Goal: Information Seeking & Learning: Check status

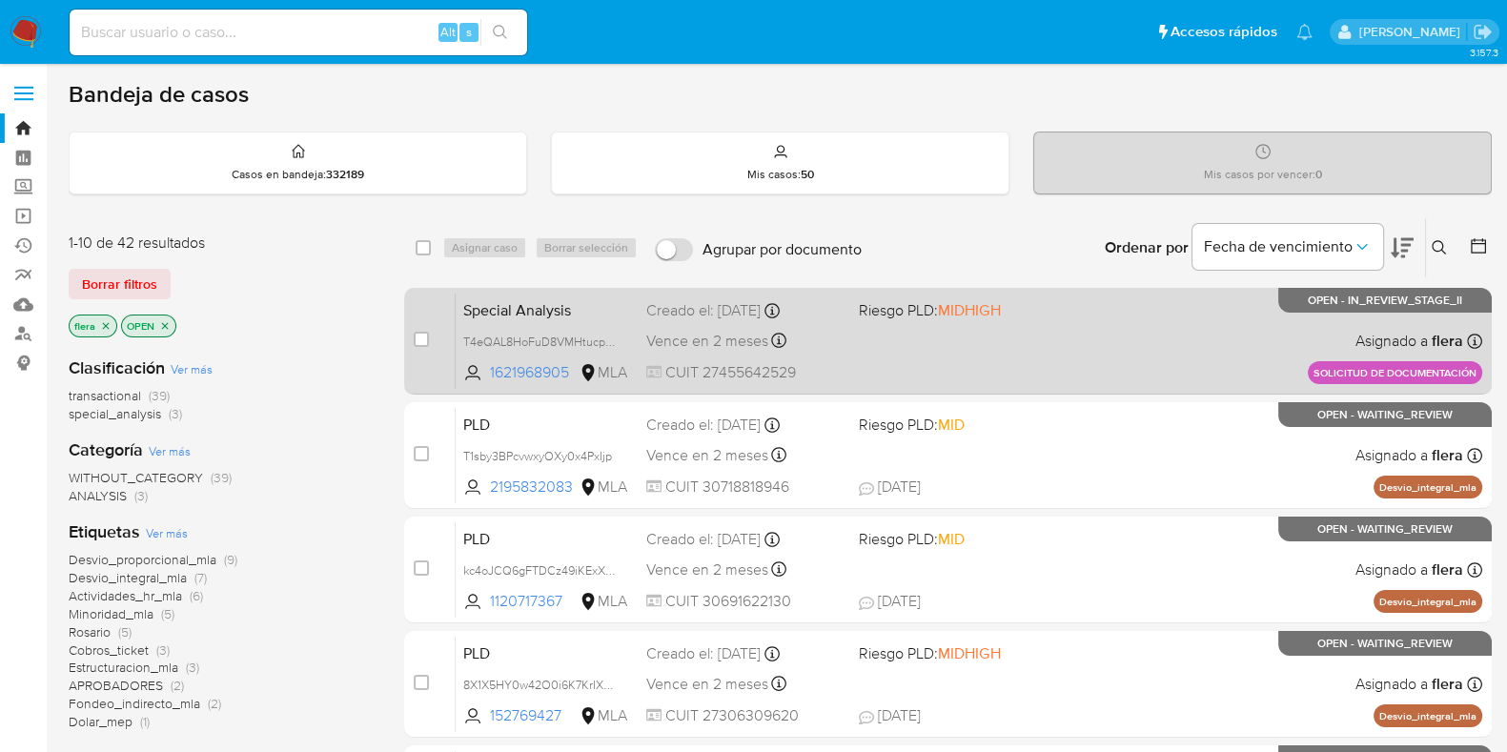
click at [1145, 362] on div "Special Analysis T4eQAL8HoFuD8VMHtucpcoDf 1621968905 MLA Riesgo PLD: MIDHIGH Cr…" at bounding box center [969, 341] width 1027 height 96
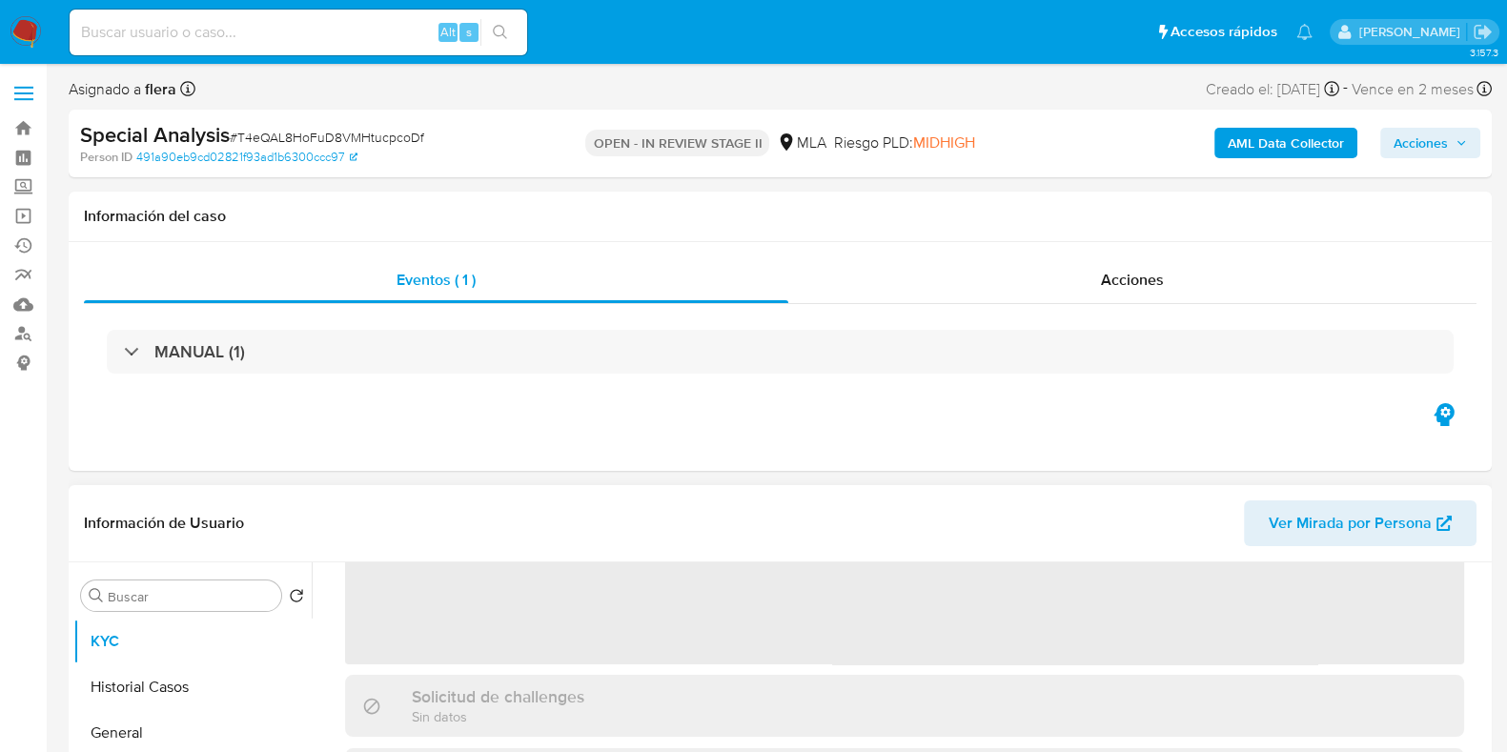
scroll to position [237, 0]
select select "10"
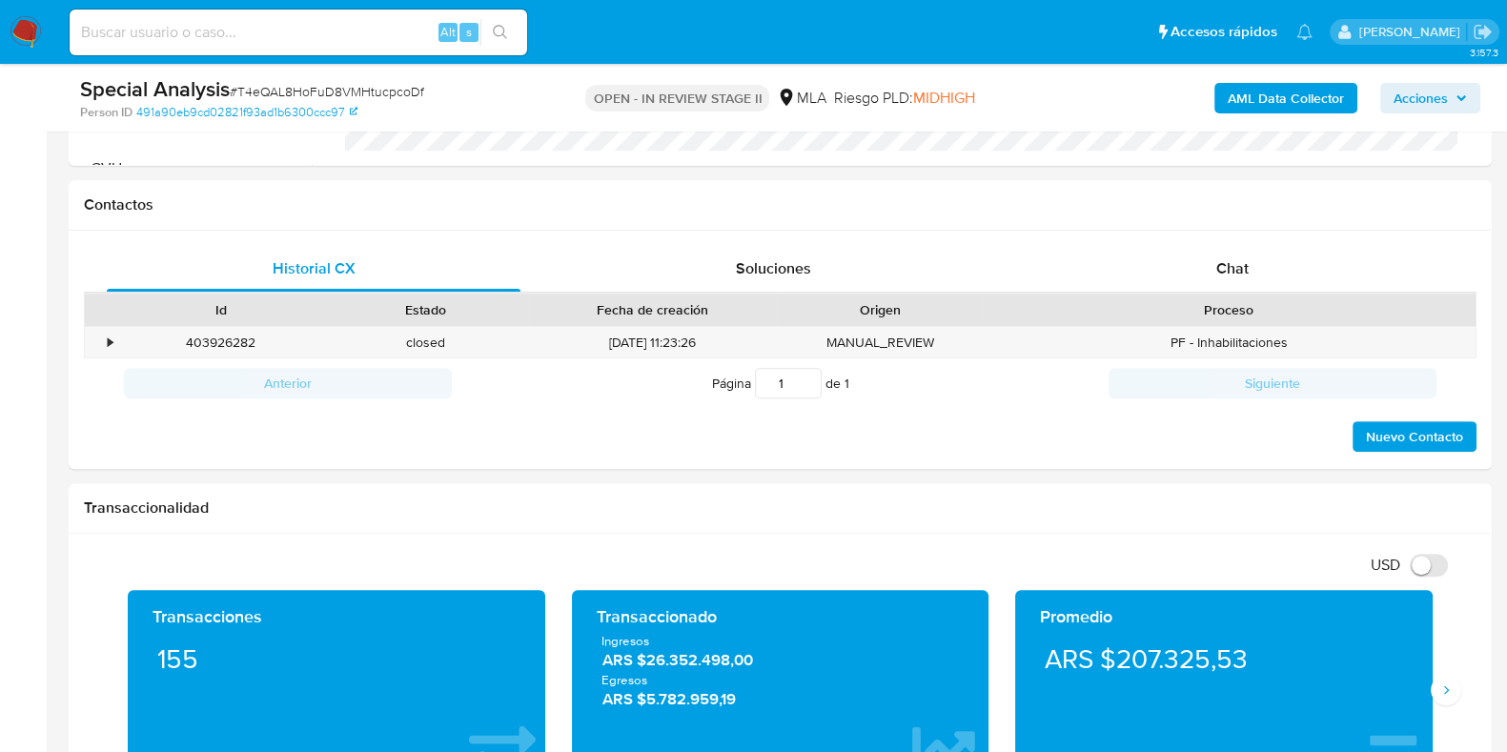
scroll to position [952, 0]
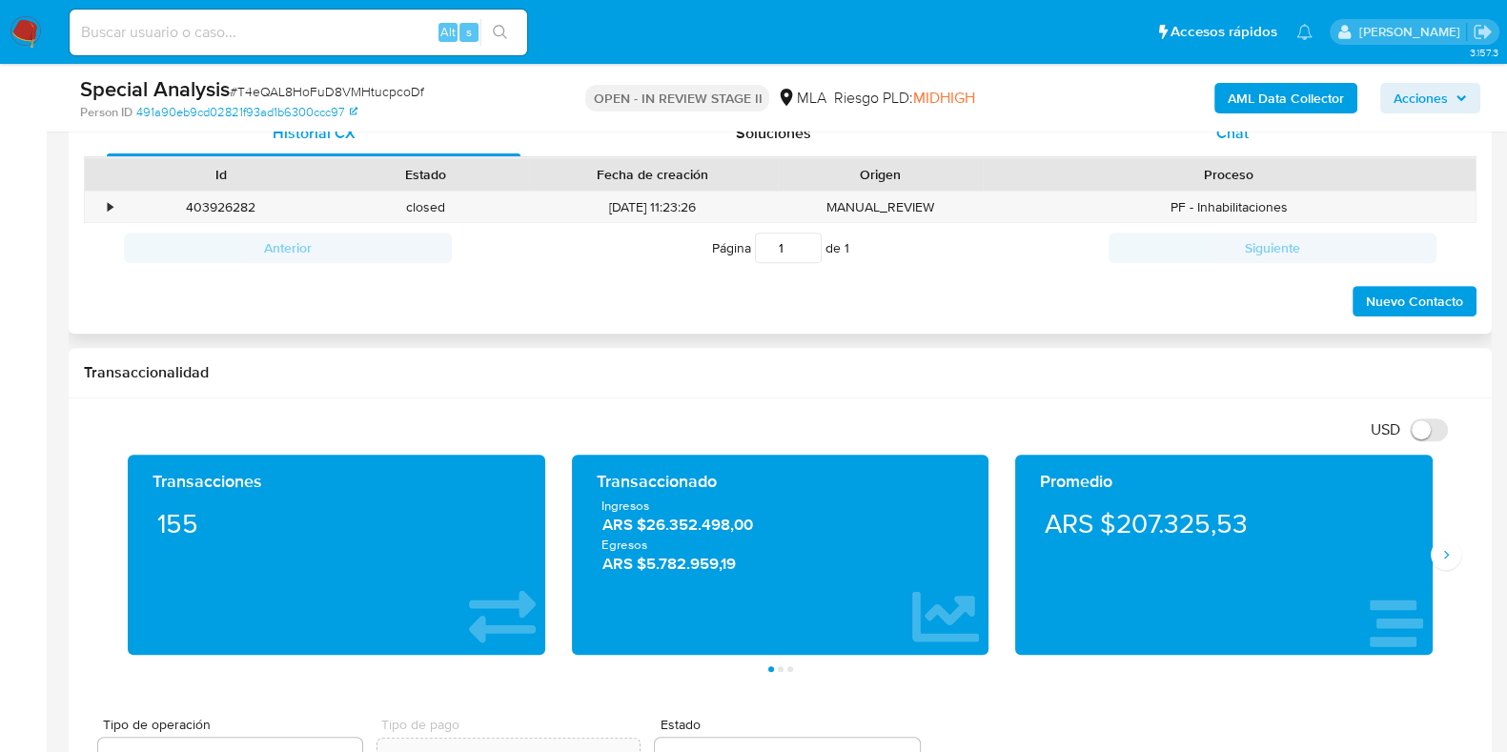
click at [1242, 142] on div "Chat" at bounding box center [1233, 134] width 414 height 46
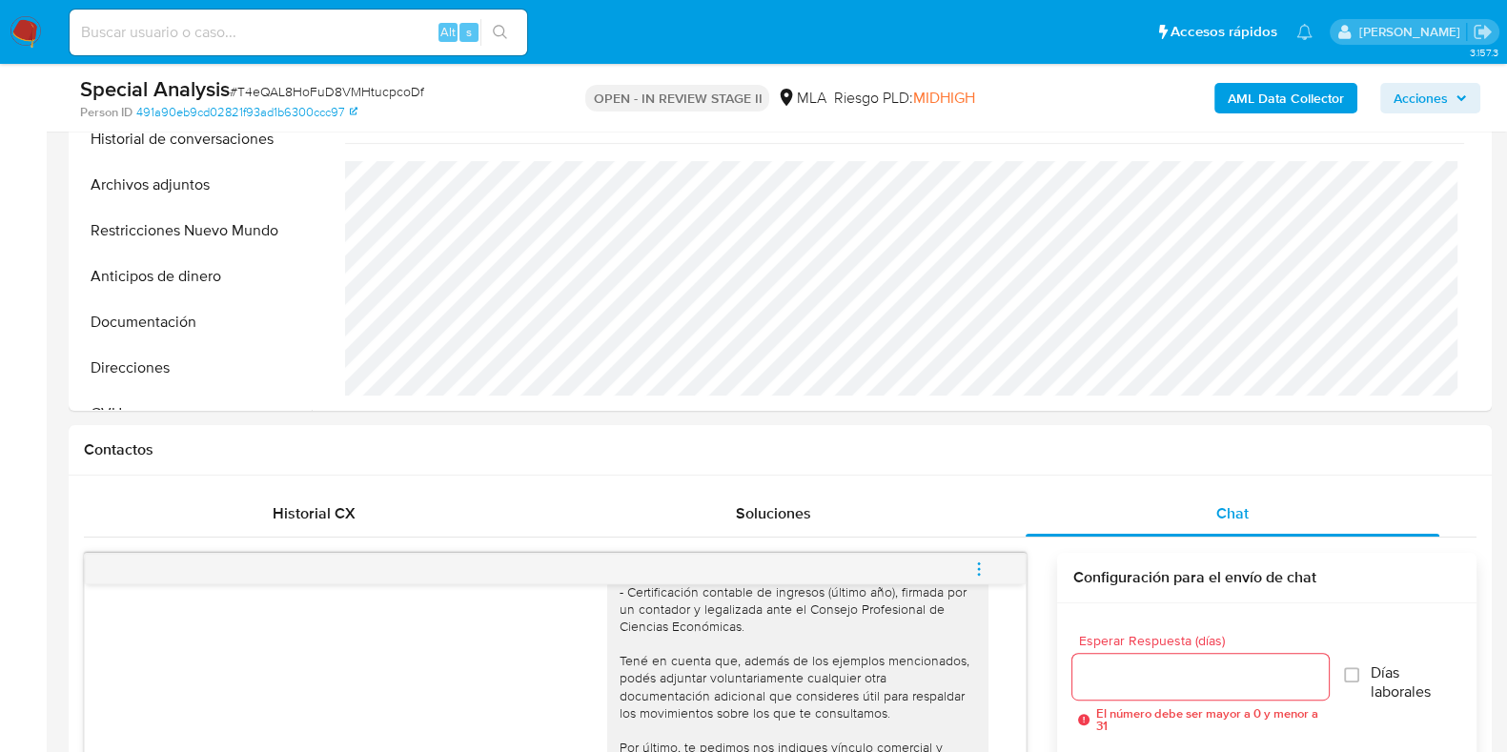
scroll to position [0, 0]
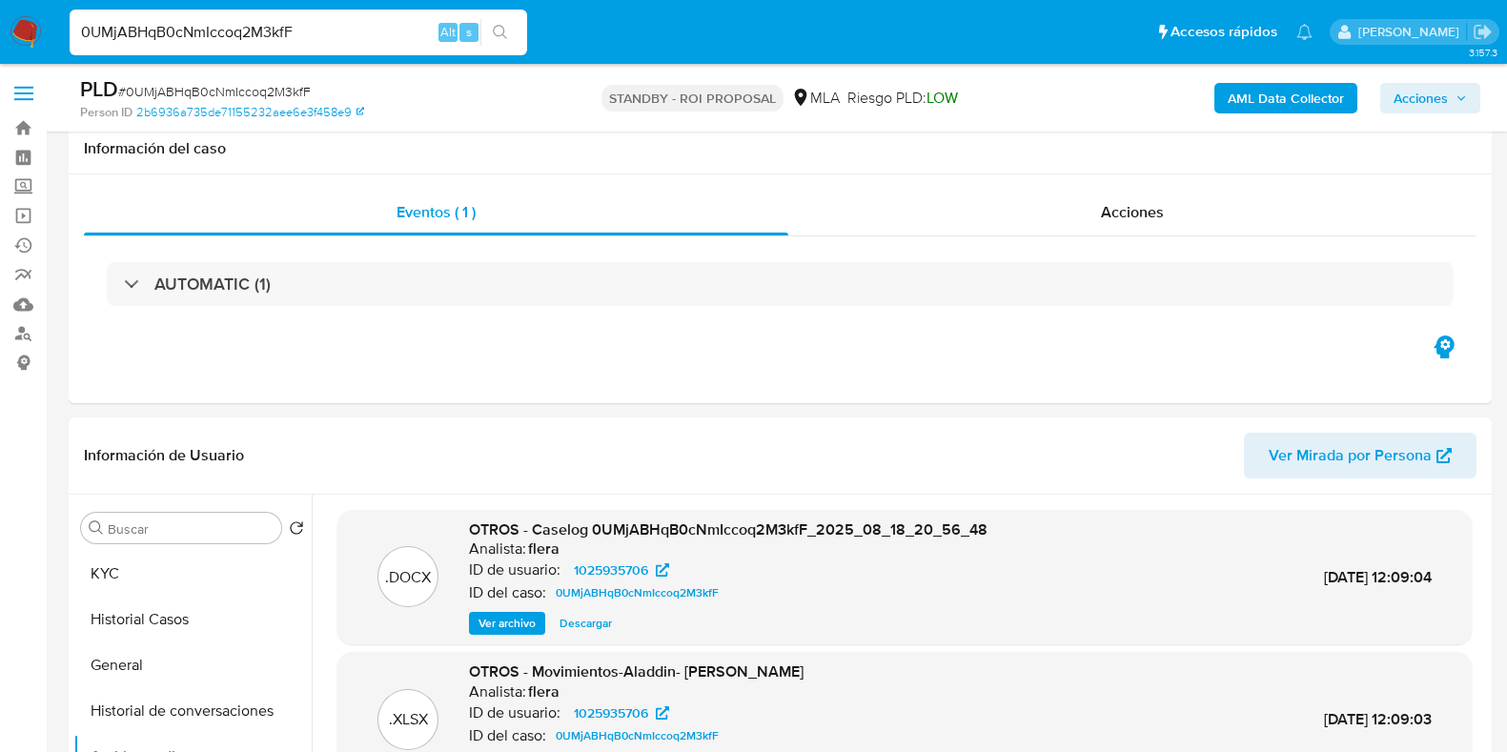
select select "10"
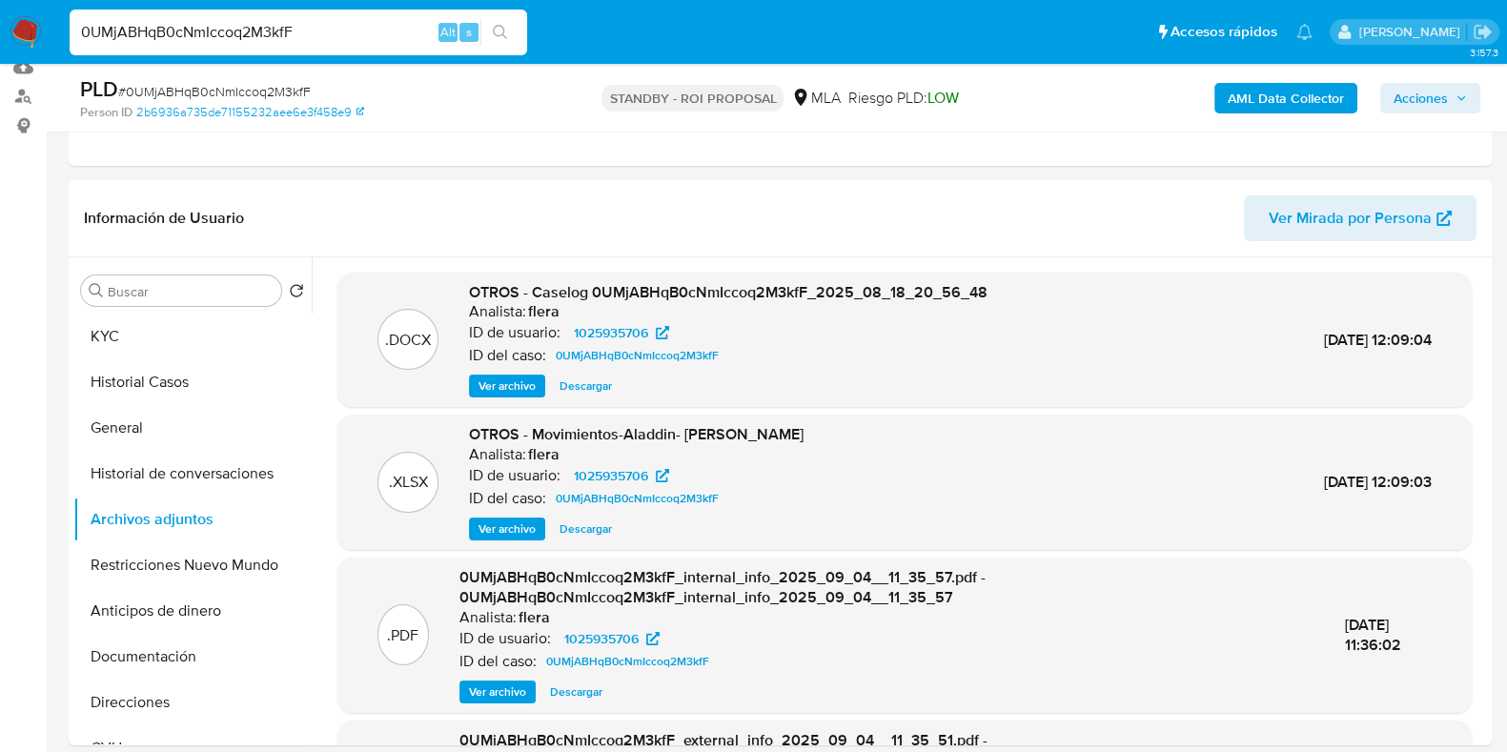
click at [190, 21] on input "0UMjABHqB0cNmIccoq2M3kfF" at bounding box center [299, 32] width 458 height 25
type input "0yUW9dIGctXvNR8qz3eOgawD"
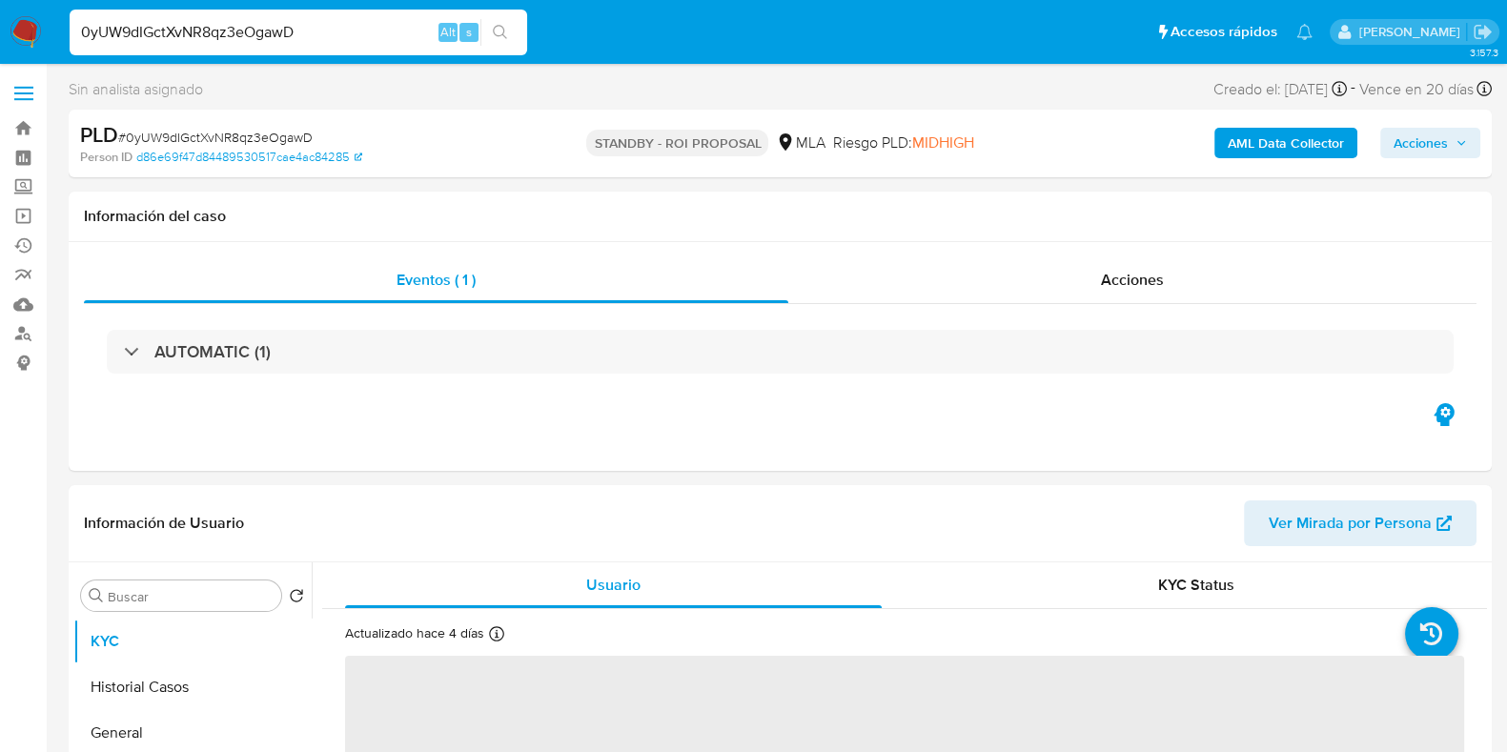
select select "10"
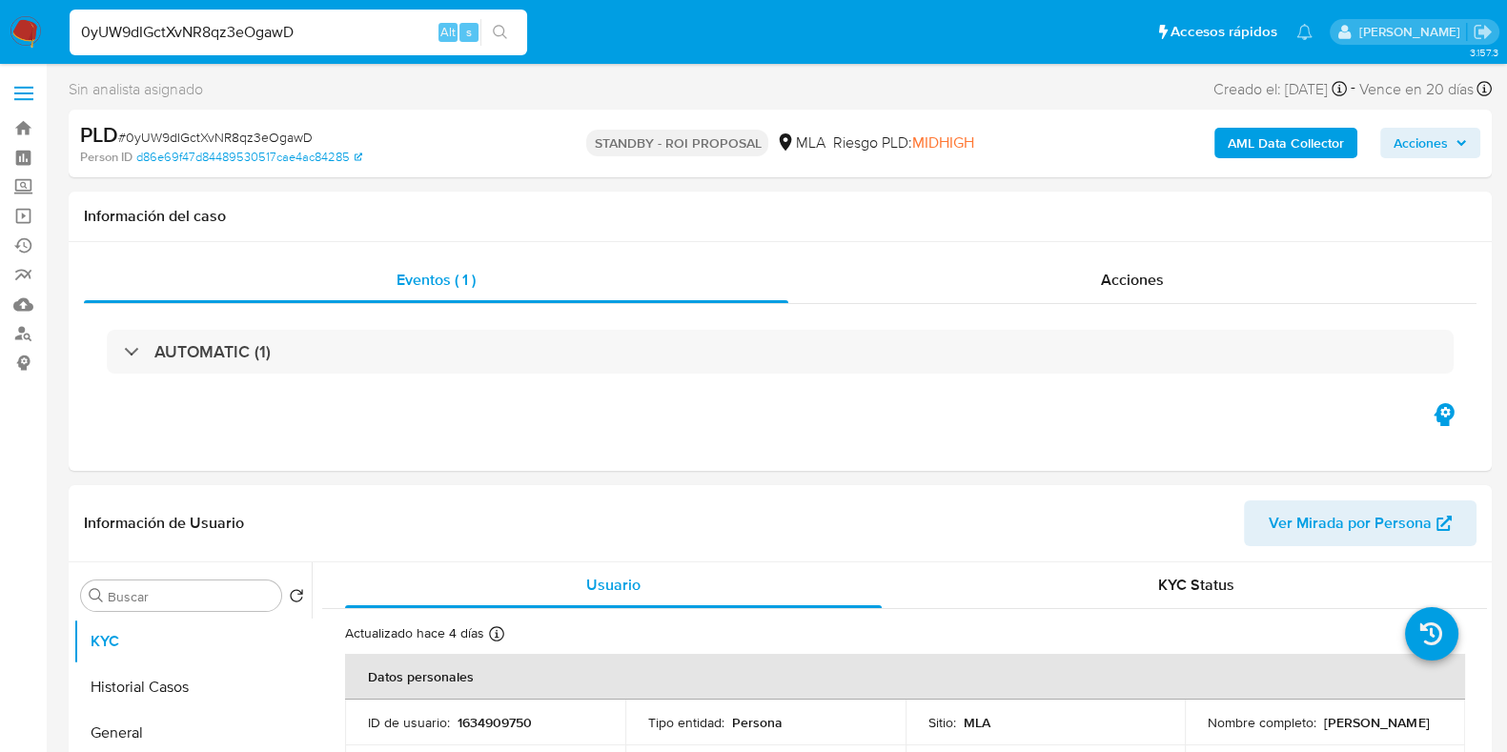
click at [257, 28] on input "0yUW9dIGctXvNR8qz3eOgawD" at bounding box center [299, 32] width 458 height 25
paste input "IW20t1ZQXywqB5D2YJ01YPIj"
type input "IW20t1ZQXywqB5D2YJ01YPIj"
select select "10"
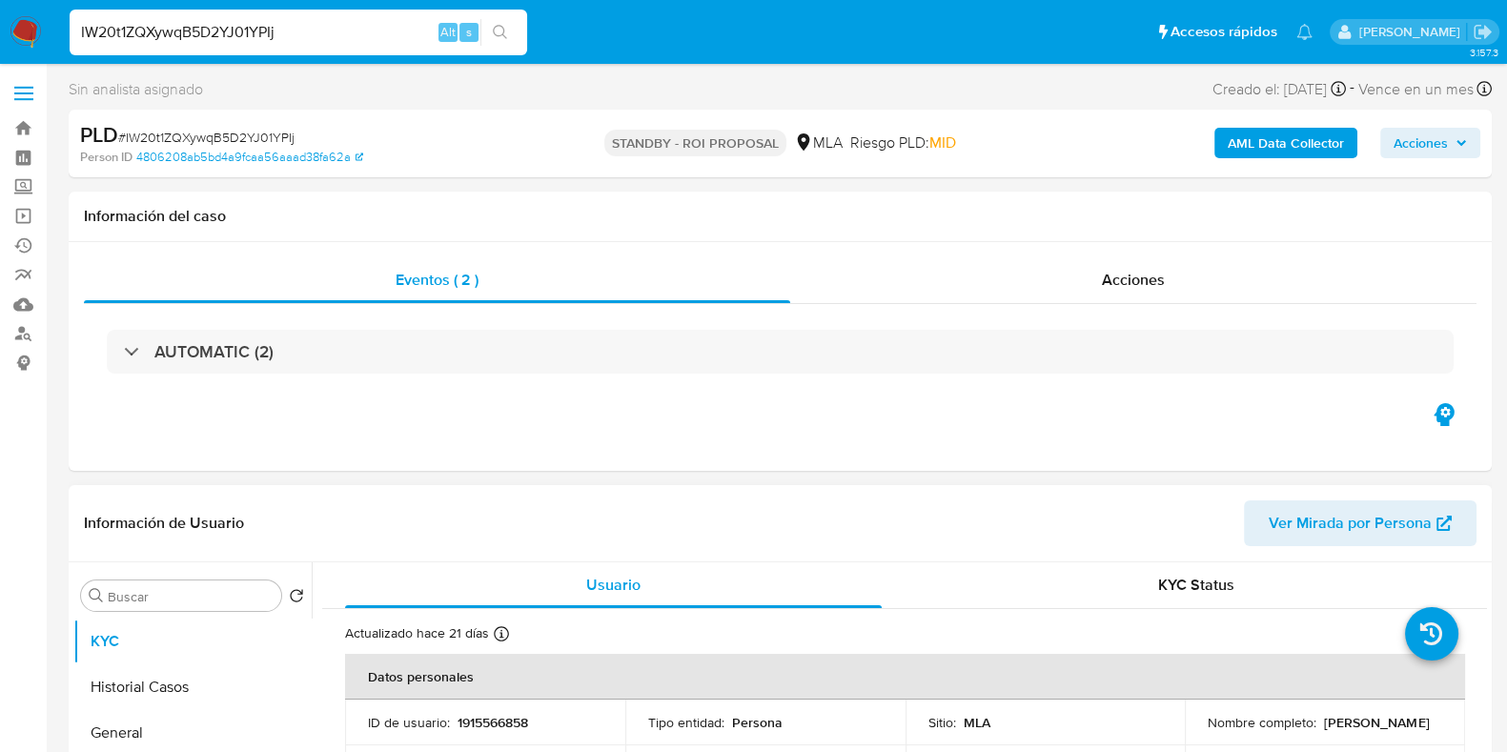
drag, startPoint x: 1352, startPoint y: 736, endPoint x: 1202, endPoint y: 739, distance: 149.7
click at [1208, 731] on div "Nombre completo : Lorena Georgina Peralta" at bounding box center [1325, 722] width 234 height 17
copy p "Lorena Georgina Peralta"
click at [477, 722] on p "1915566858" at bounding box center [493, 722] width 71 height 17
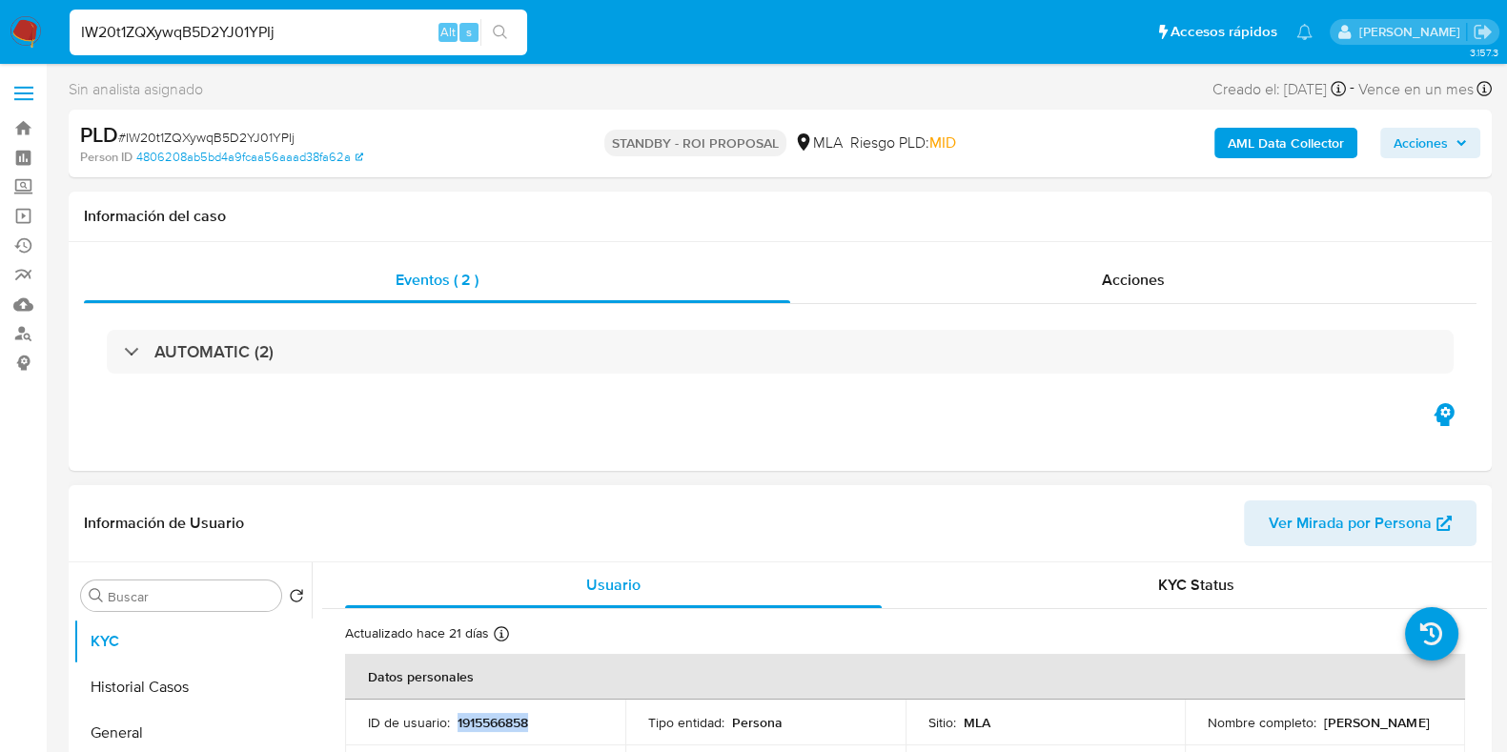
click at [477, 722] on p "1915566858" at bounding box center [493, 722] width 71 height 17
copy p "1915566858"
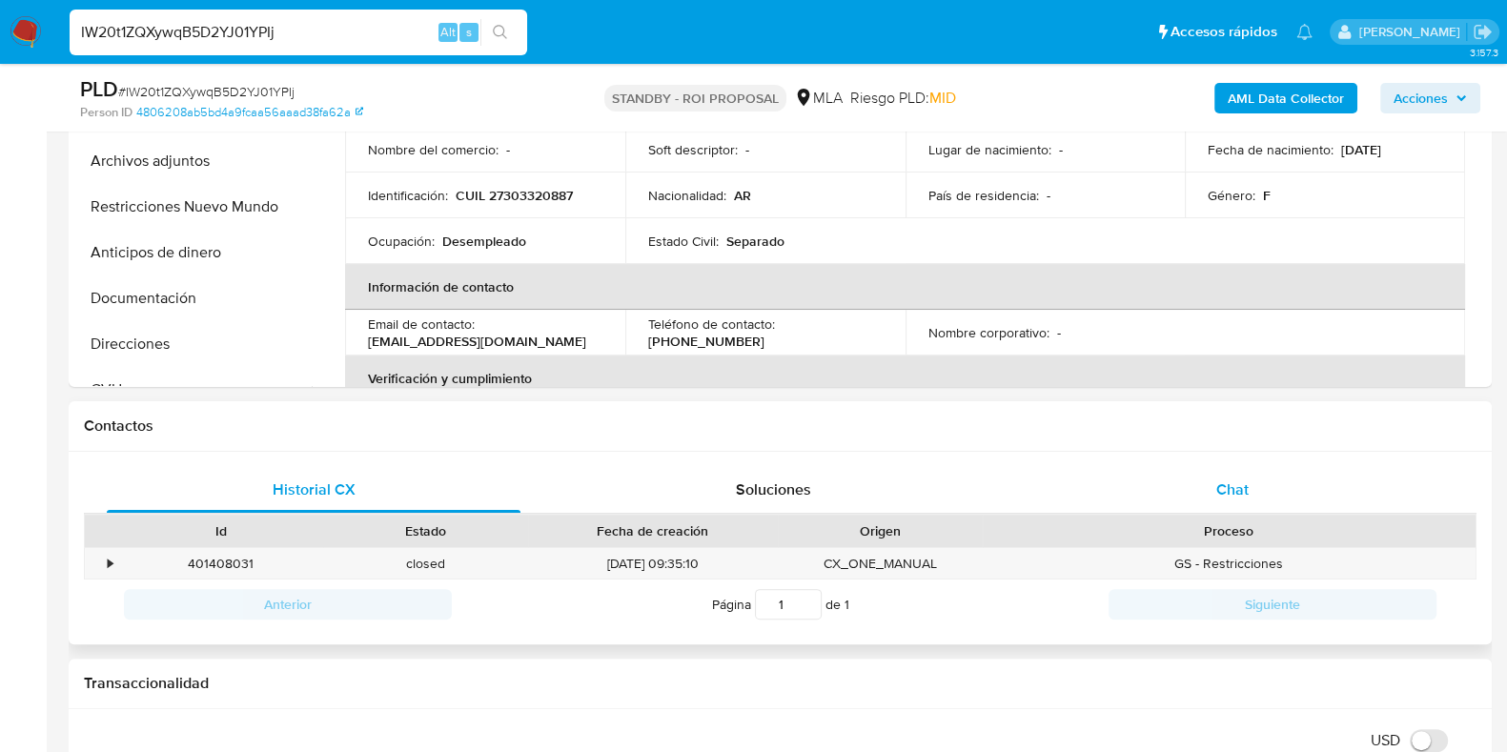
click at [1241, 476] on div "Chat" at bounding box center [1233, 490] width 414 height 46
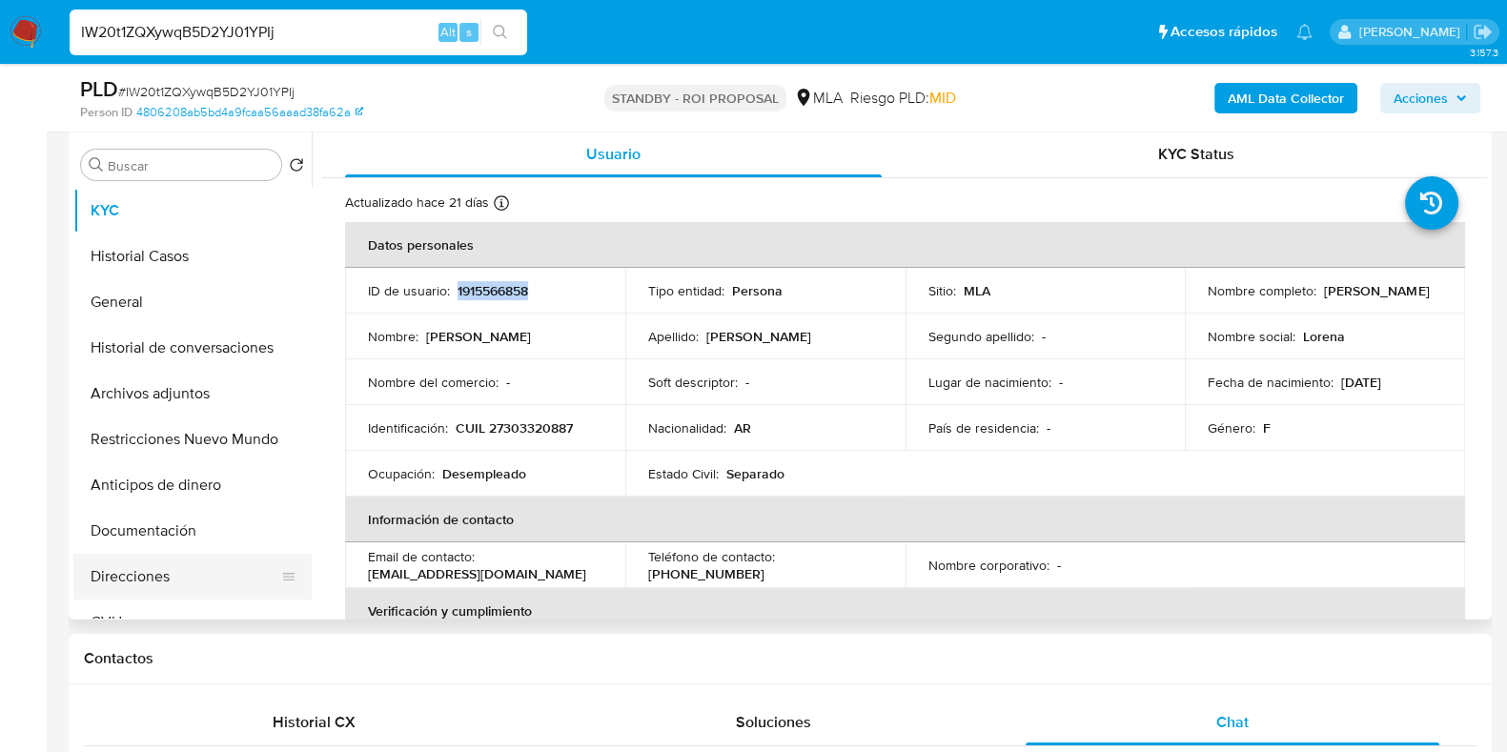
scroll to position [357, 0]
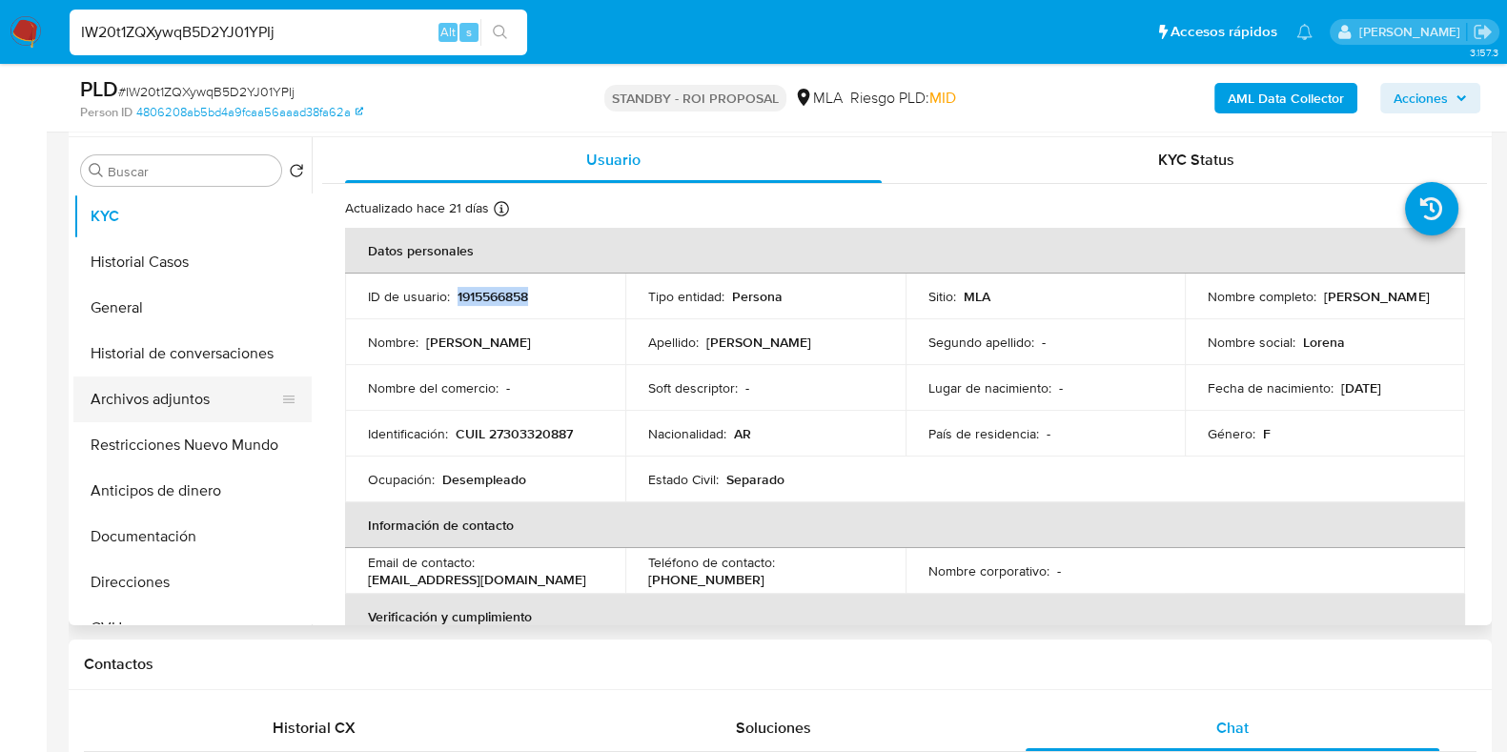
click at [156, 402] on button "Archivos adjuntos" at bounding box center [184, 399] width 223 height 46
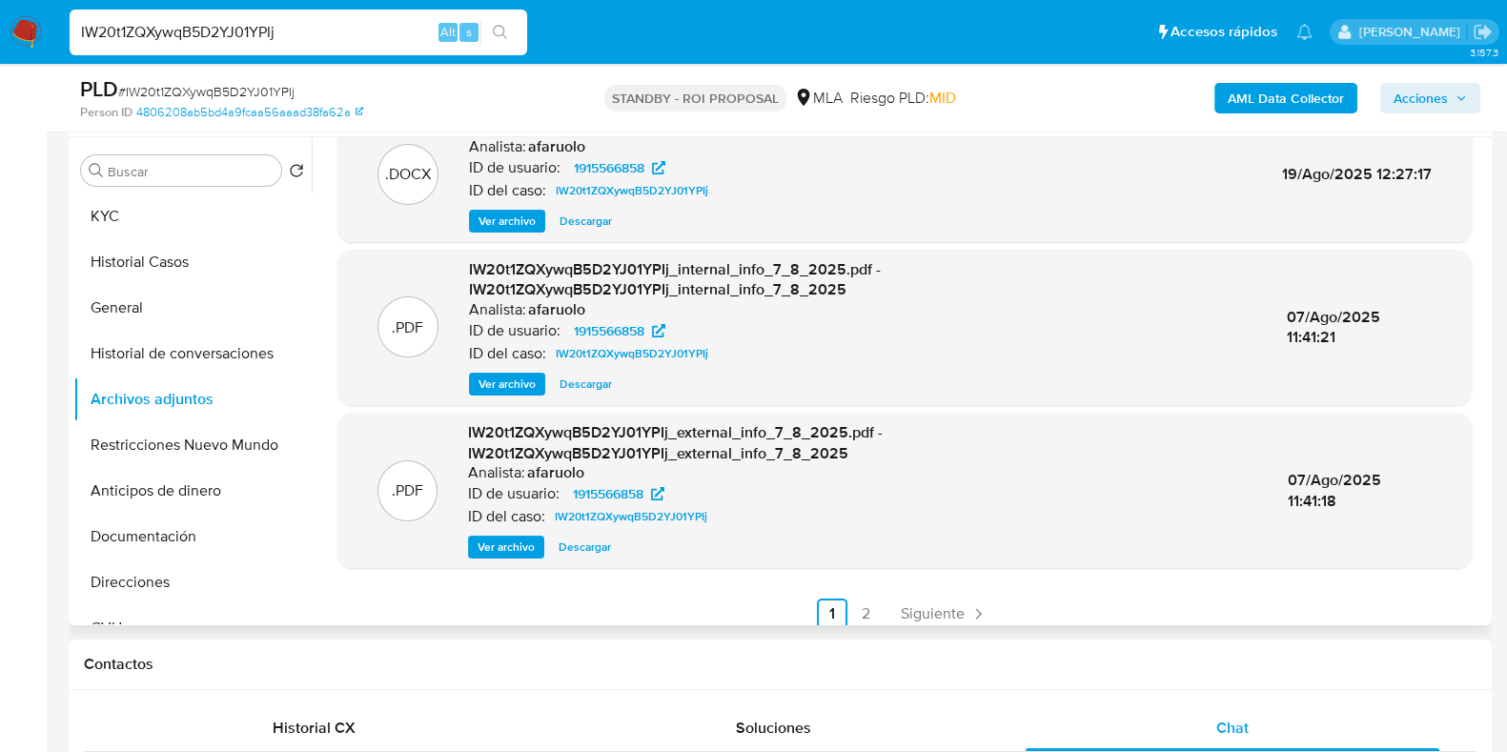
scroll to position [201, 0]
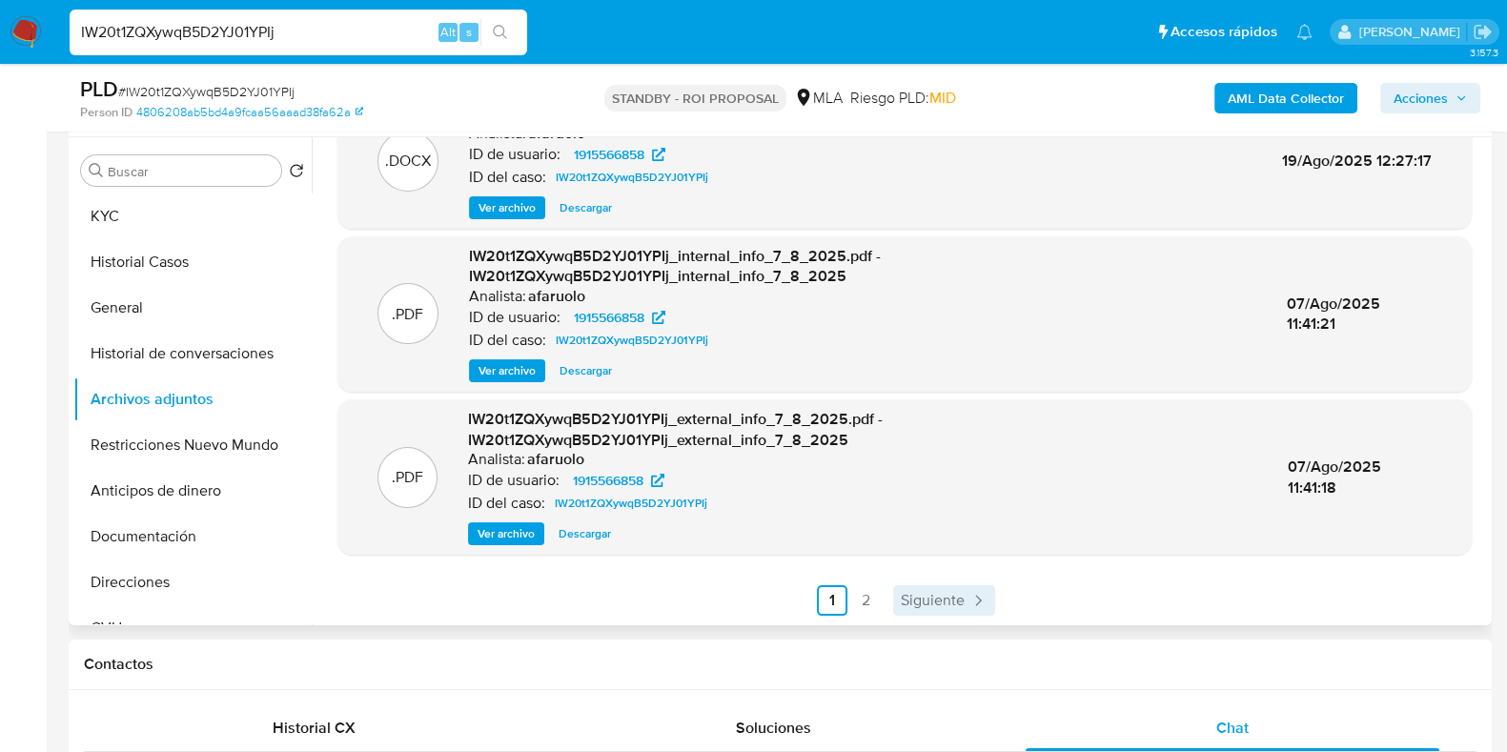
click at [922, 593] on span "Siguiente" at bounding box center [933, 600] width 64 height 15
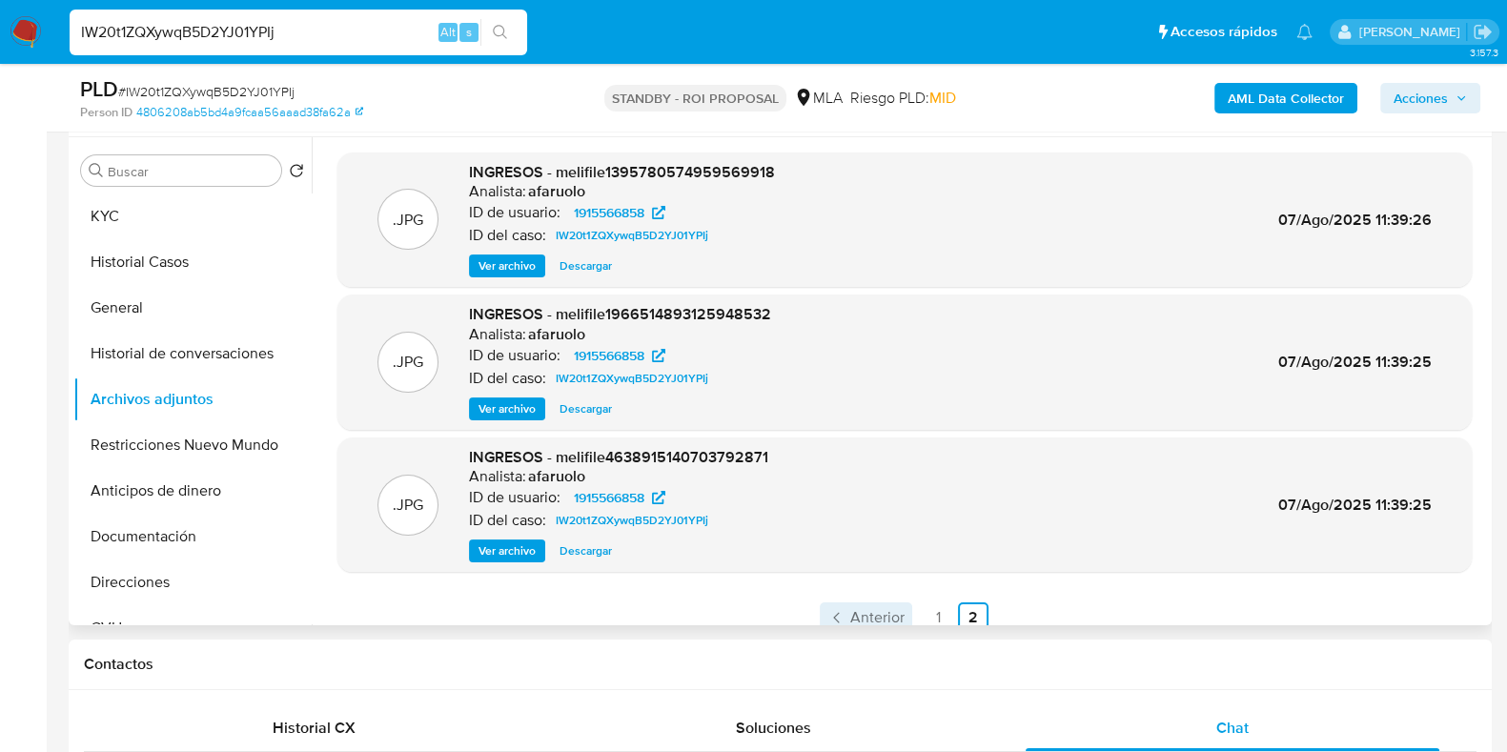
click at [851, 611] on span "Anterior" at bounding box center [877, 617] width 54 height 15
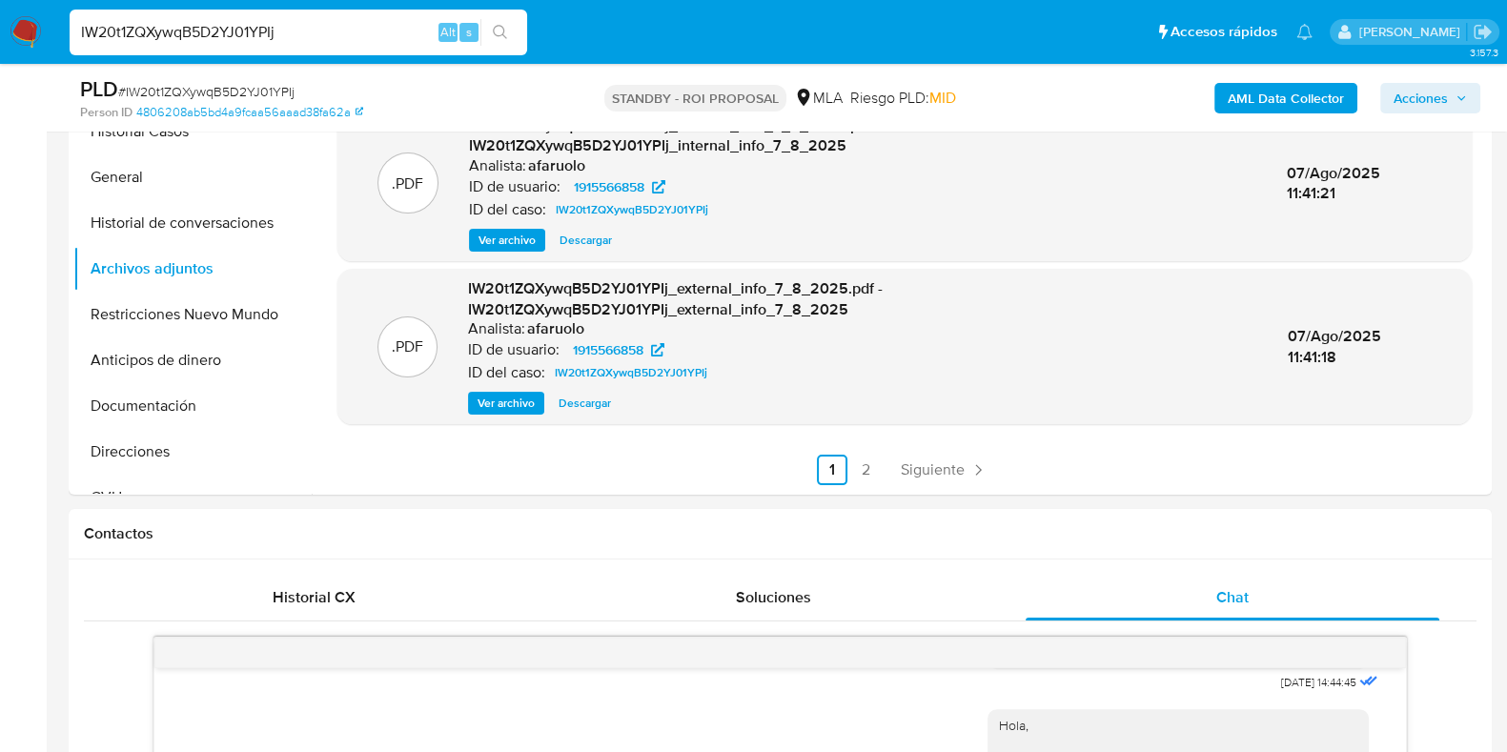
scroll to position [357, 0]
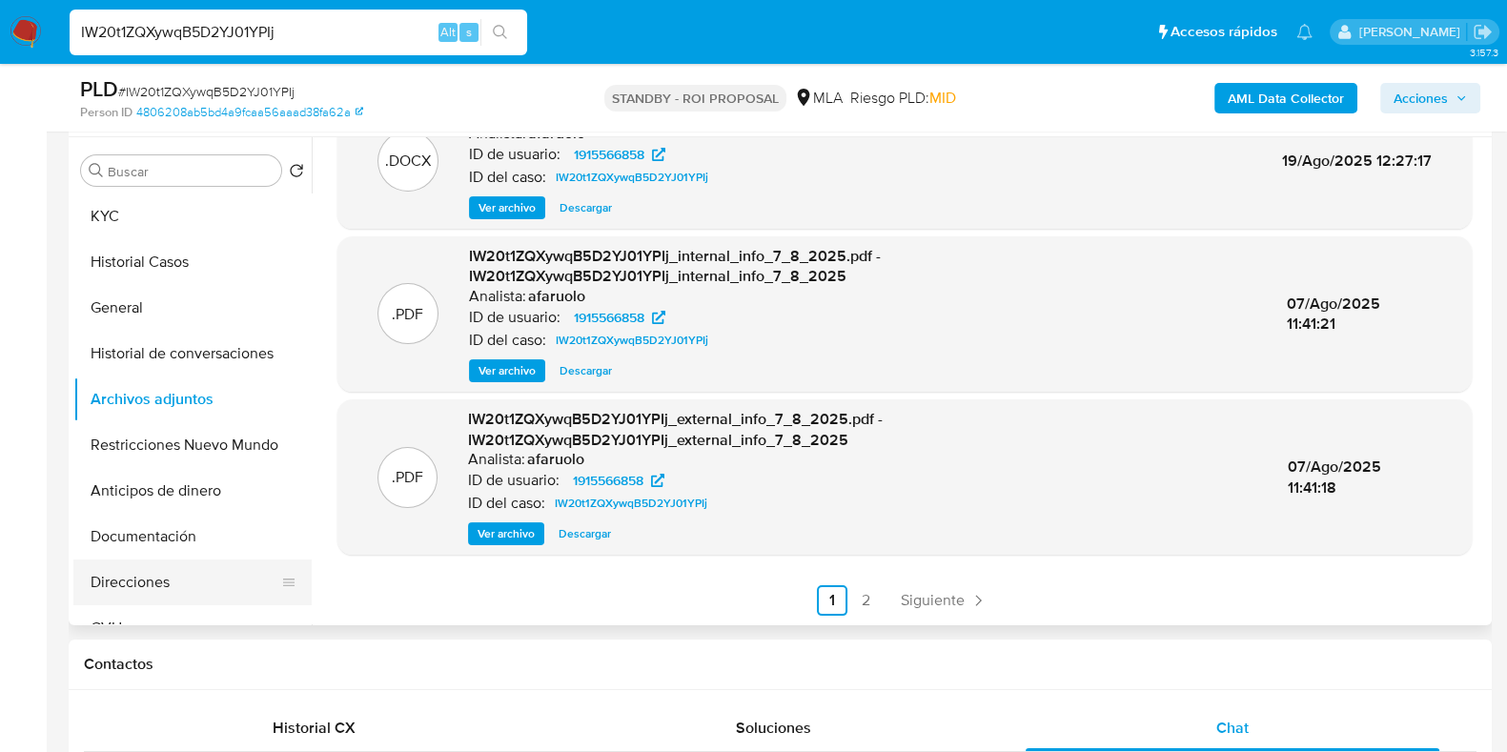
click at [119, 583] on button "Direcciones" at bounding box center [184, 583] width 223 height 46
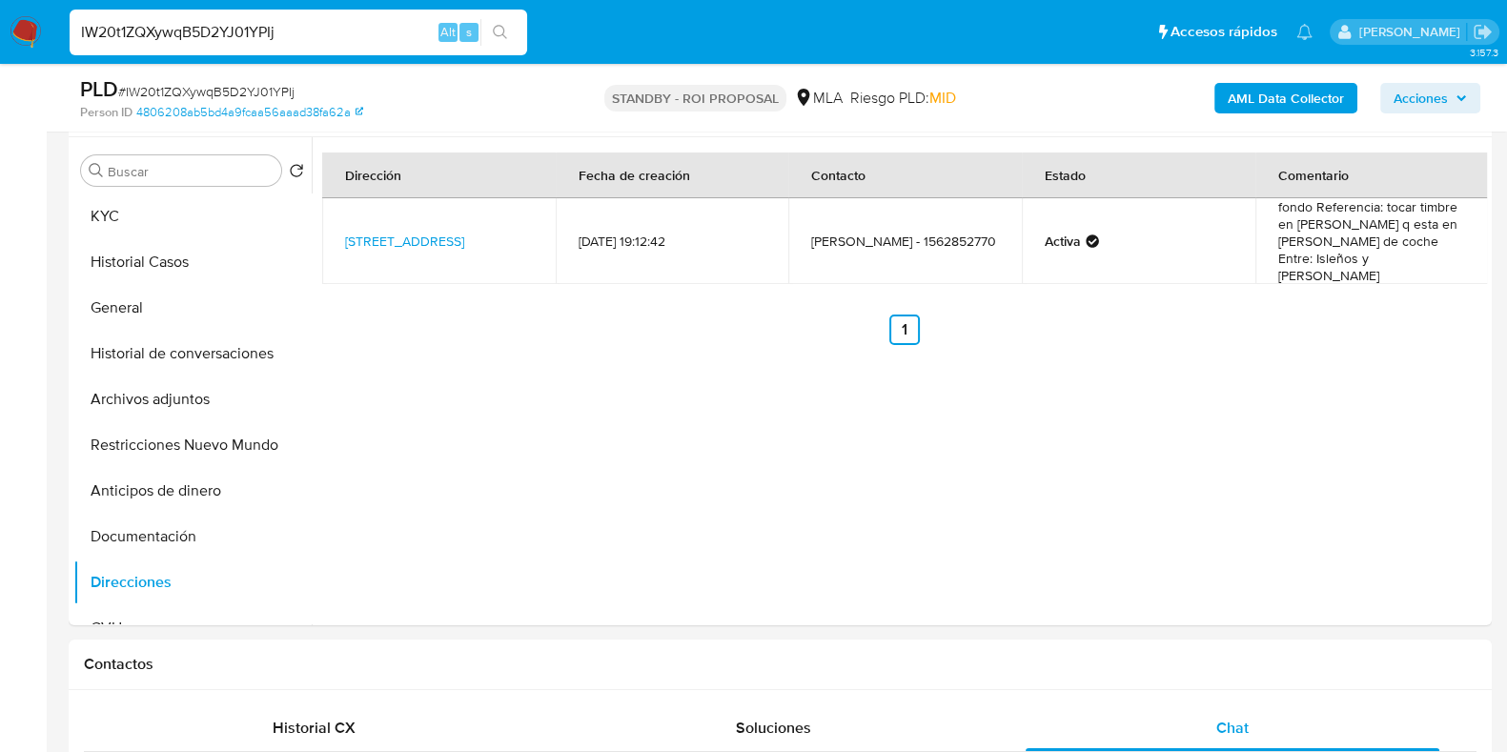
click at [217, 26] on input "IW20t1ZQXywqB5D2YJ01YPIj" at bounding box center [299, 32] width 458 height 25
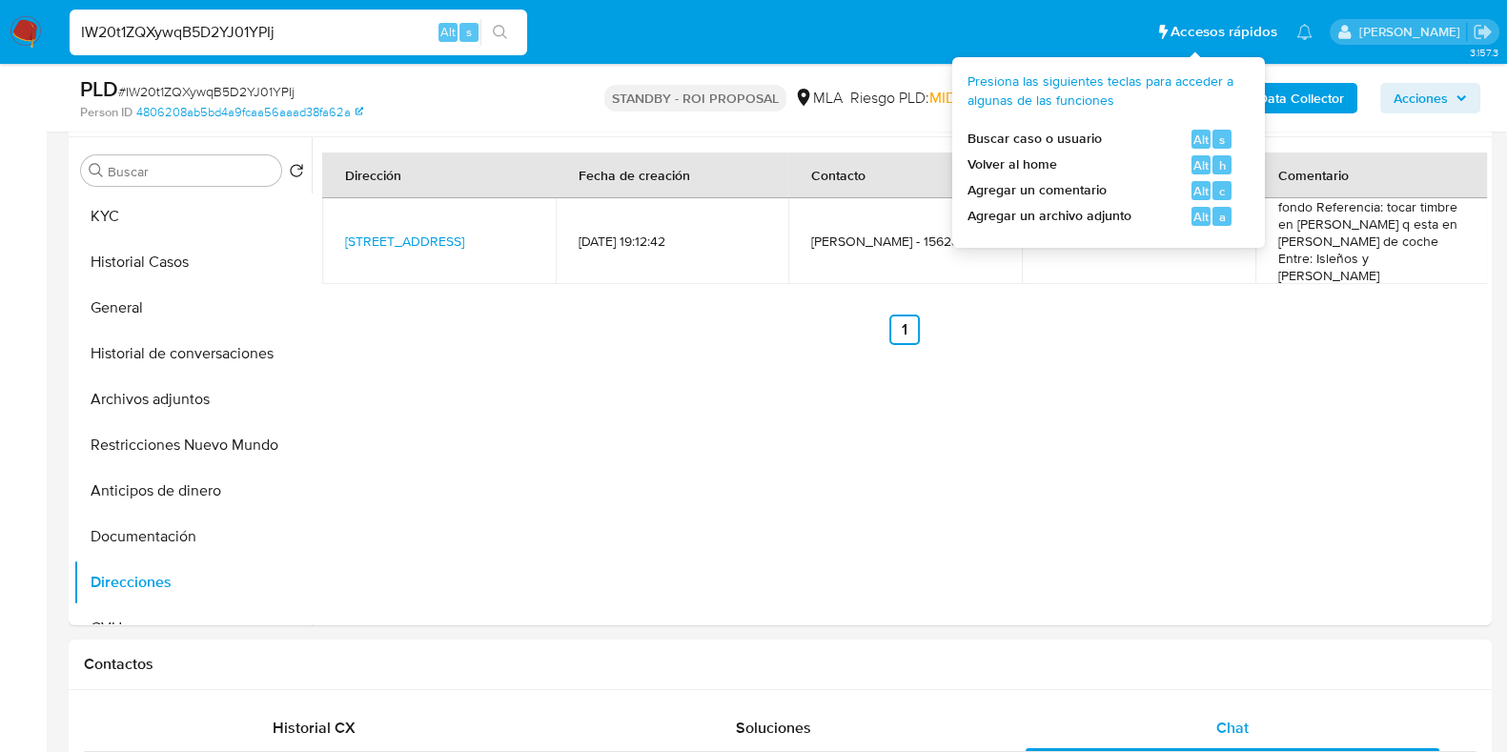
paste input "0yUW9dIGctXvNR8qz3eOgawD"
type input "0yUW9dIGctXvNR8qz3eOgawD"
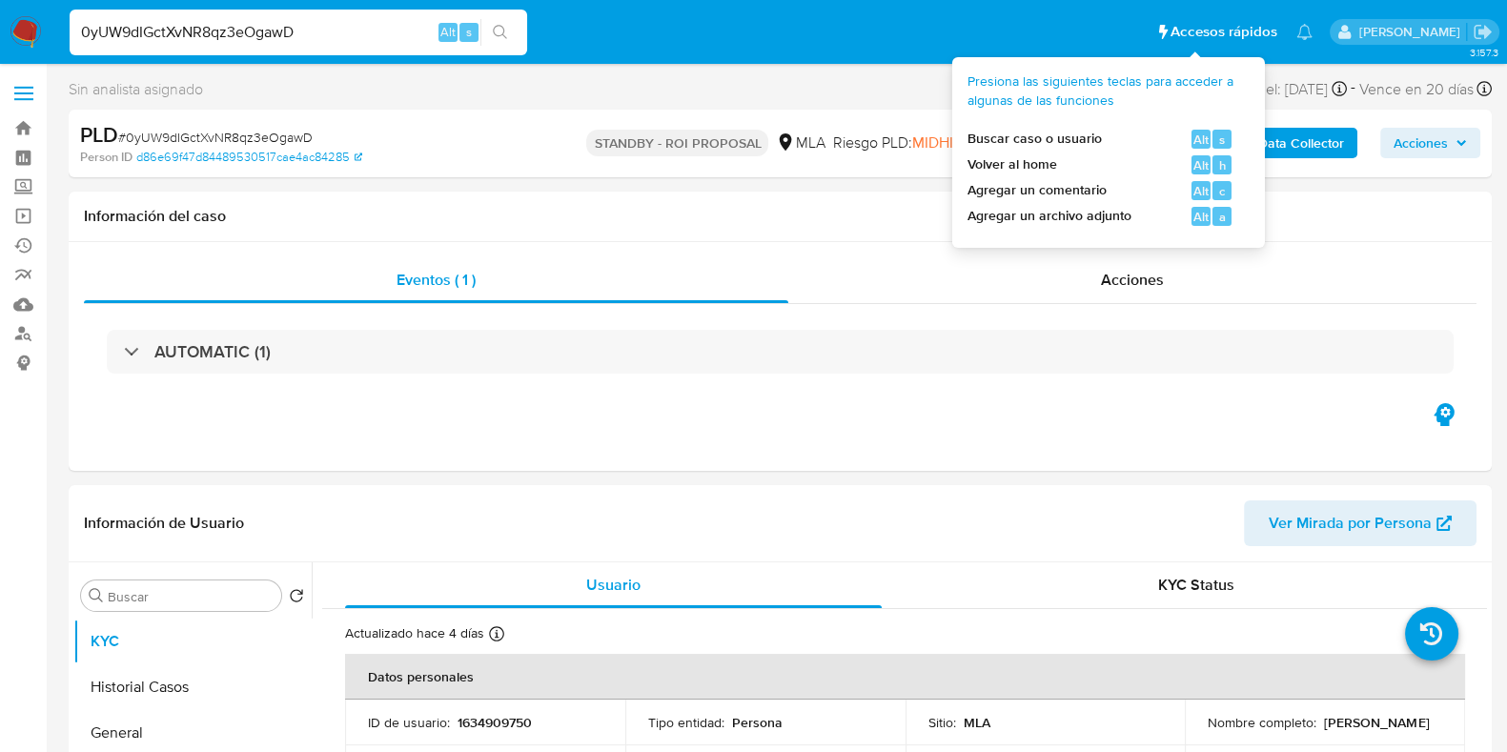
select select "10"
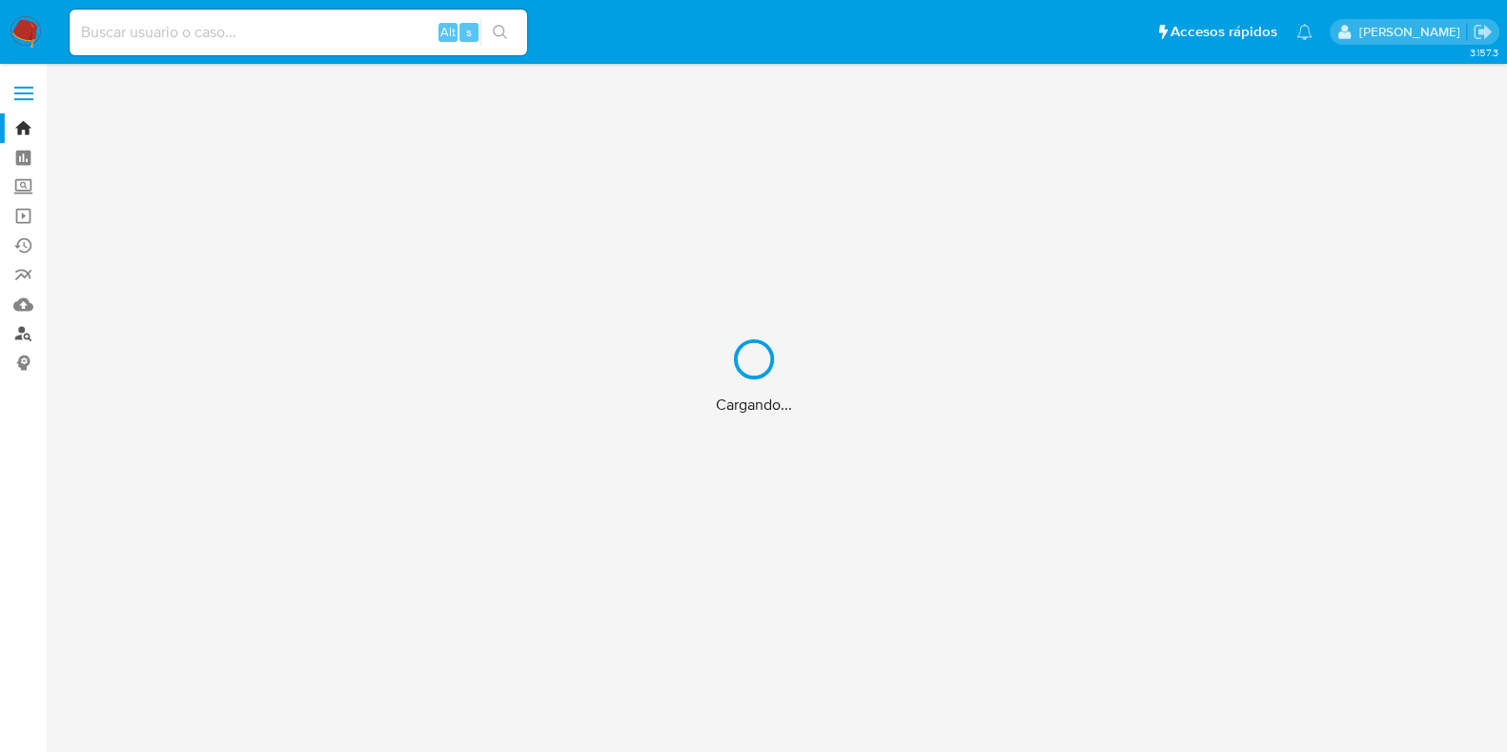
click at [23, 329] on link "Buscador de personas" at bounding box center [113, 334] width 227 height 30
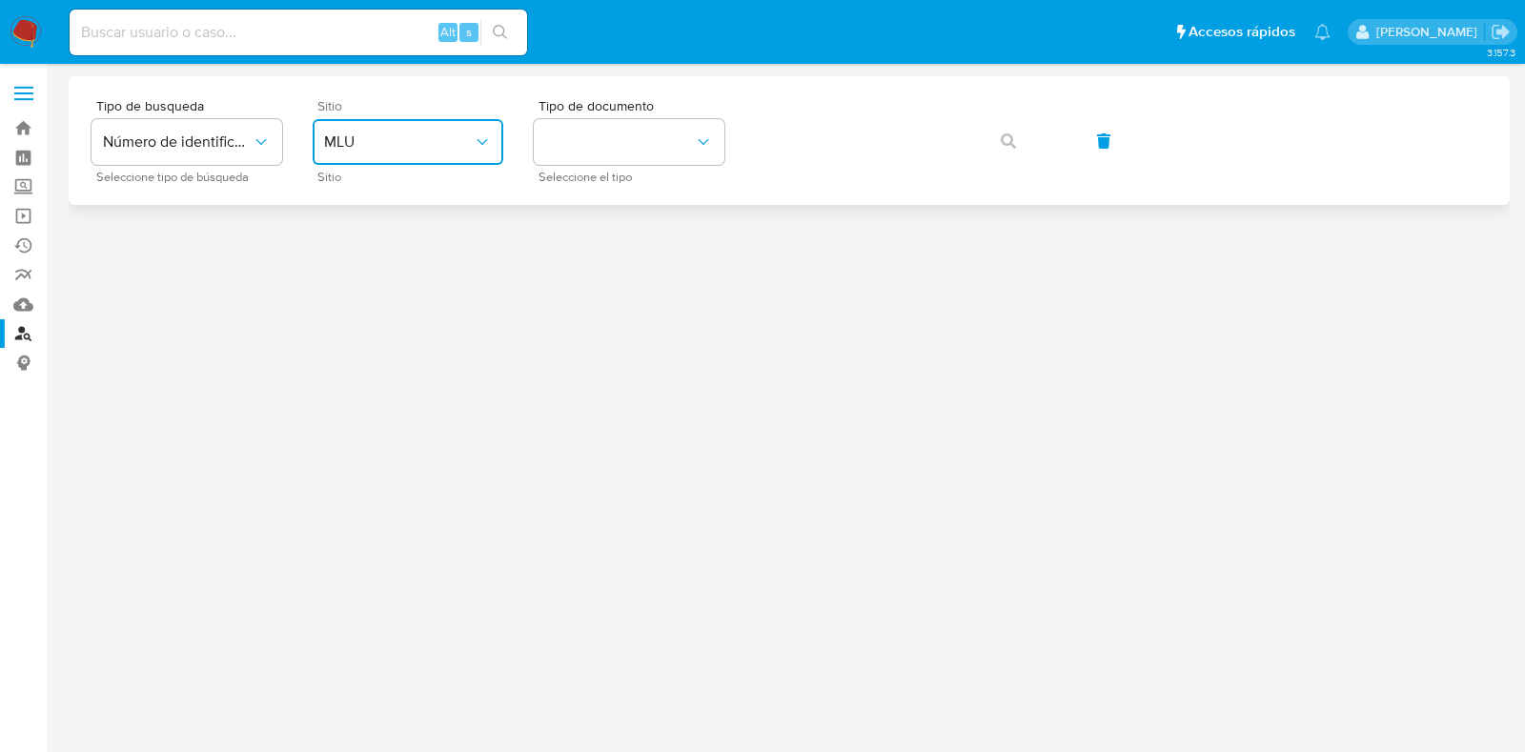
click at [387, 154] on button "MLU" at bounding box center [408, 142] width 191 height 46
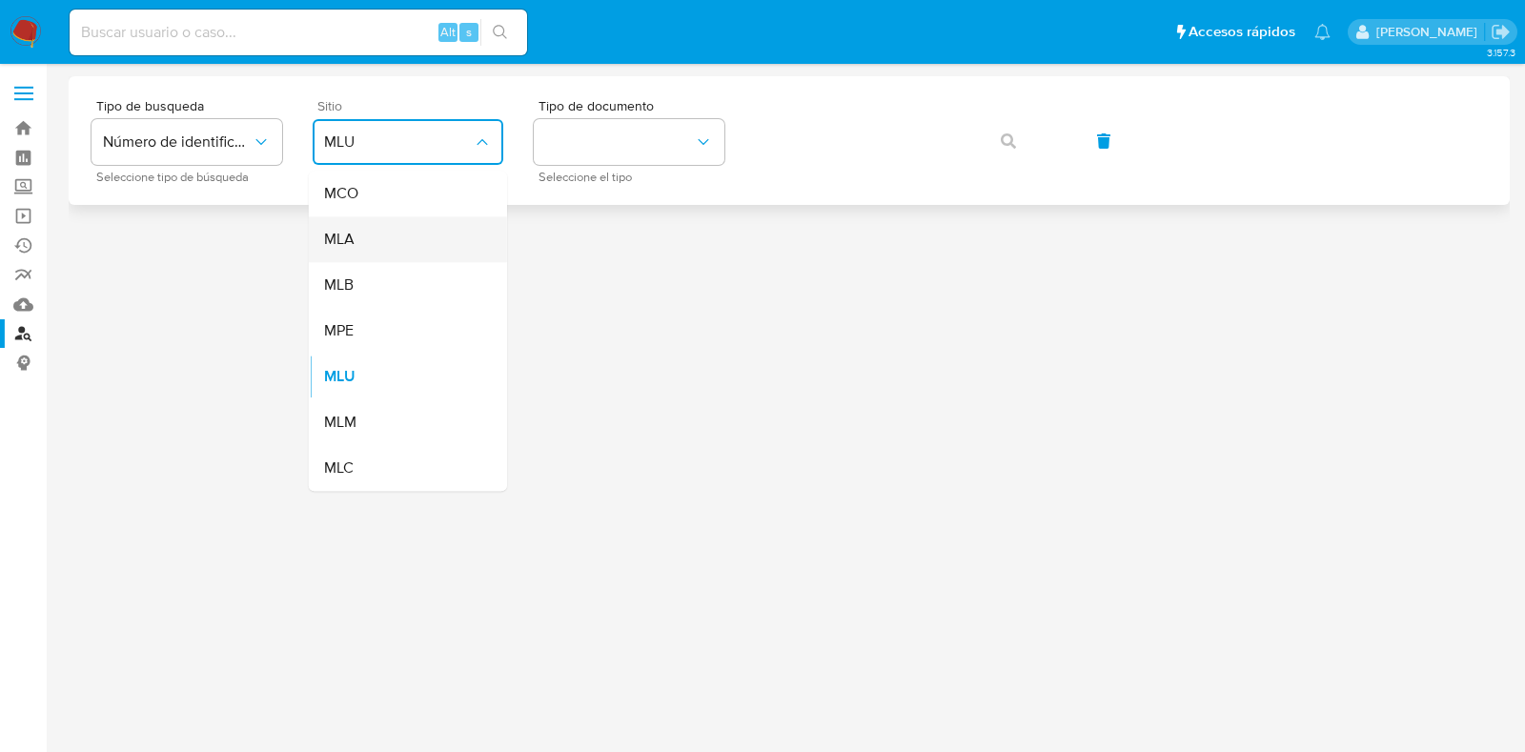
click at [375, 242] on div "MLA" at bounding box center [402, 239] width 156 height 46
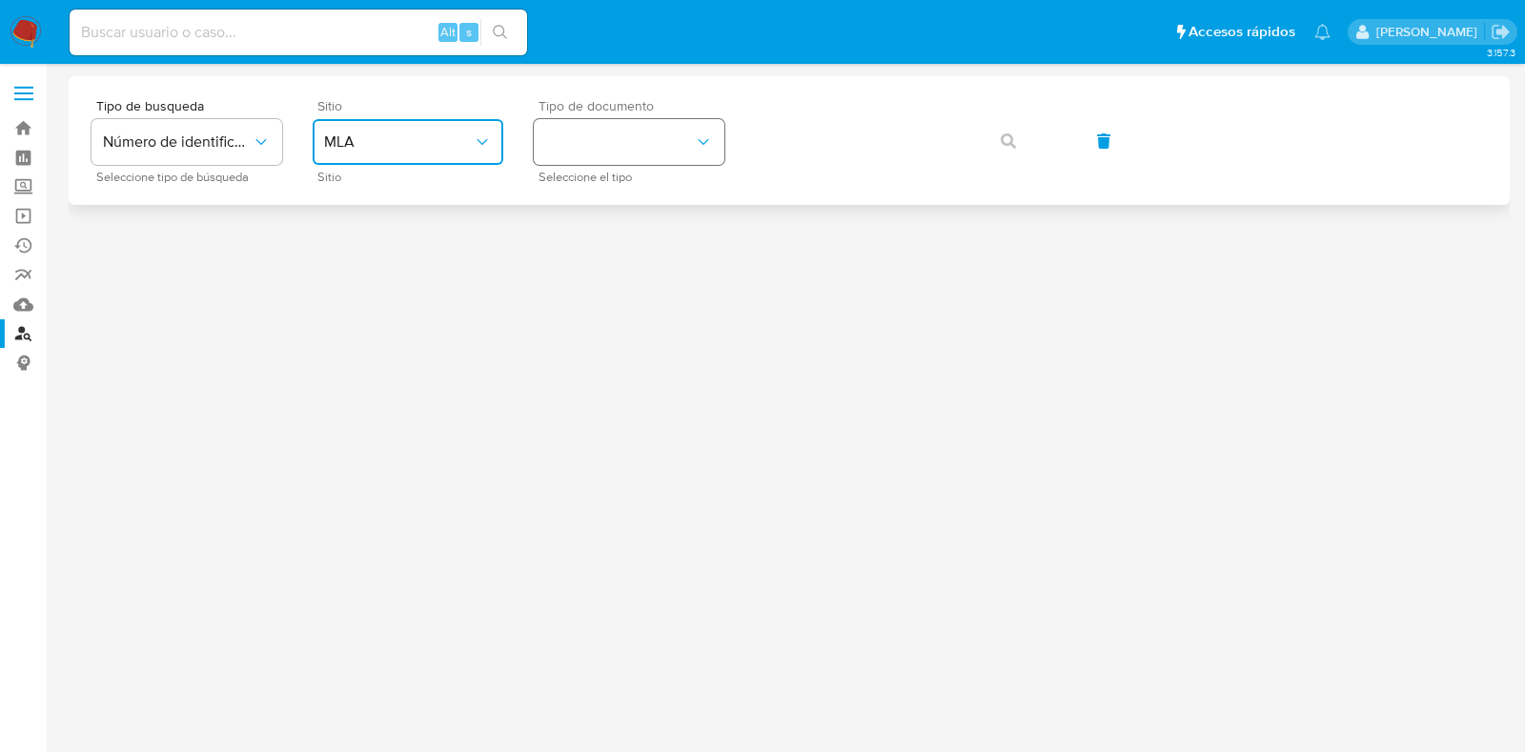
click at [586, 134] on button "identificationType" at bounding box center [629, 142] width 191 height 46
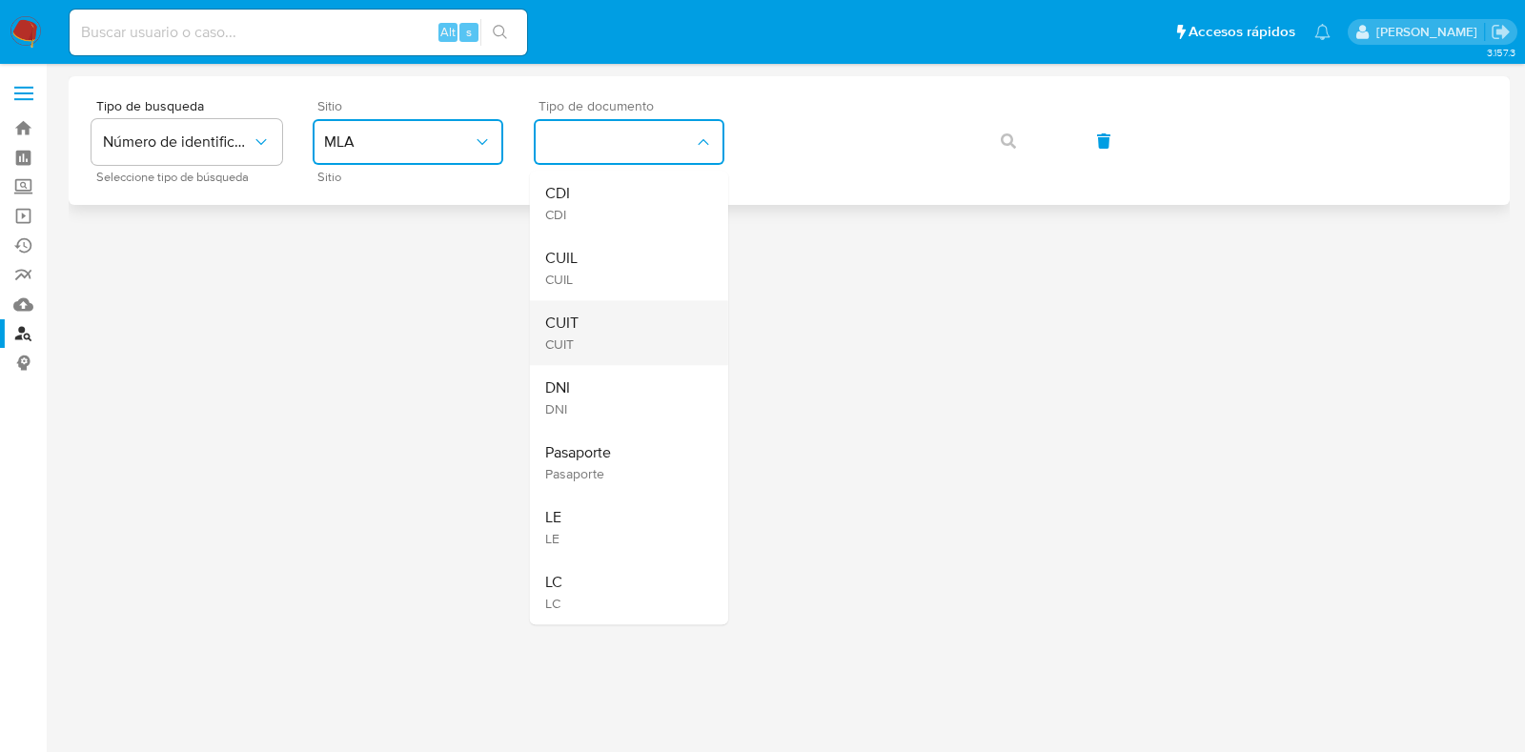
click at [614, 325] on div "CUIT CUIT" at bounding box center [623, 332] width 156 height 65
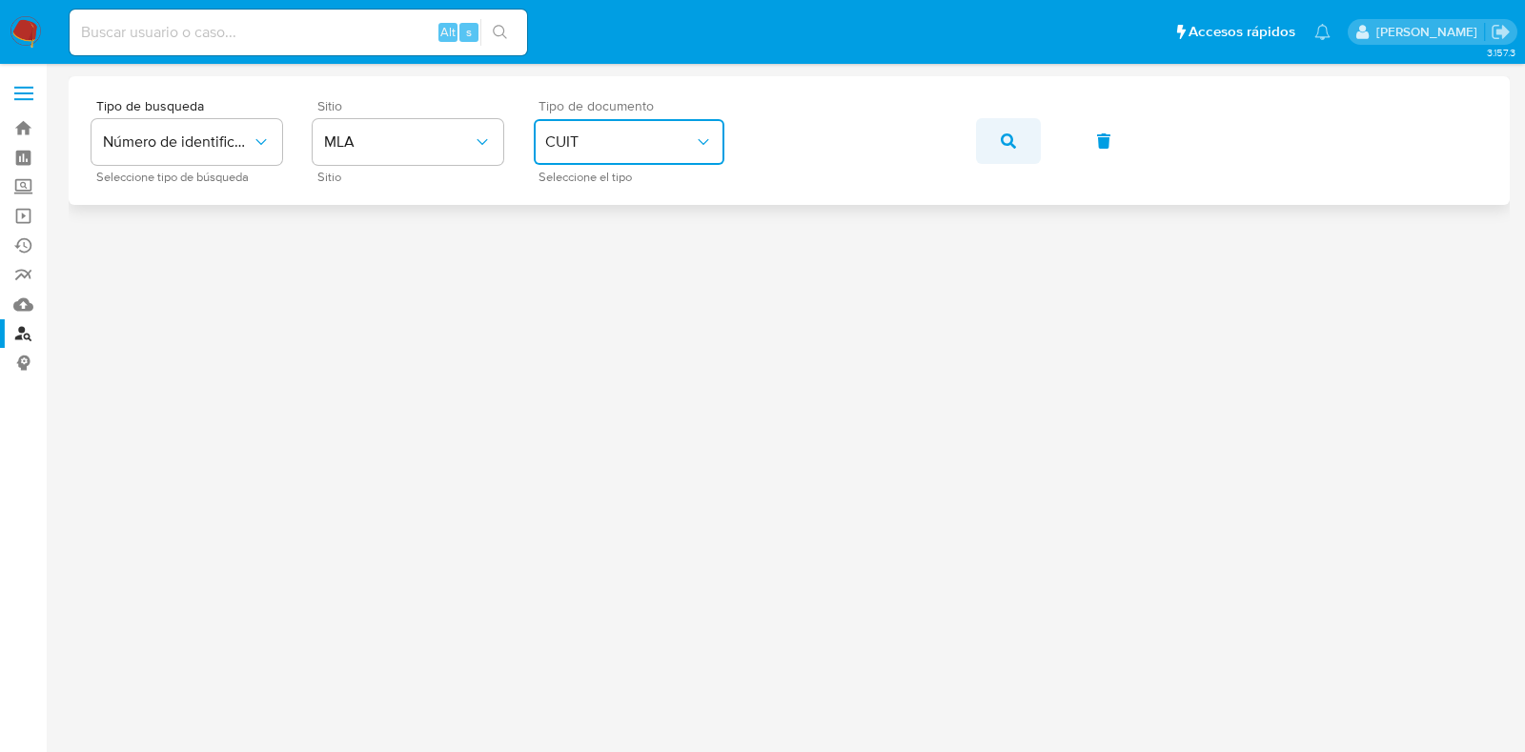
click at [1001, 145] on icon "button" at bounding box center [1008, 140] width 15 height 15
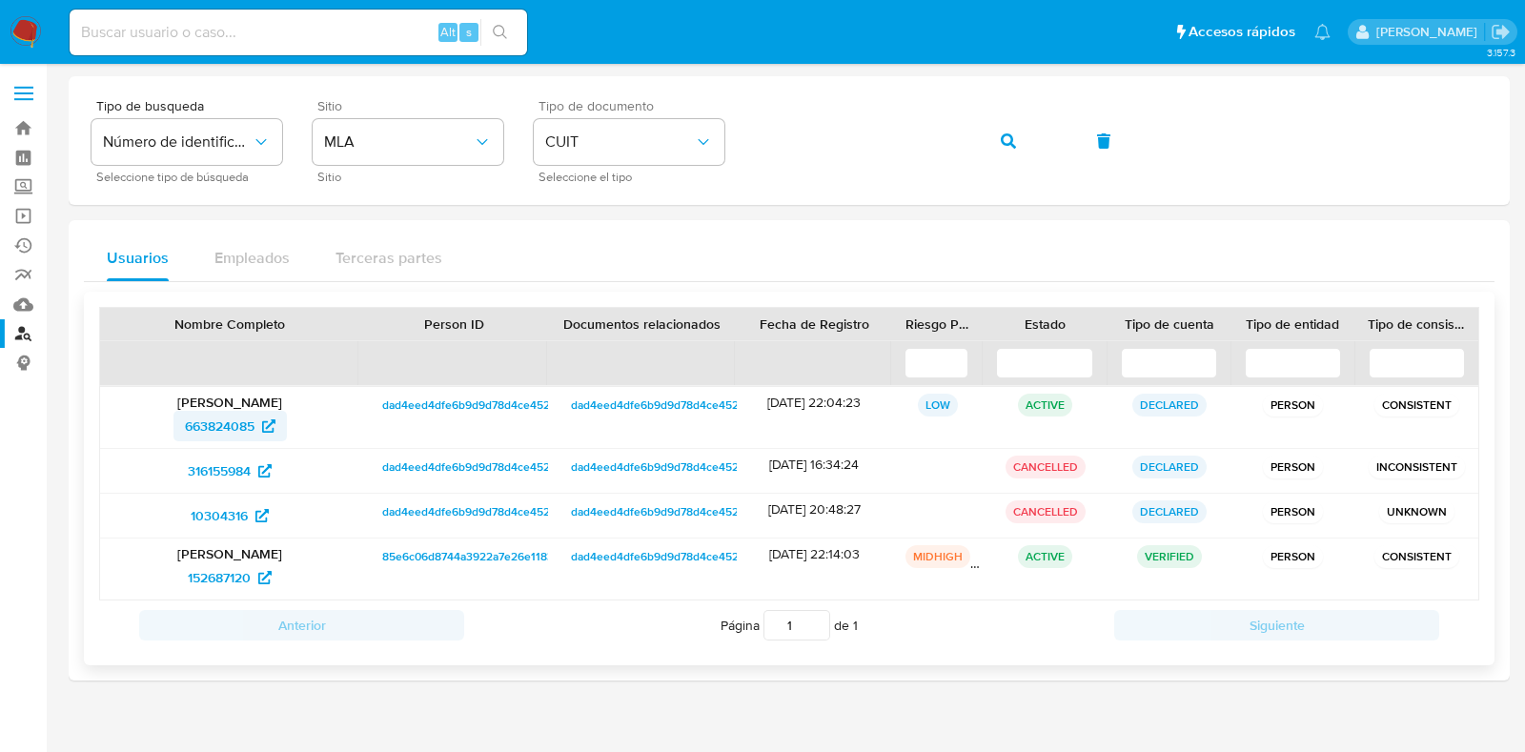
click at [223, 427] on span "663824085" at bounding box center [220, 426] width 70 height 31
click at [197, 468] on span "316155984" at bounding box center [219, 471] width 63 height 31
click at [222, 511] on span "10304316" at bounding box center [219, 515] width 57 height 31
click at [214, 571] on span "152687120" at bounding box center [219, 577] width 63 height 31
click at [1021, 143] on button "button" at bounding box center [1008, 141] width 65 height 46
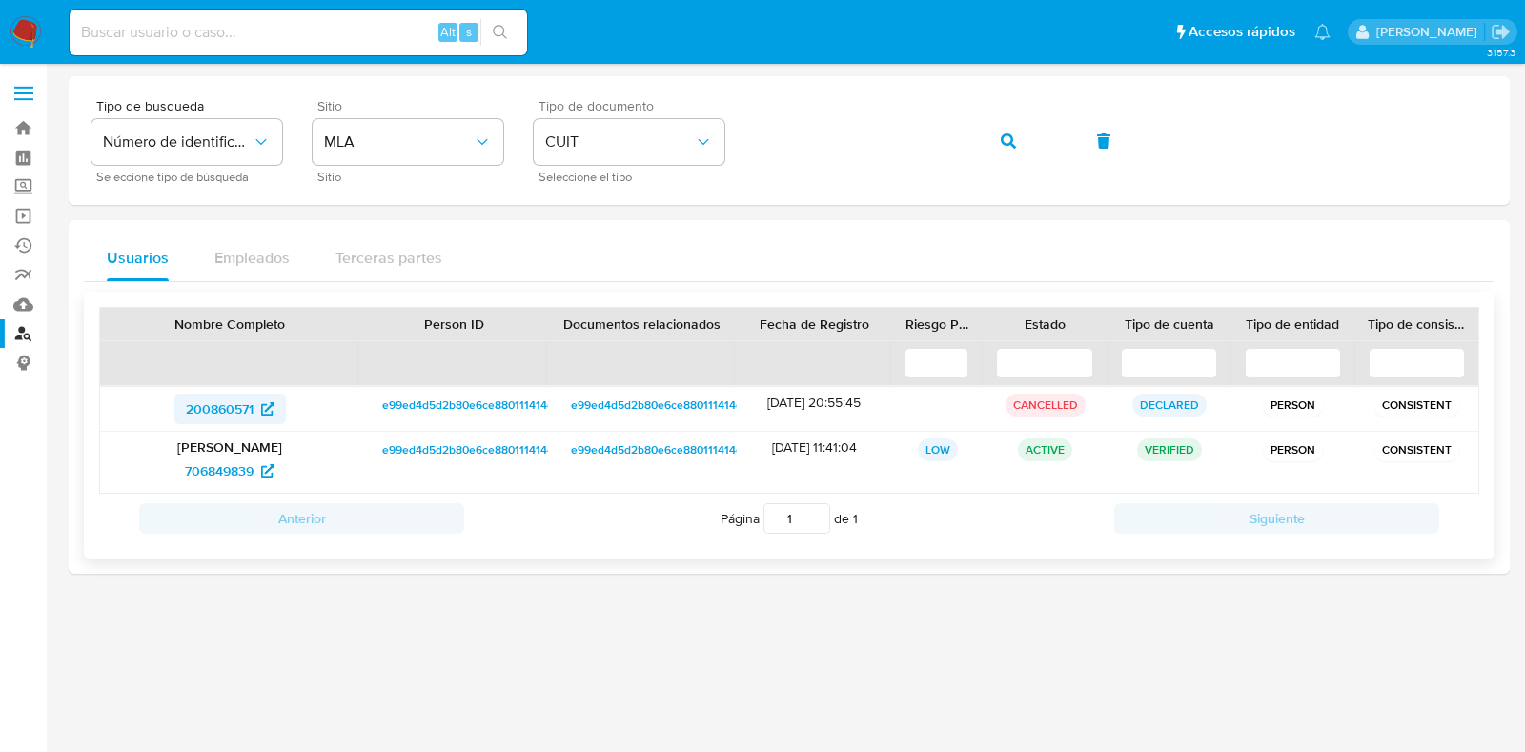
click at [224, 417] on span "200860571" at bounding box center [220, 409] width 68 height 31
click at [217, 461] on span "706849839" at bounding box center [219, 471] width 69 height 31
click at [240, 412] on span "200860571" at bounding box center [220, 409] width 68 height 31
click at [249, 464] on span "706849839" at bounding box center [219, 471] width 69 height 31
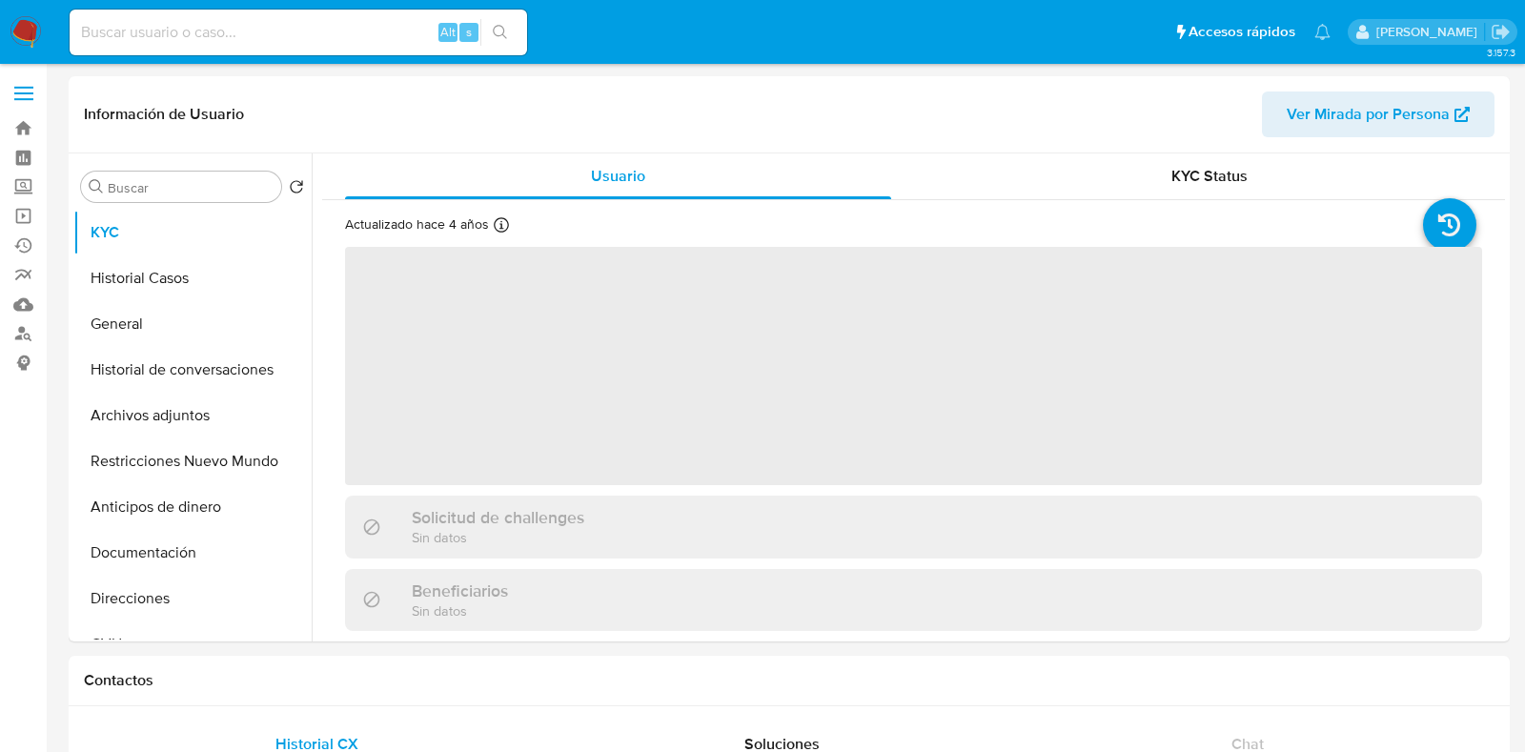
select select "10"
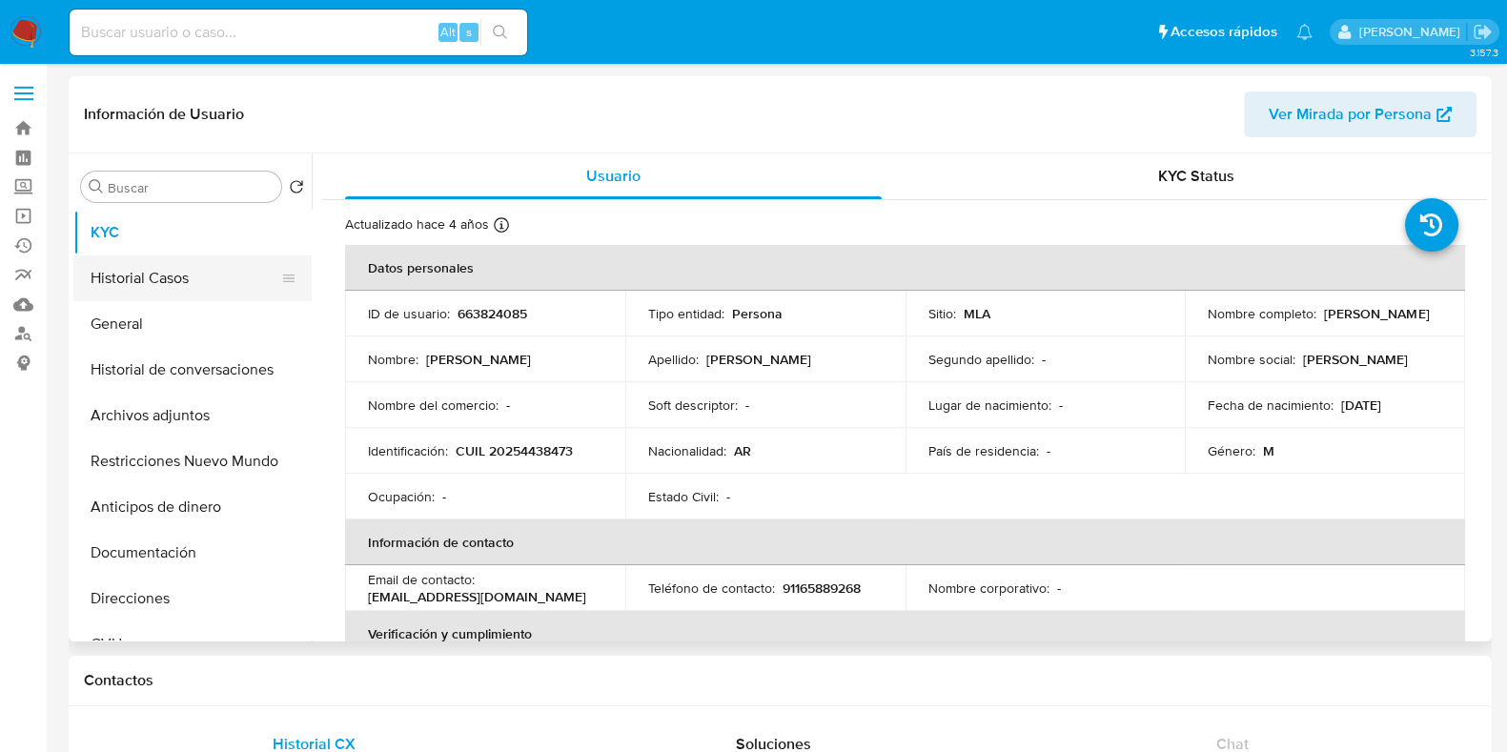
click at [161, 292] on button "Historial Casos" at bounding box center [184, 278] width 223 height 46
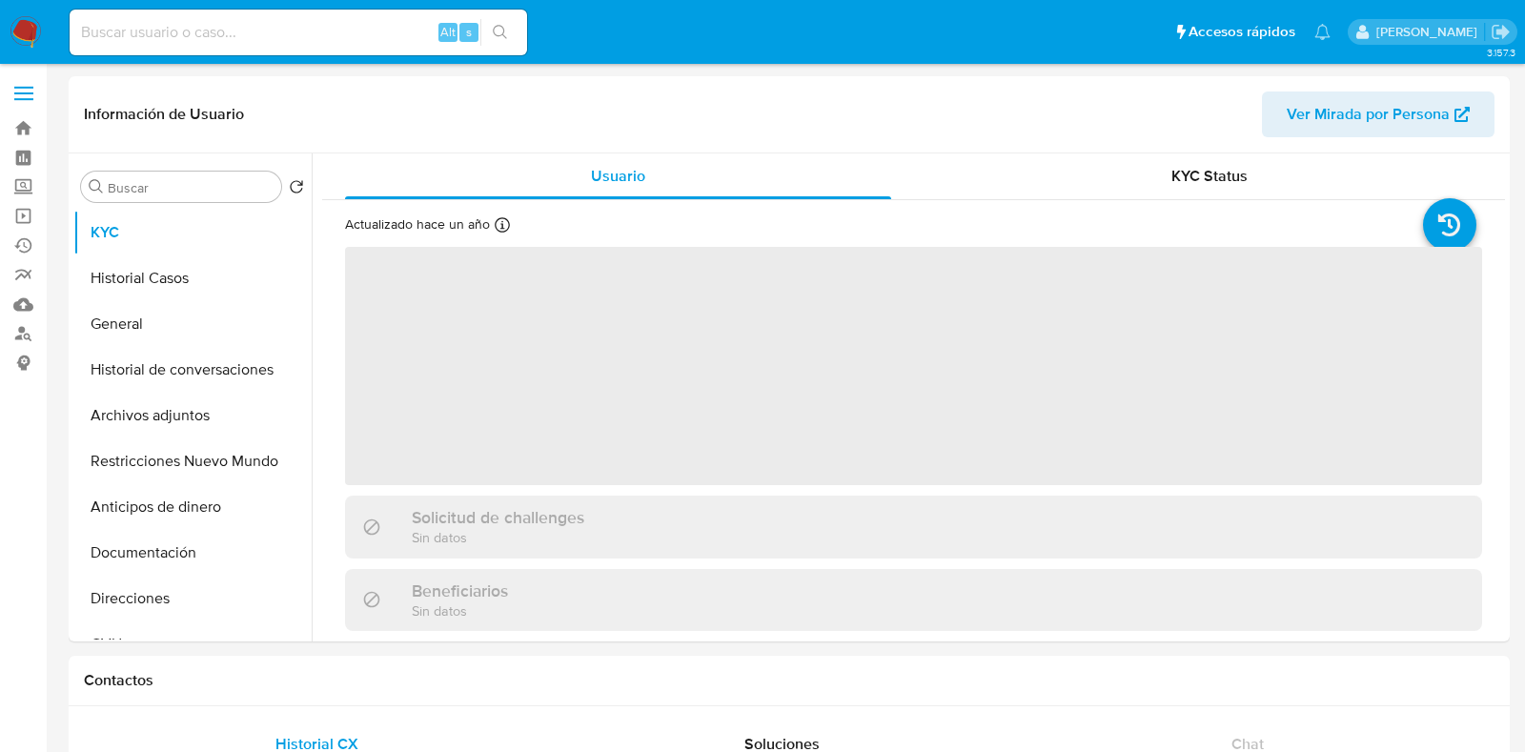
select select "10"
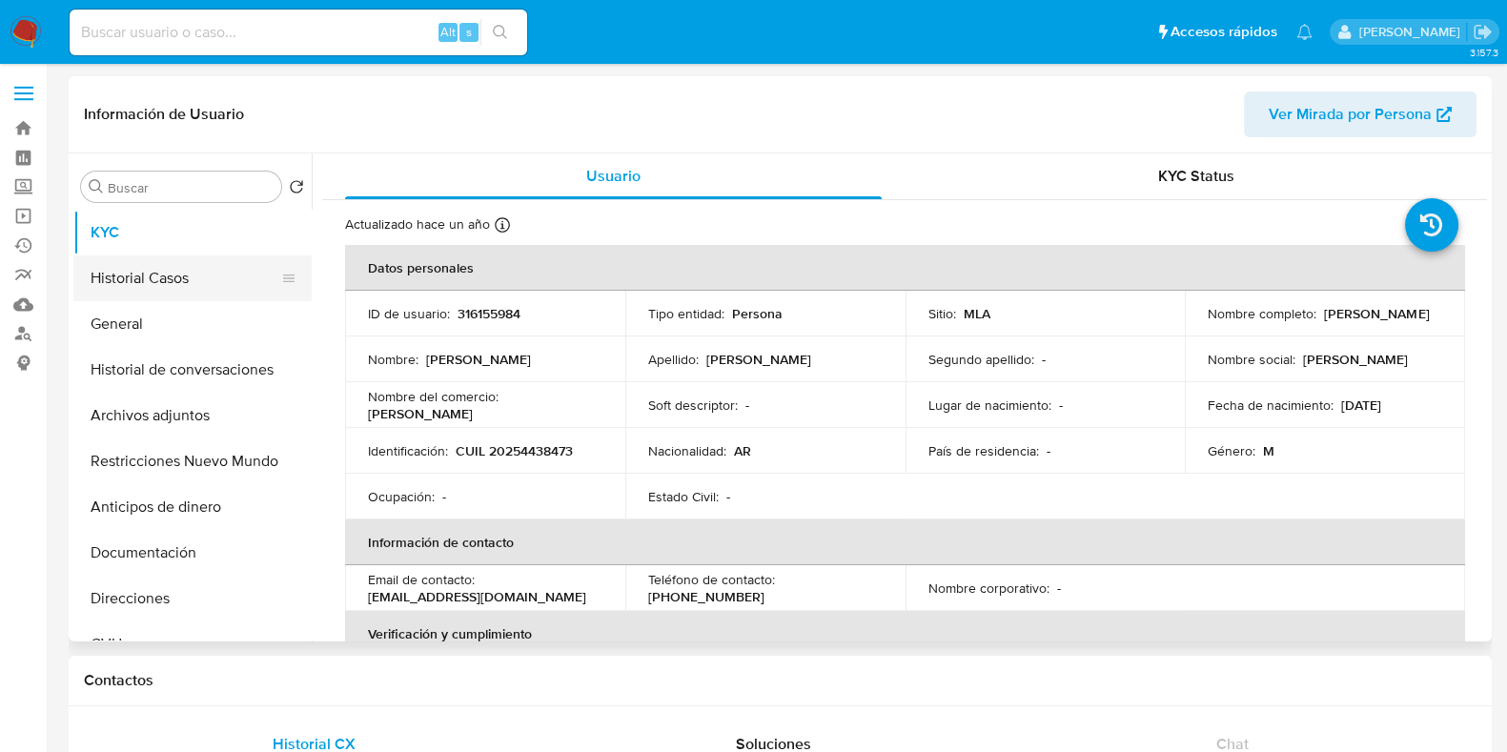
click at [167, 284] on button "Historial Casos" at bounding box center [184, 278] width 223 height 46
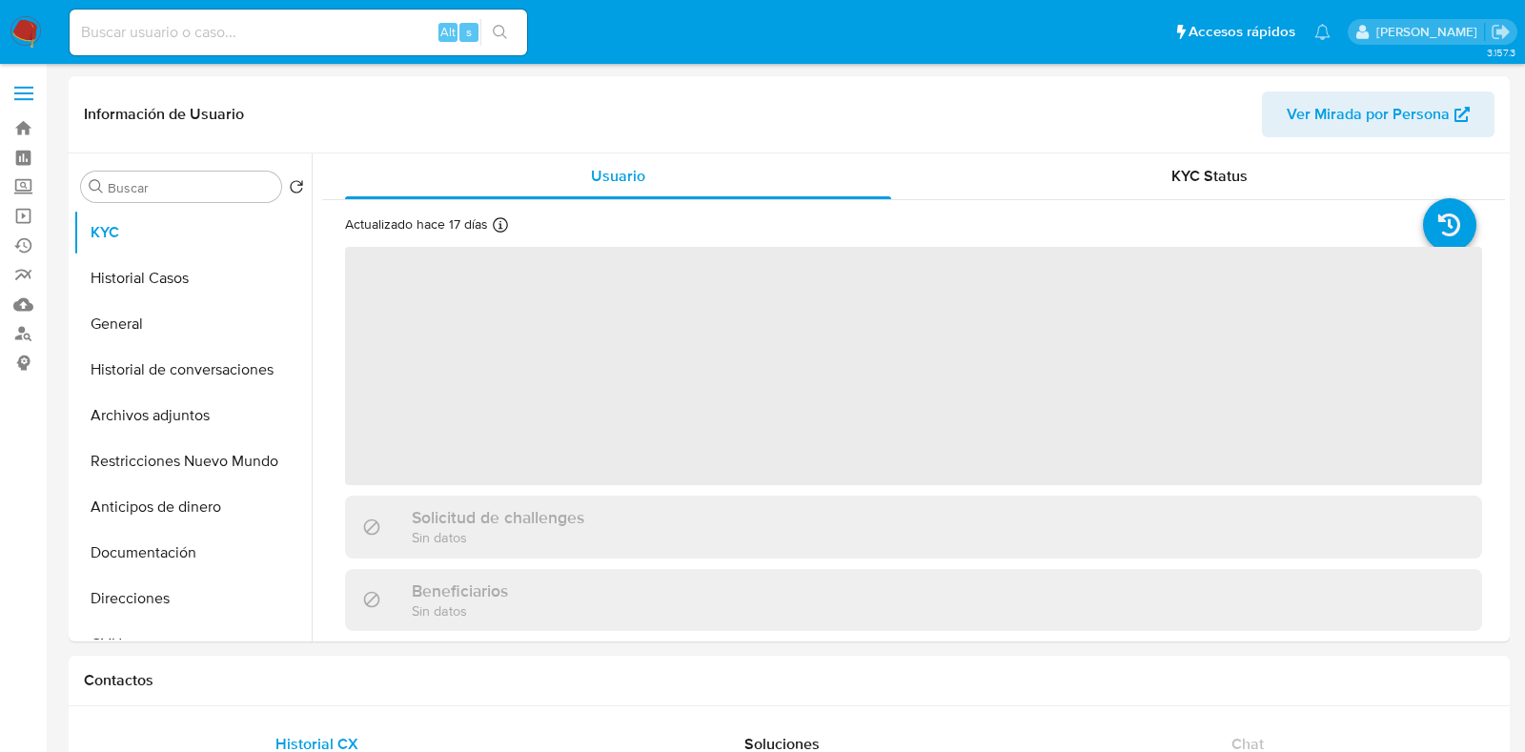
select select "10"
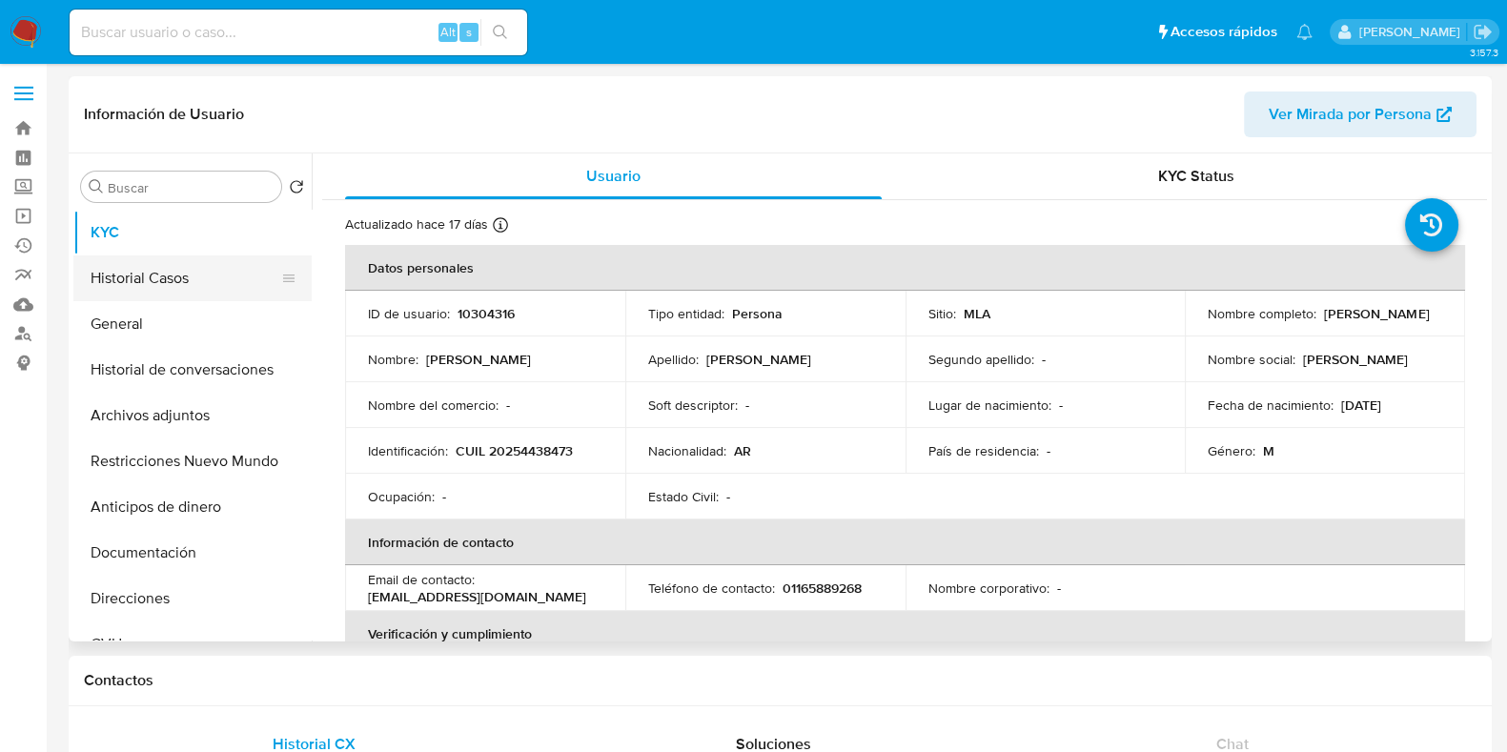
click at [211, 285] on button "Historial Casos" at bounding box center [184, 278] width 223 height 46
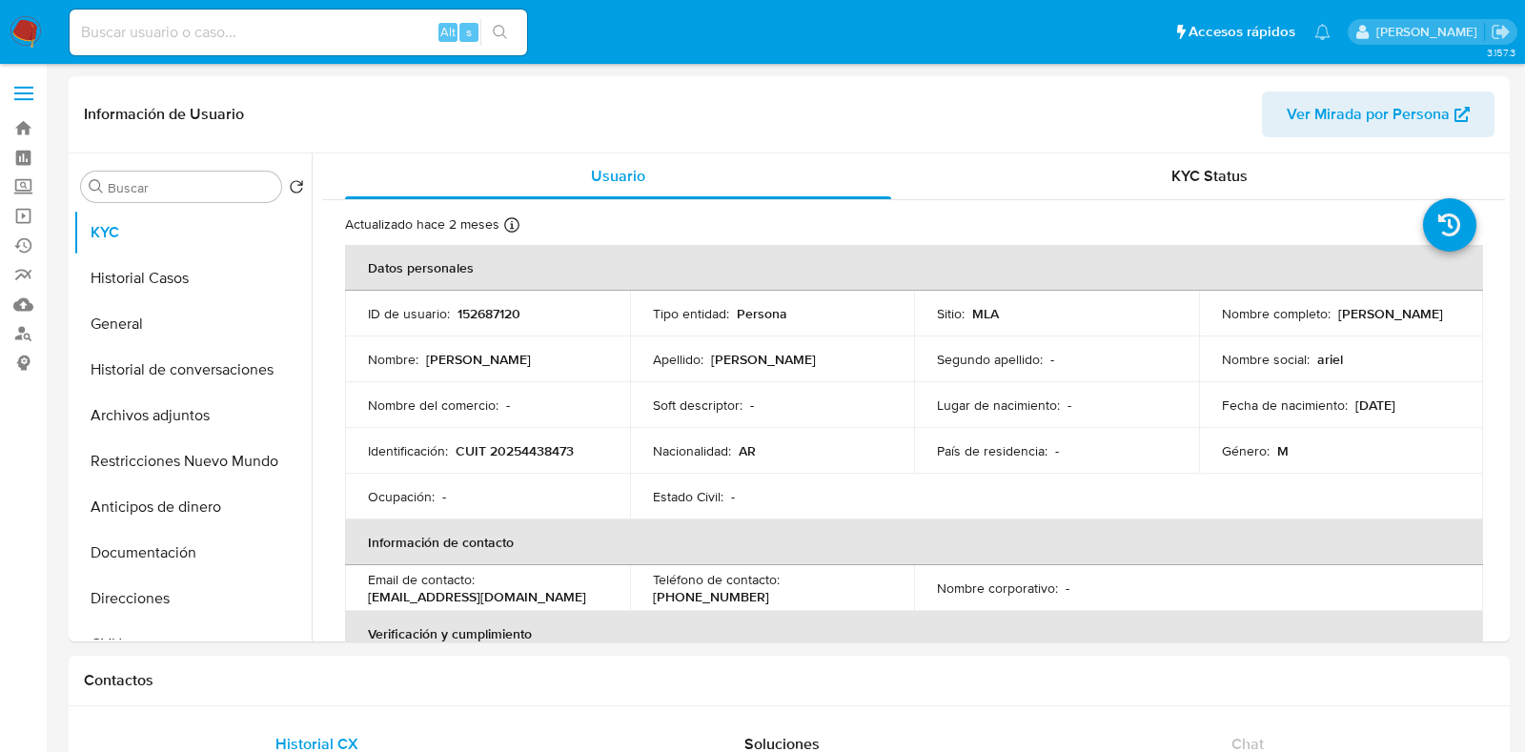
select select "10"
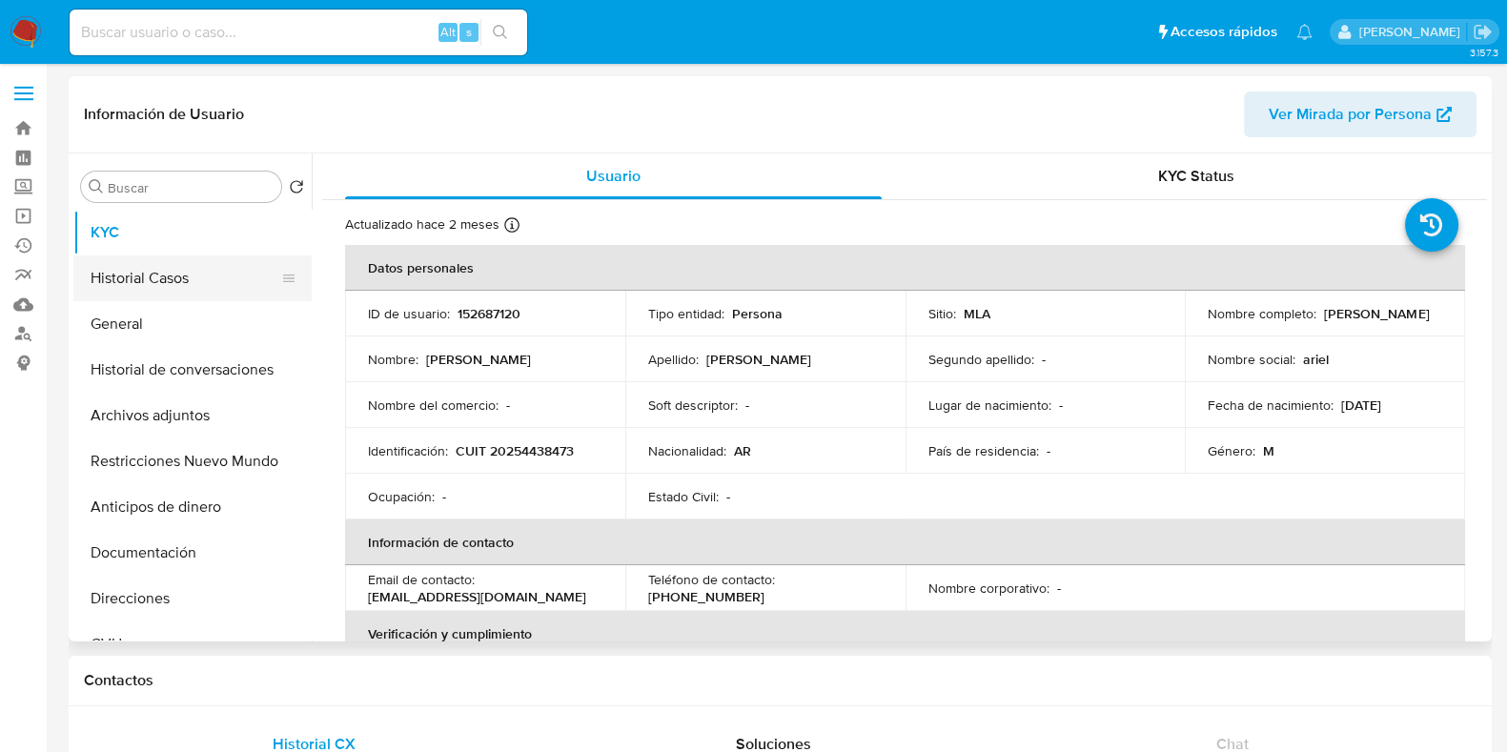
click at [163, 273] on button "Historial Casos" at bounding box center [184, 278] width 223 height 46
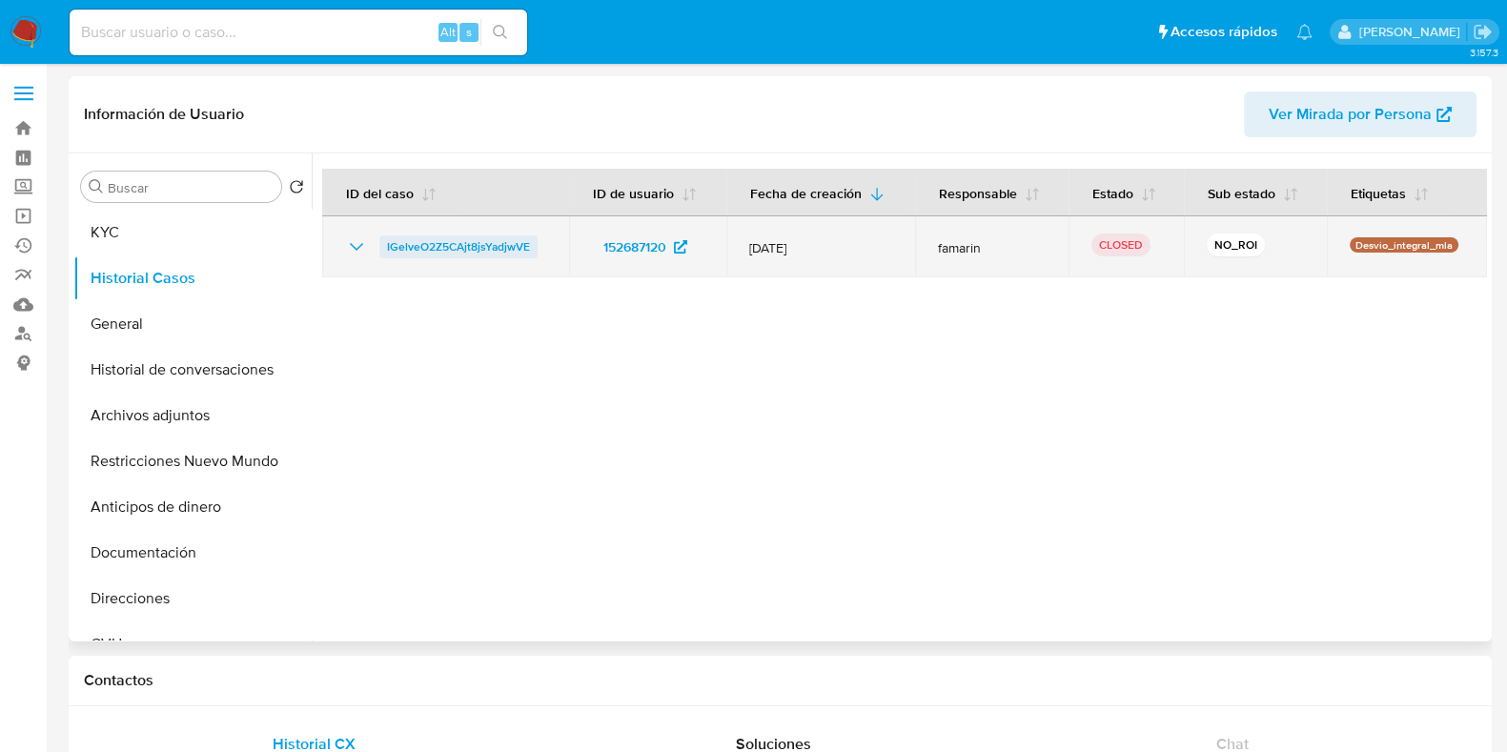
click at [500, 241] on span "IGelveO2Z5CAjt8jsYadjwVE" at bounding box center [458, 246] width 143 height 23
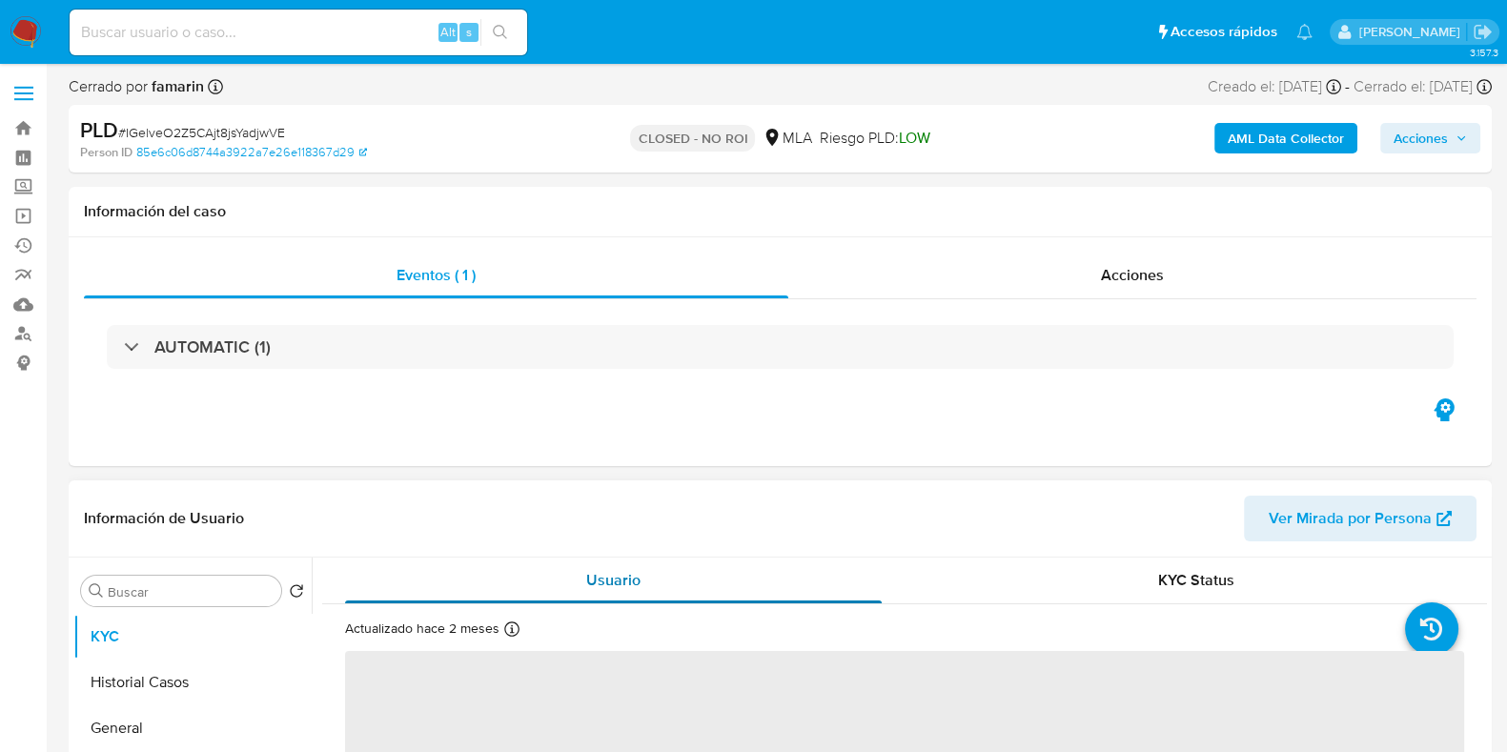
select select "10"
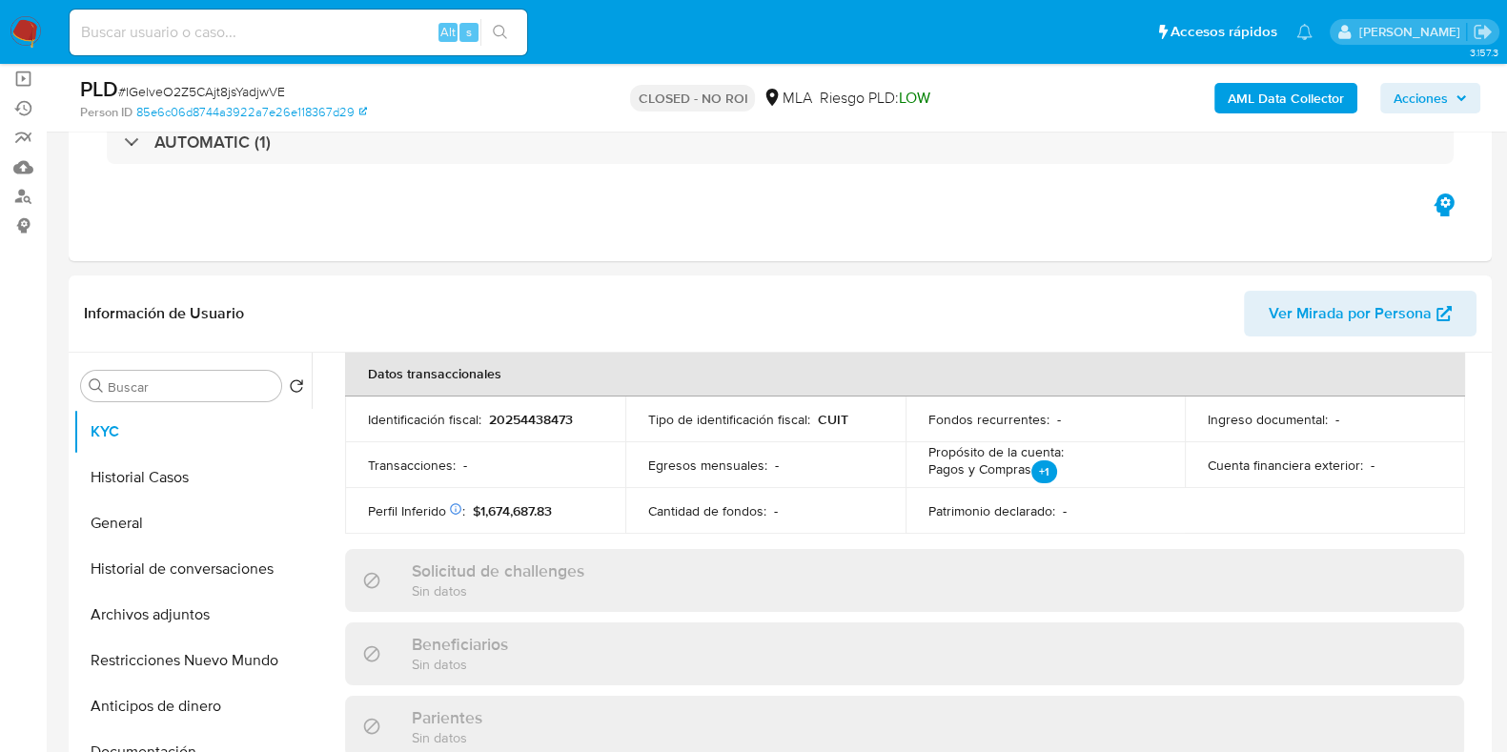
scroll to position [237, 0]
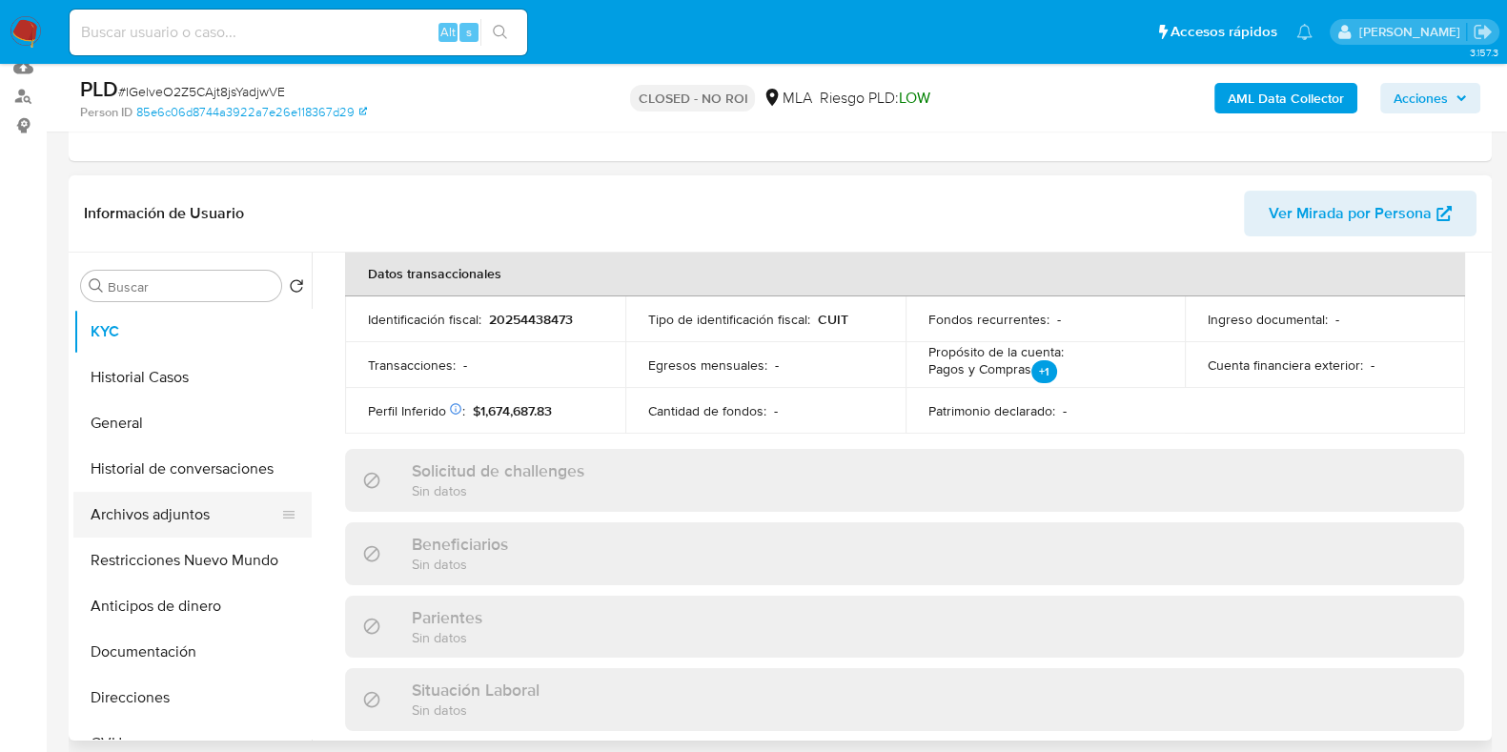
click at [154, 517] on button "Archivos adjuntos" at bounding box center [184, 515] width 223 height 46
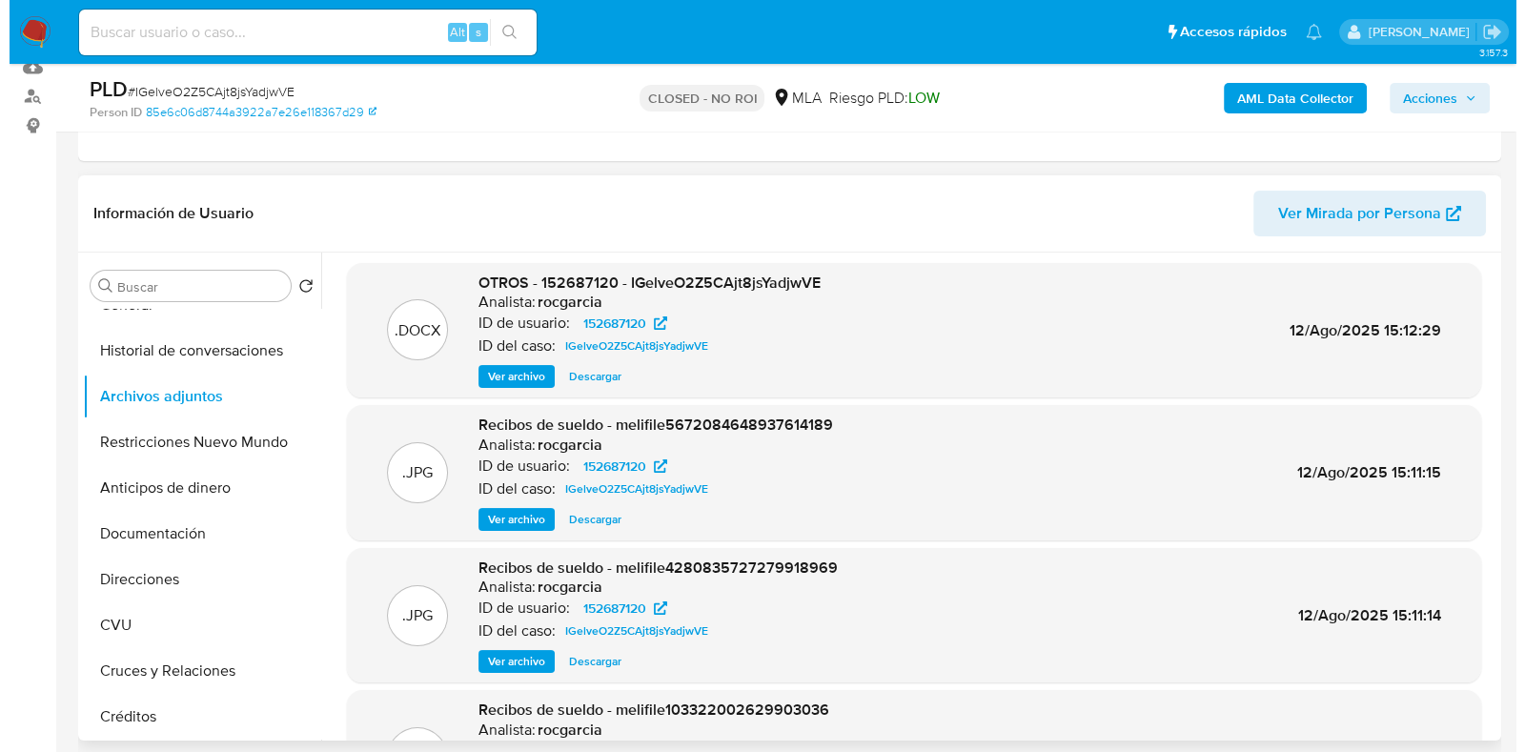
scroll to position [0, 0]
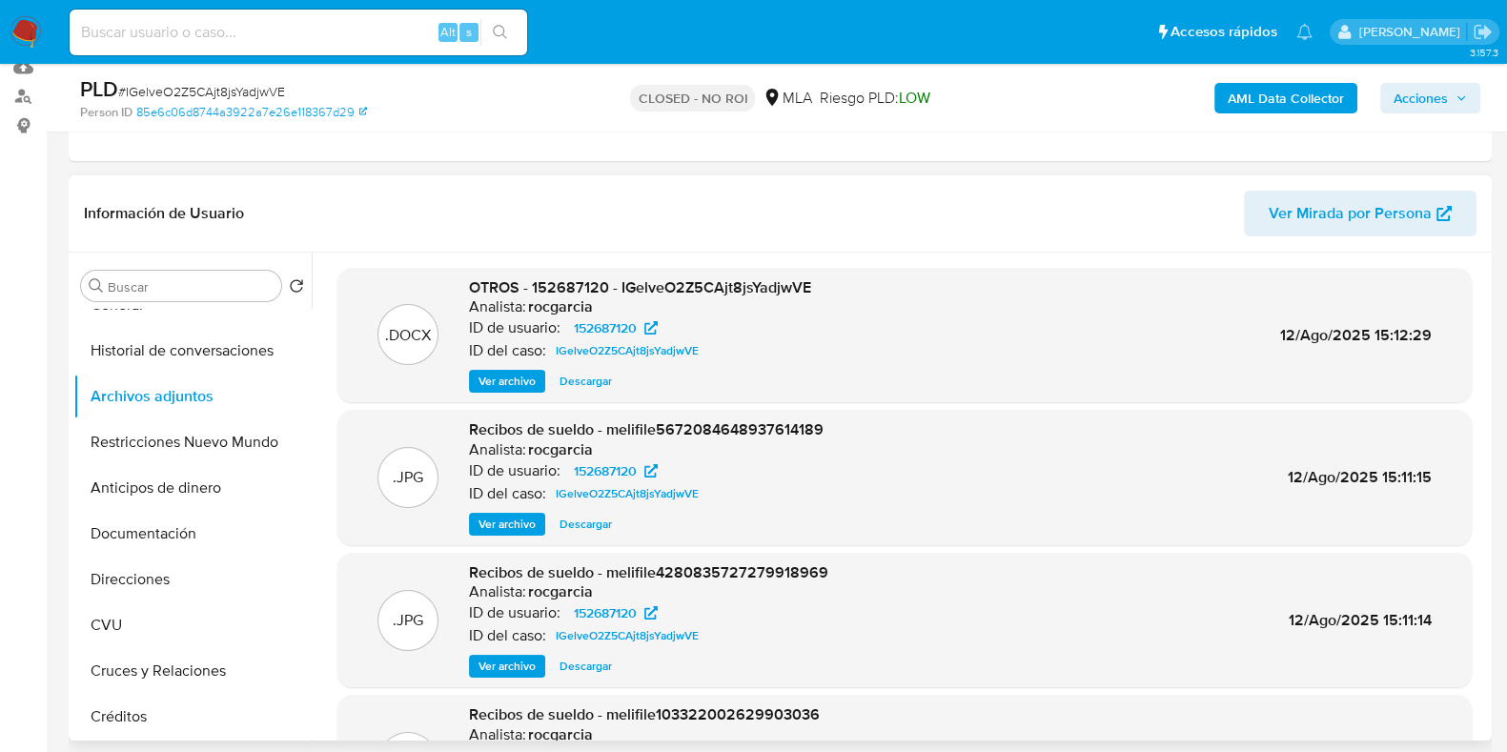
click at [510, 382] on span "Ver archivo" at bounding box center [506, 381] width 57 height 19
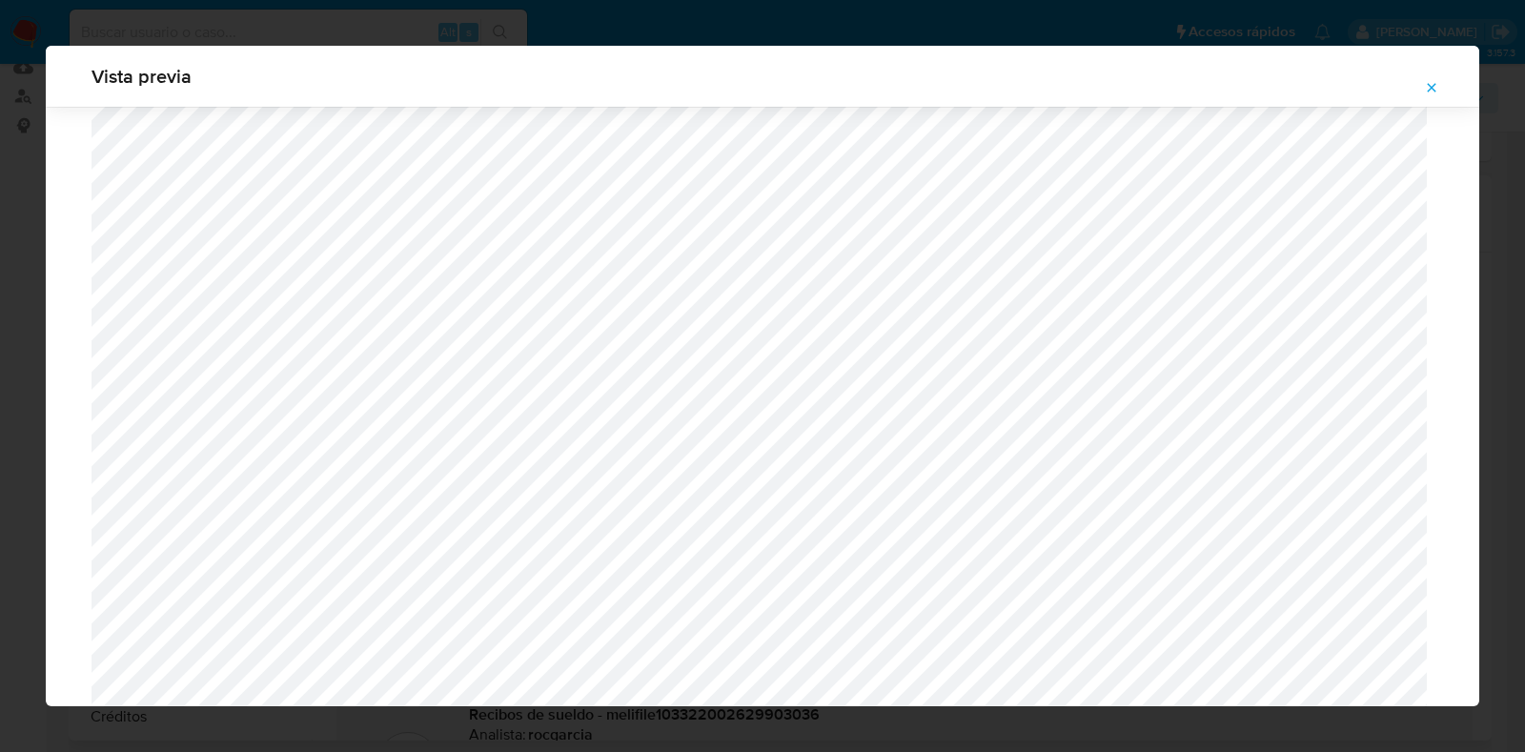
scroll to position [1629, 0]
click at [1438, 90] on icon "Attachment preview" at bounding box center [1431, 87] width 15 height 15
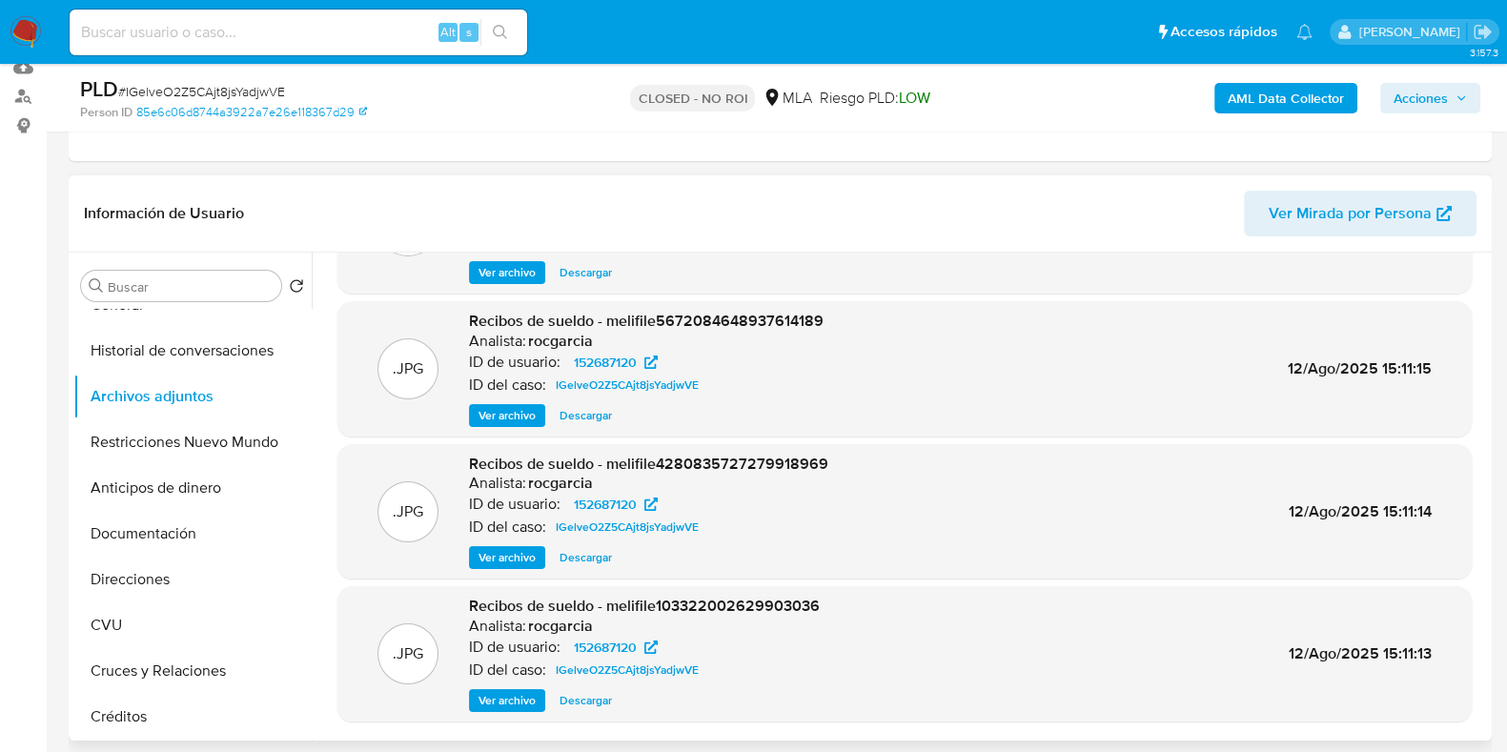
scroll to position [160, 0]
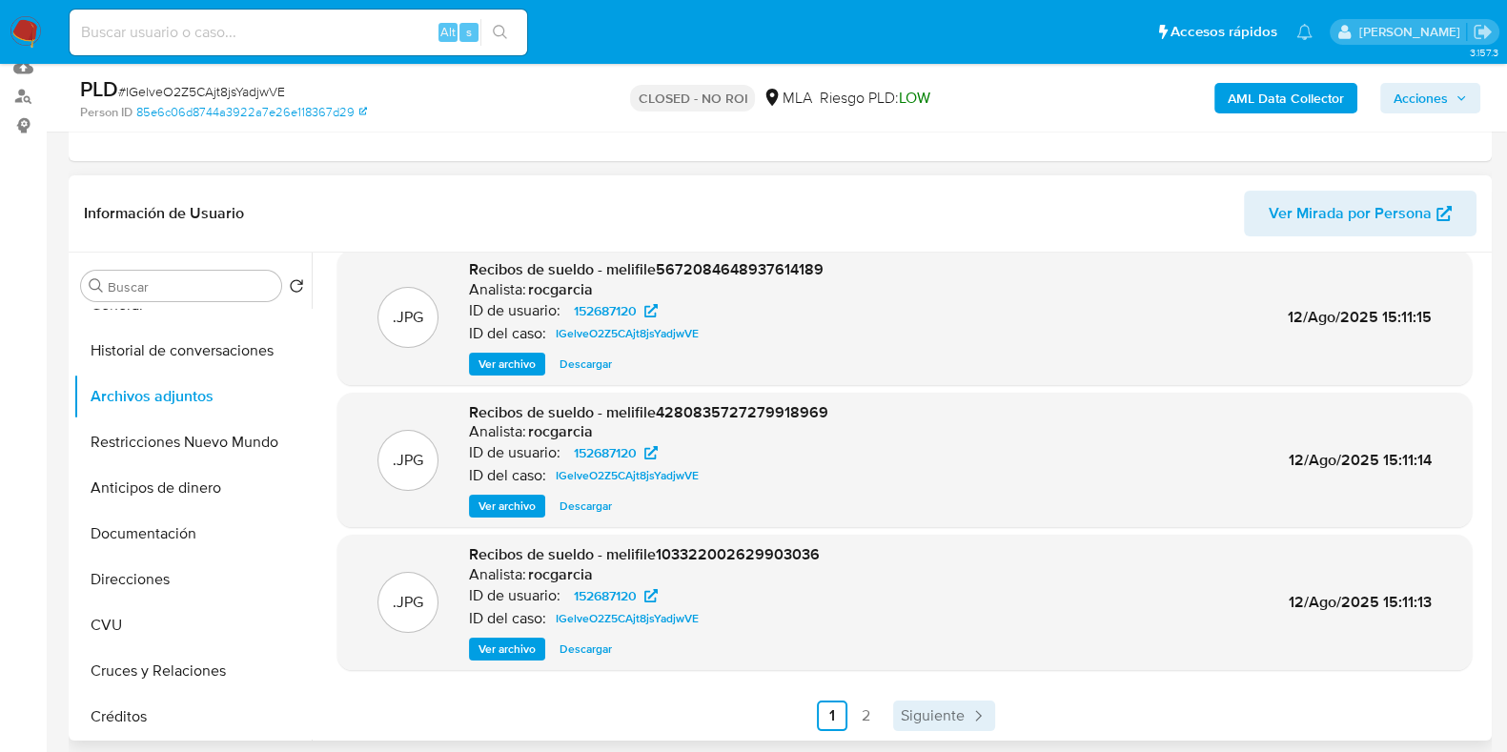
click at [917, 721] on span "Siguiente" at bounding box center [933, 715] width 64 height 15
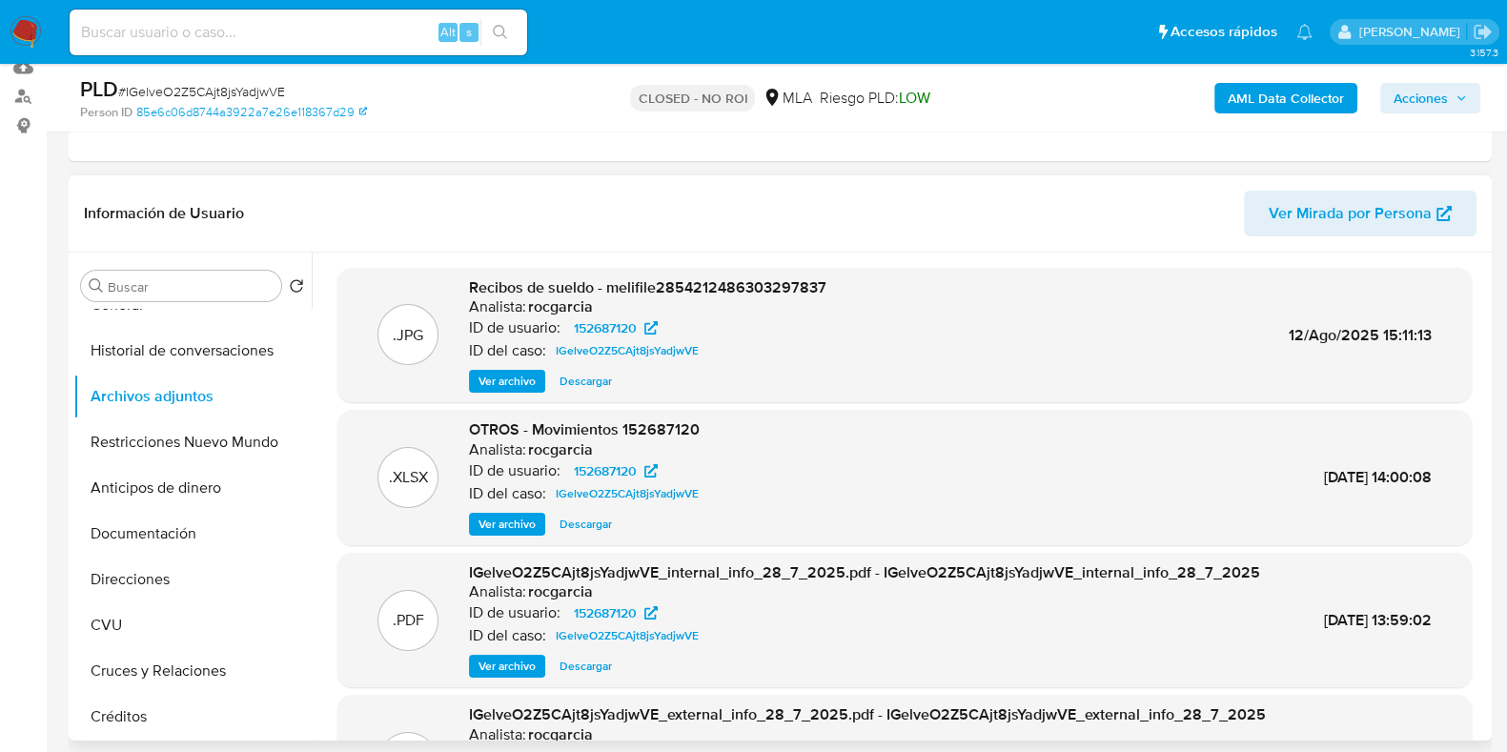
scroll to position [201, 0]
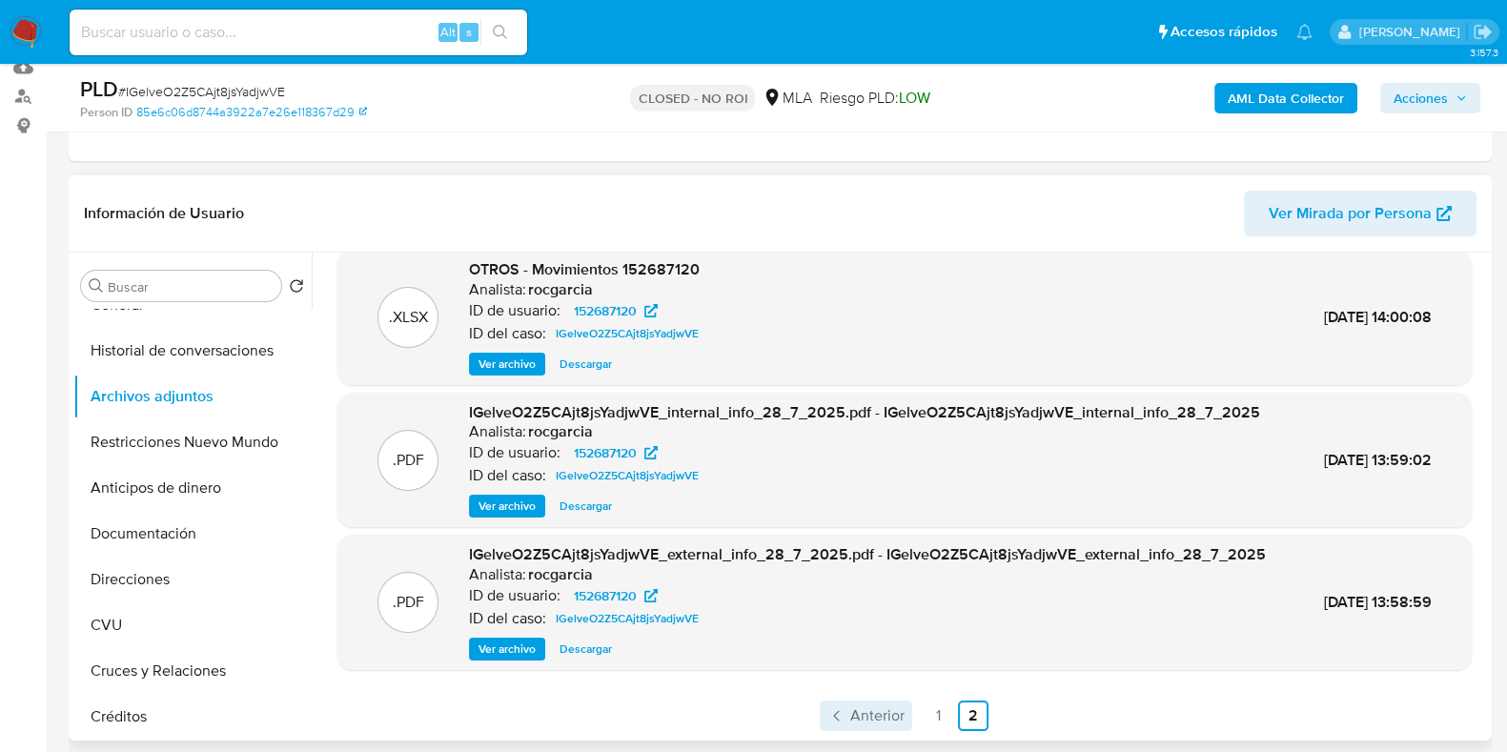
click at [855, 719] on span "Anterior" at bounding box center [877, 715] width 54 height 15
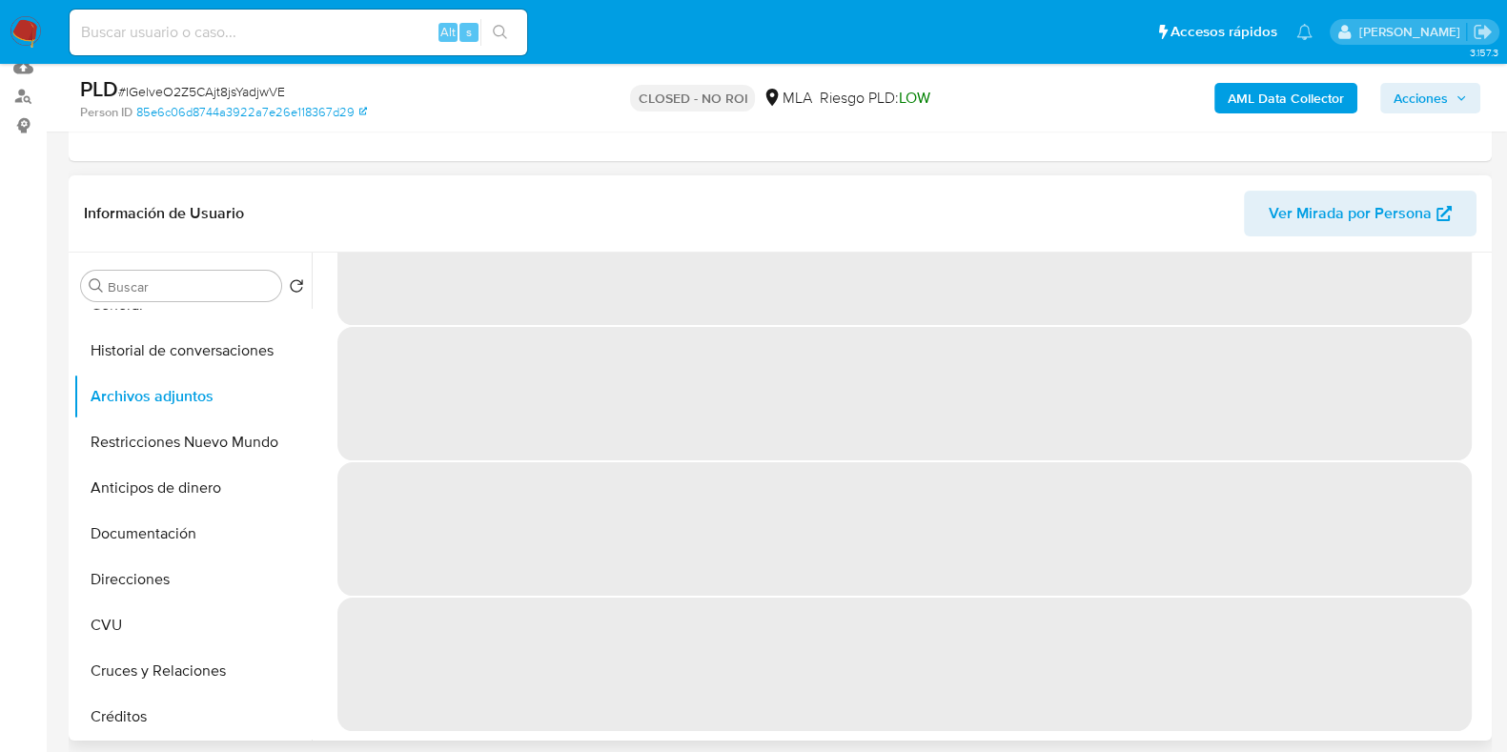
scroll to position [0, 0]
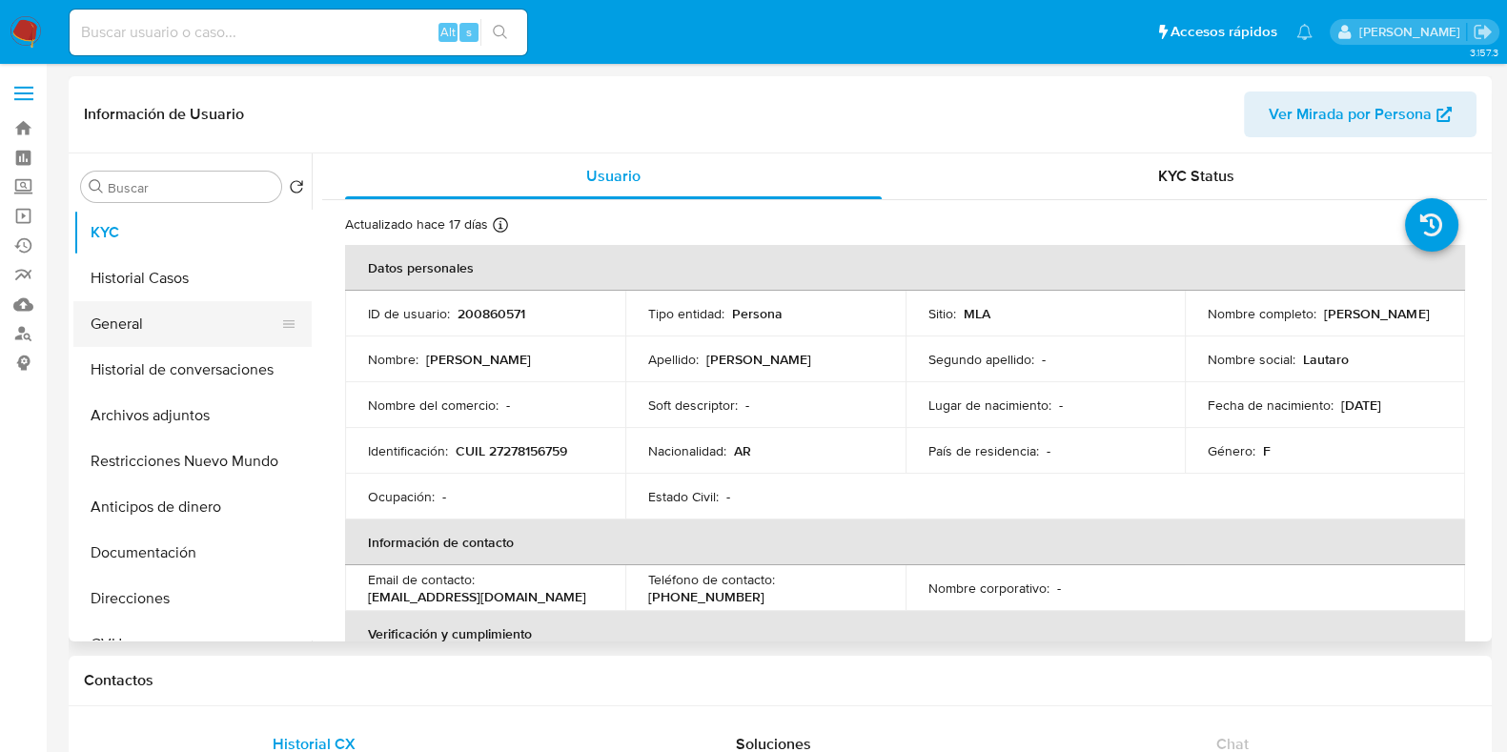
select select "10"
click at [173, 291] on button "Historial Casos" at bounding box center [184, 278] width 223 height 46
select select "10"
click at [192, 292] on button "Historial Casos" at bounding box center [184, 278] width 223 height 46
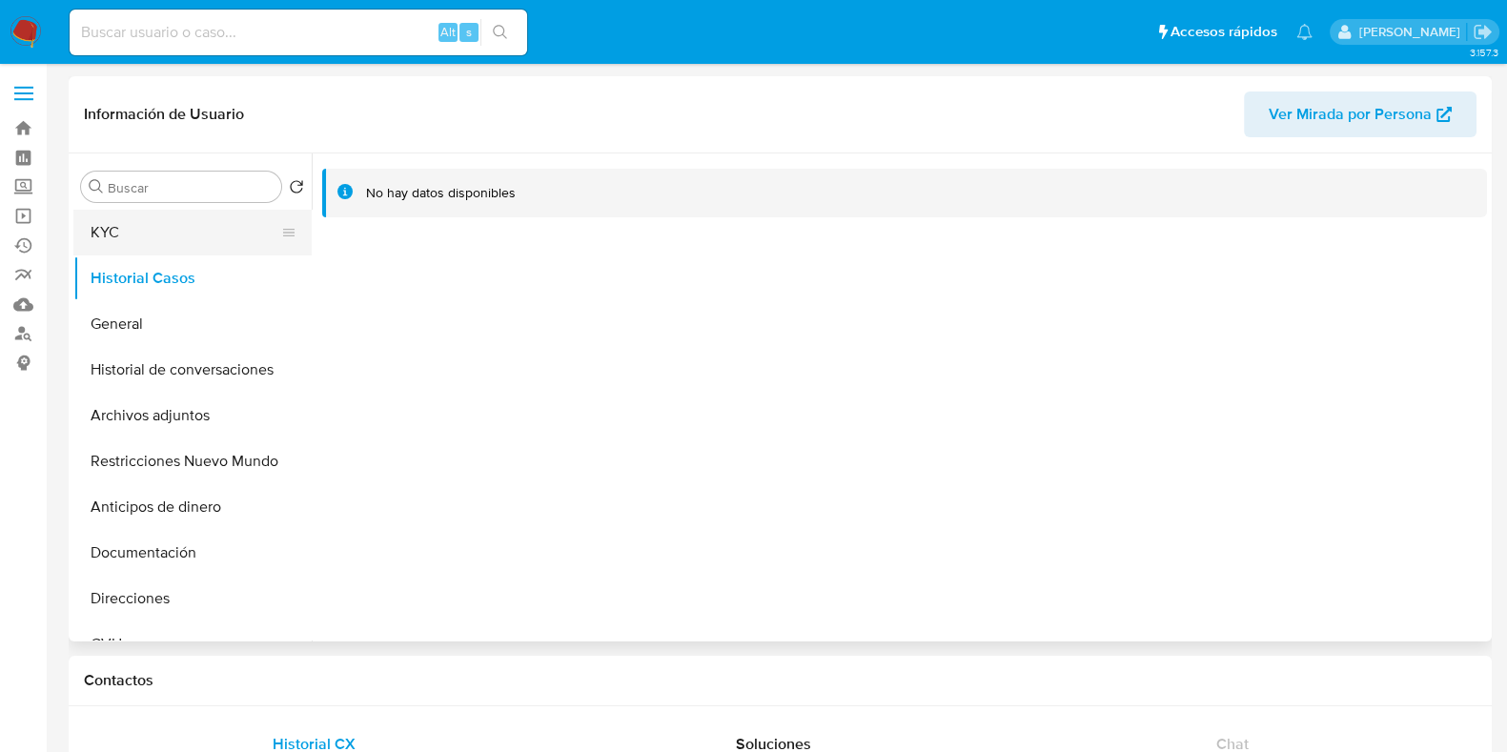
click at [141, 218] on button "KYC" at bounding box center [184, 233] width 223 height 46
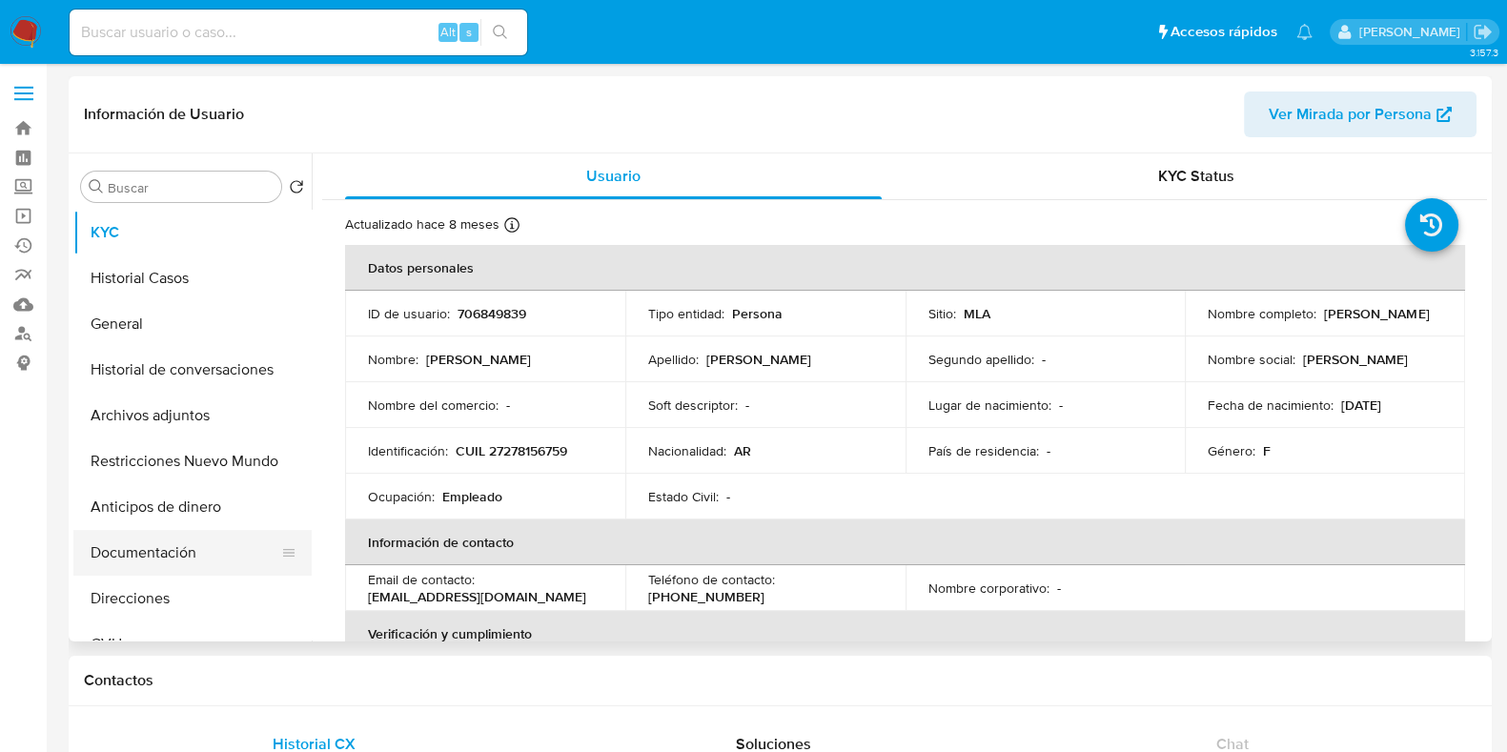
click at [199, 547] on button "Documentación" at bounding box center [184, 553] width 223 height 46
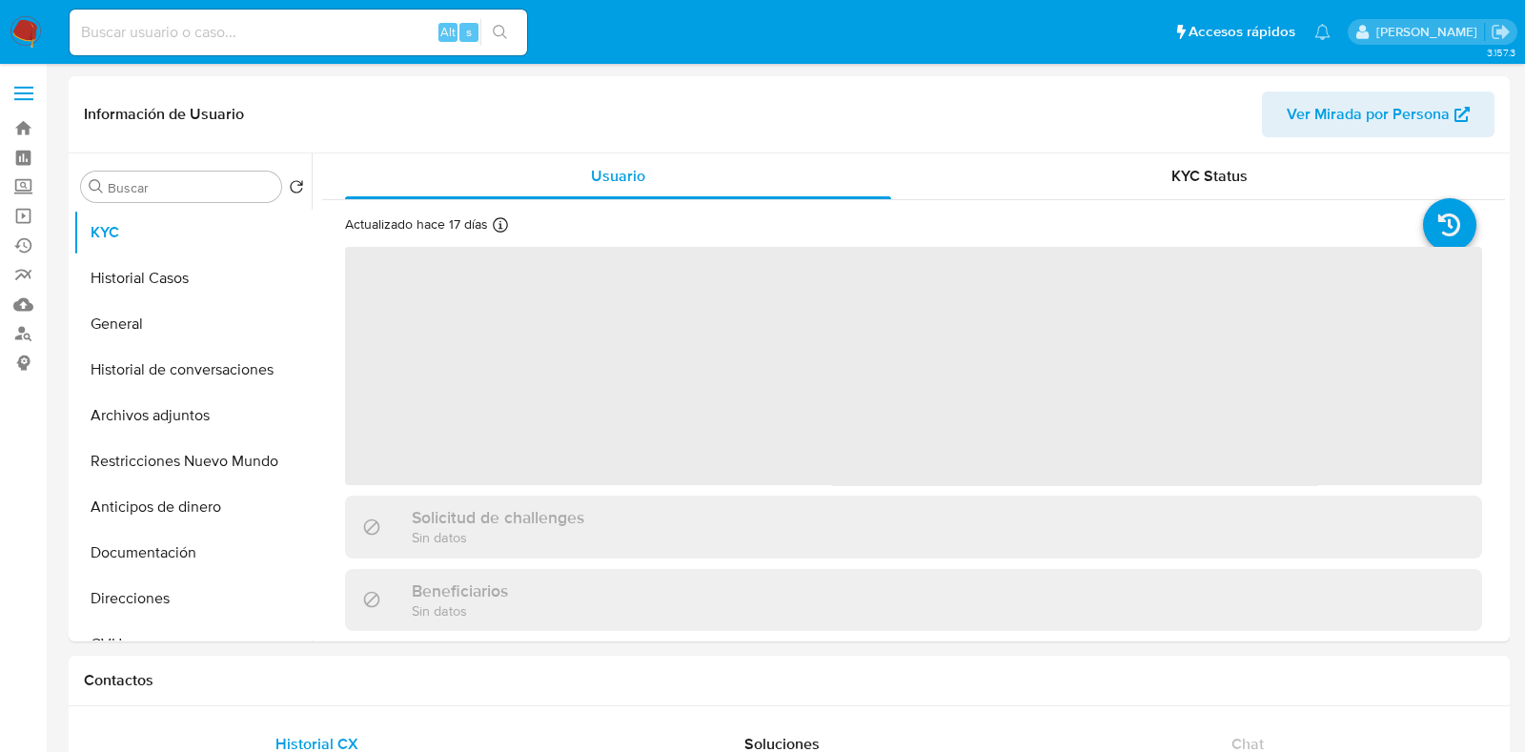
select select "10"
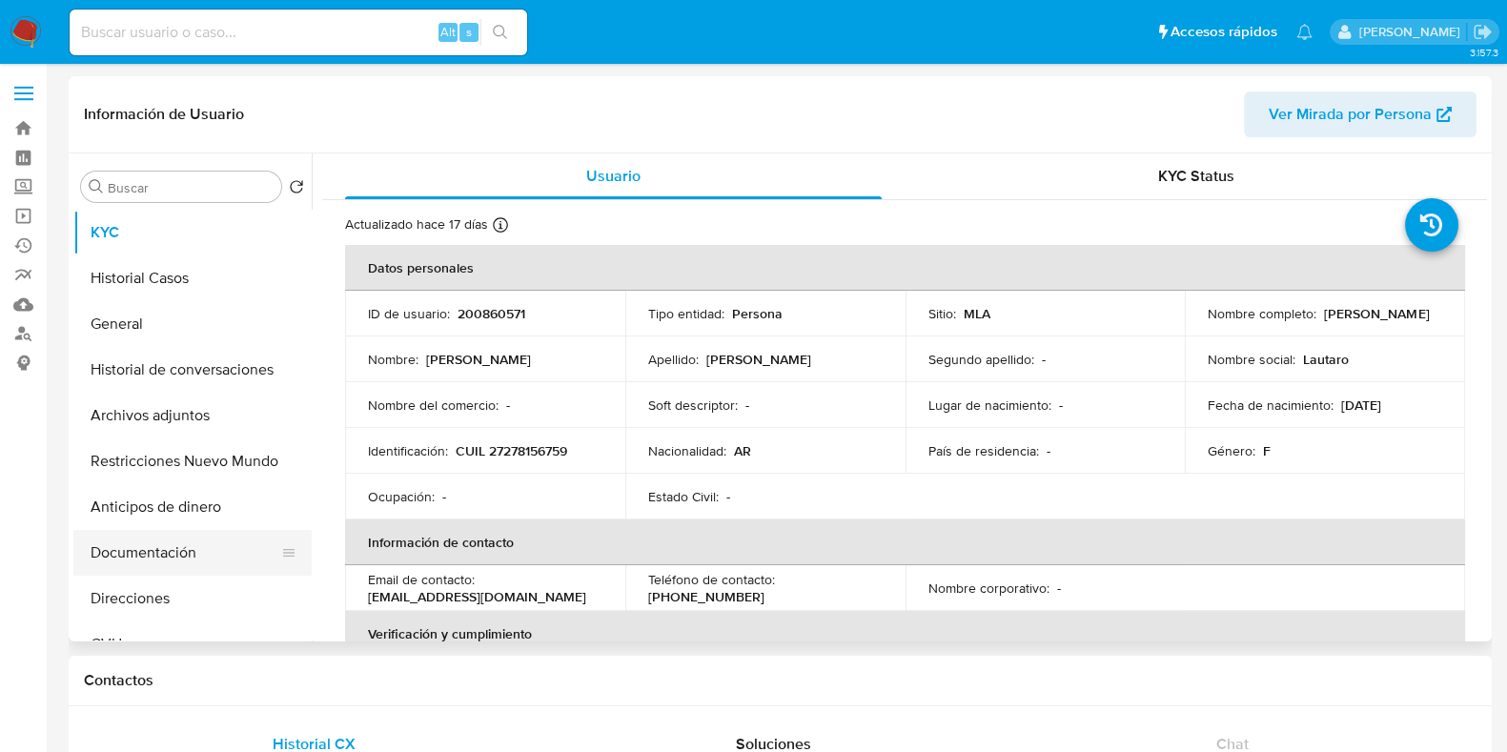
click at [148, 560] on button "Documentación" at bounding box center [184, 553] width 223 height 46
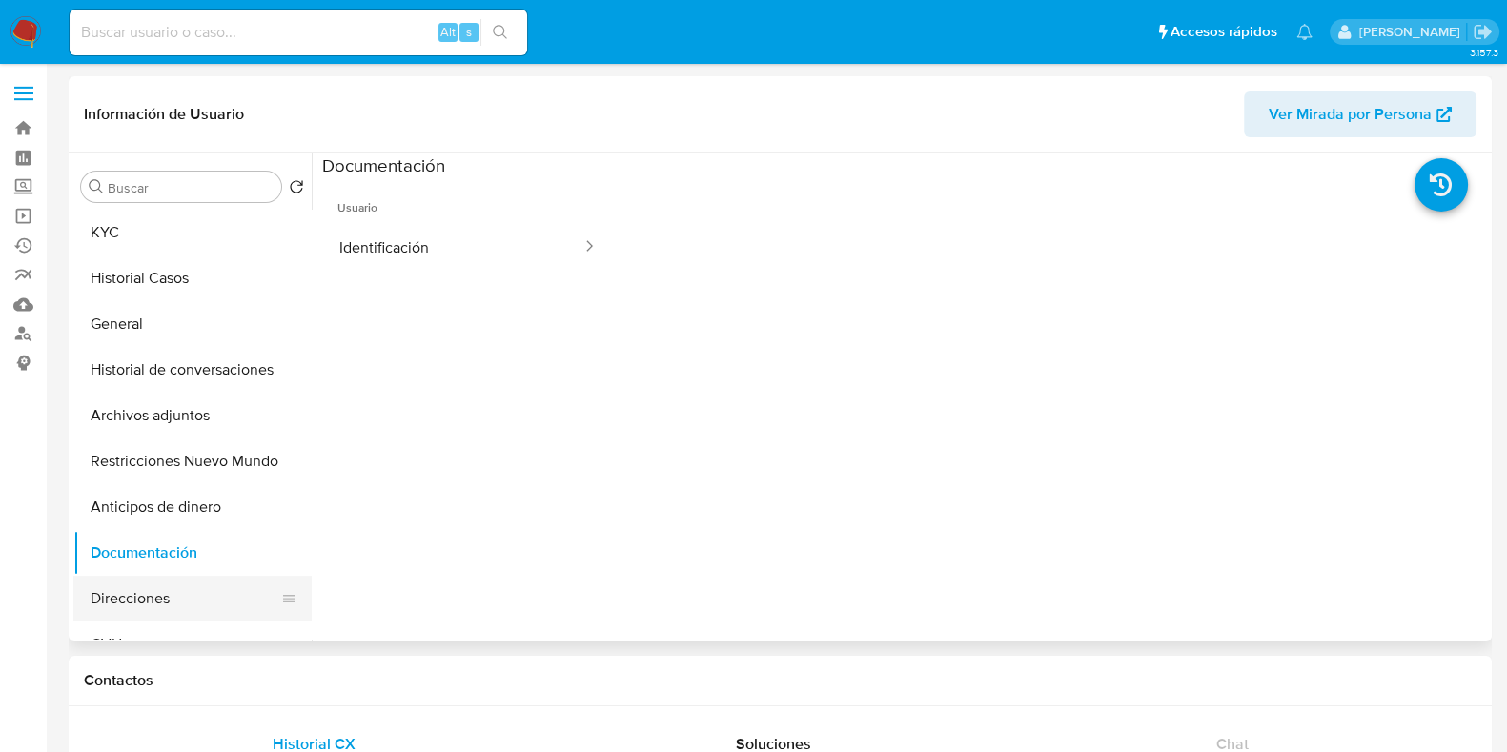
scroll to position [118, 0]
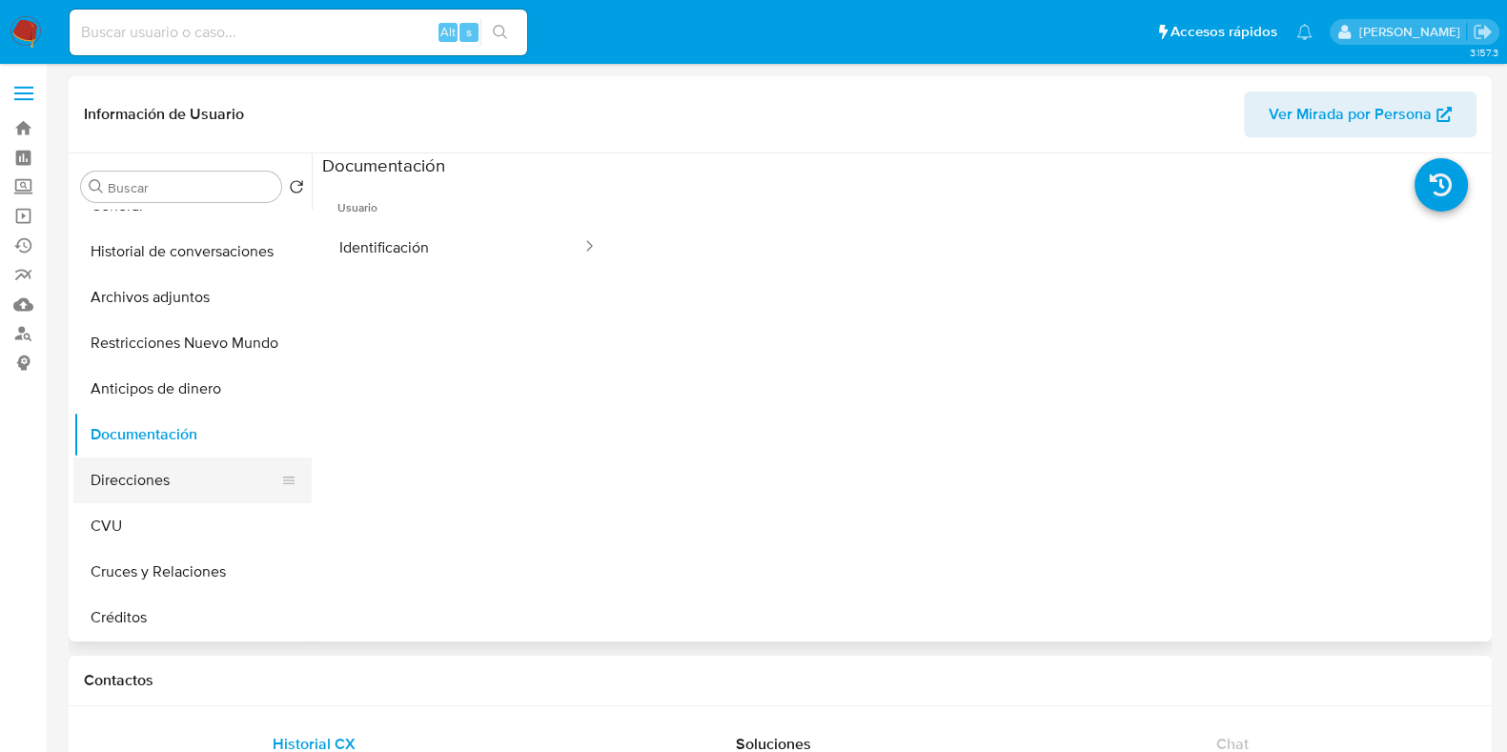
click at [153, 489] on button "Direcciones" at bounding box center [184, 481] width 223 height 46
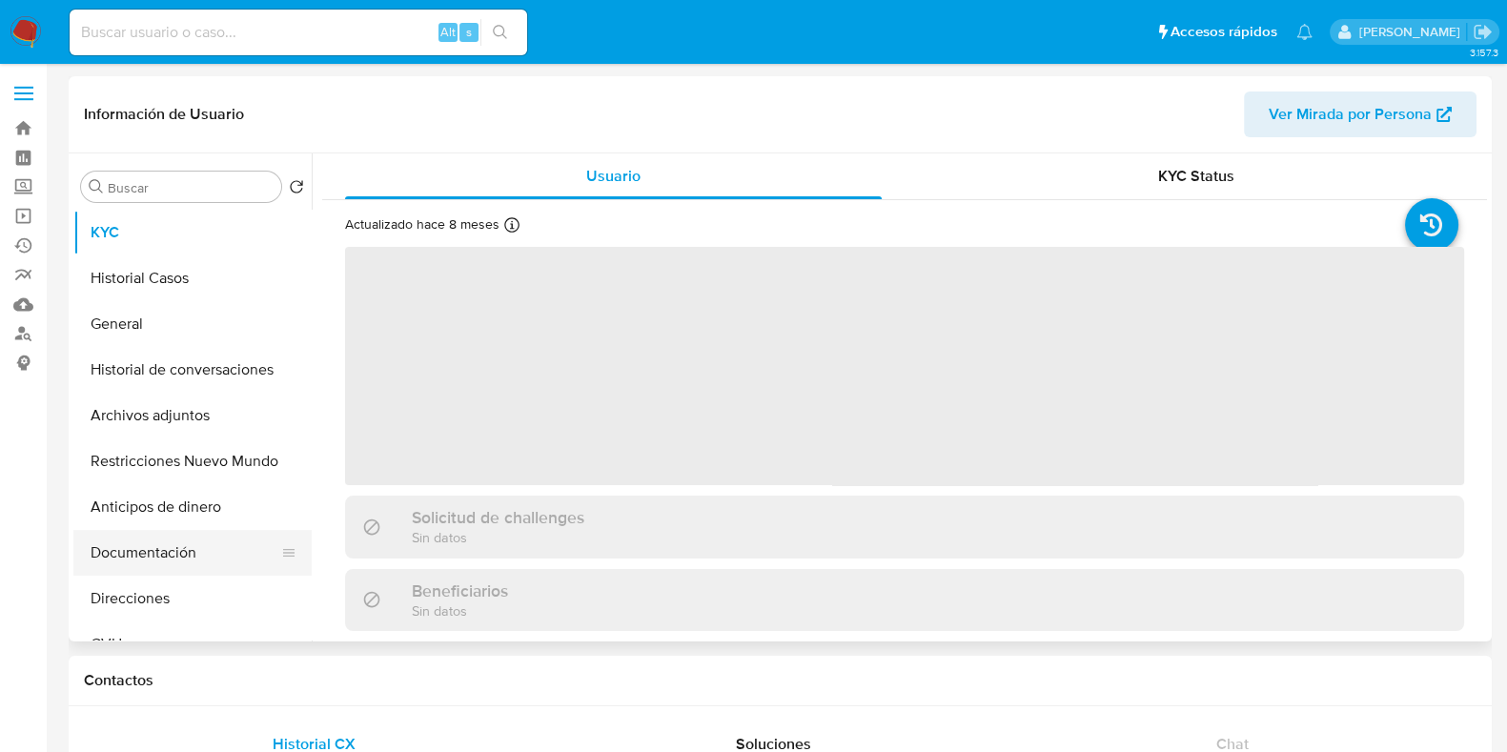
click at [153, 556] on button "Documentación" at bounding box center [184, 553] width 223 height 46
select select "10"
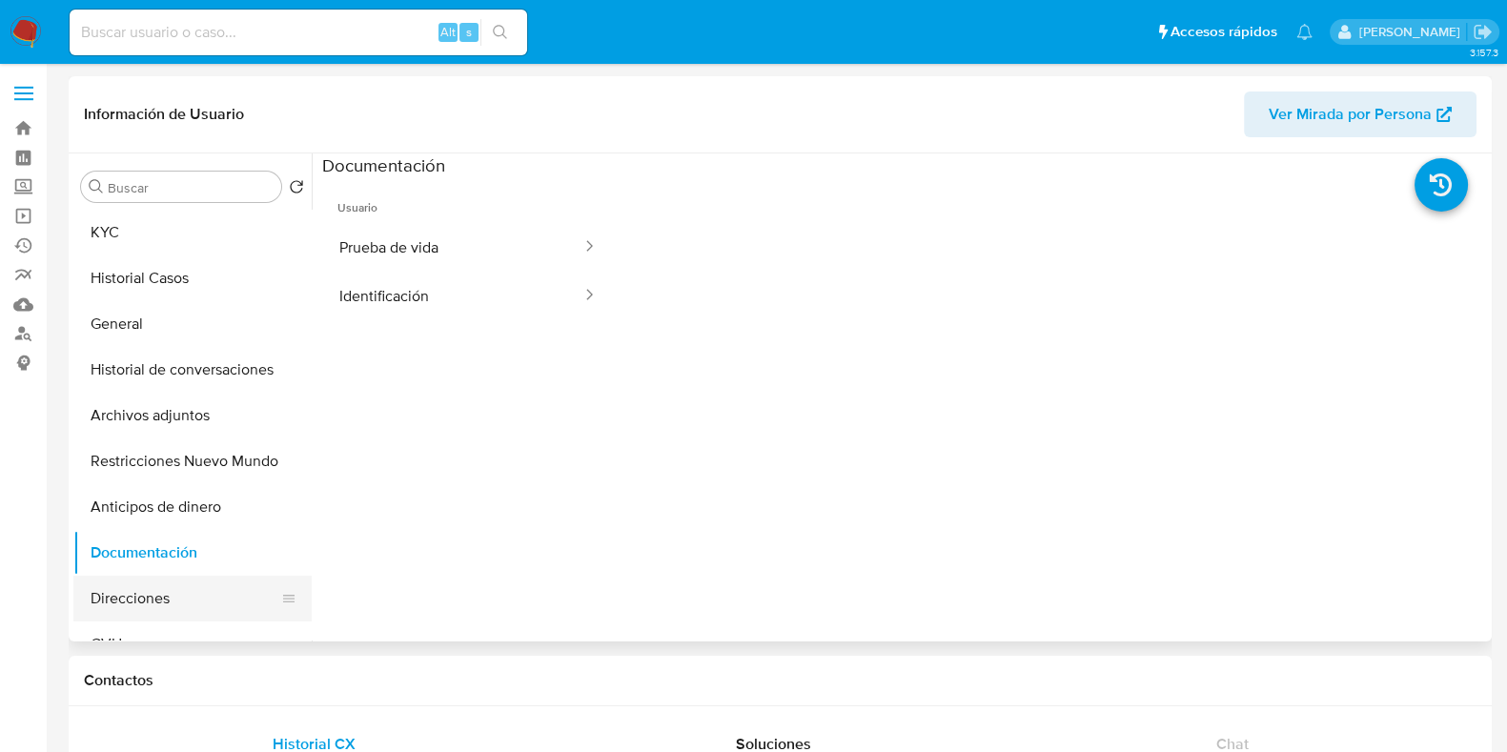
click at [155, 601] on button "Direcciones" at bounding box center [184, 599] width 223 height 46
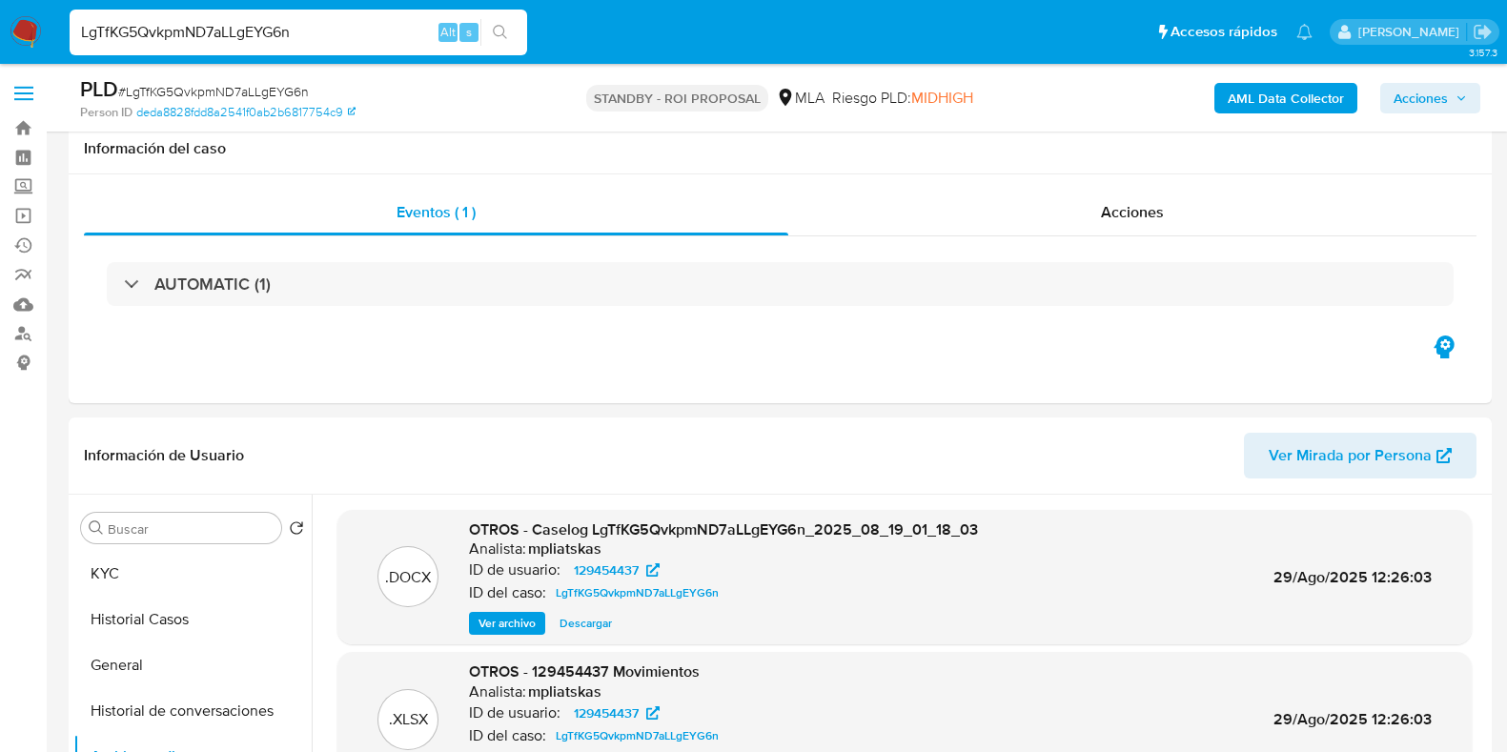
select select "10"
click at [195, 21] on input "LgTfKG5QvkpmND7aLLgEYG6n" at bounding box center [299, 32] width 458 height 25
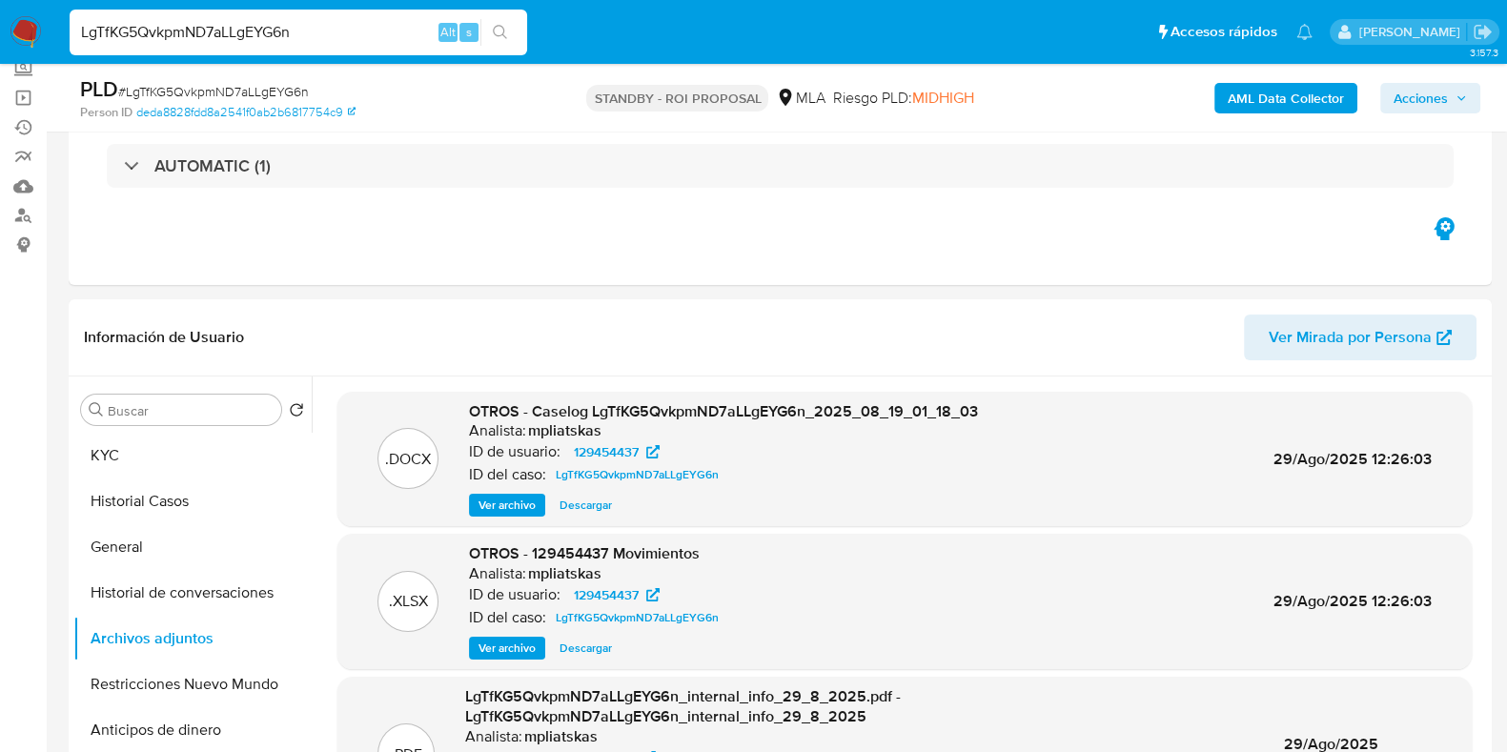
click at [195, 21] on input "LgTfKG5QvkpmND7aLLgEYG6n" at bounding box center [299, 32] width 458 height 25
type input "D4Rsi5Bk3RT8QQDoSqkHHBV7"
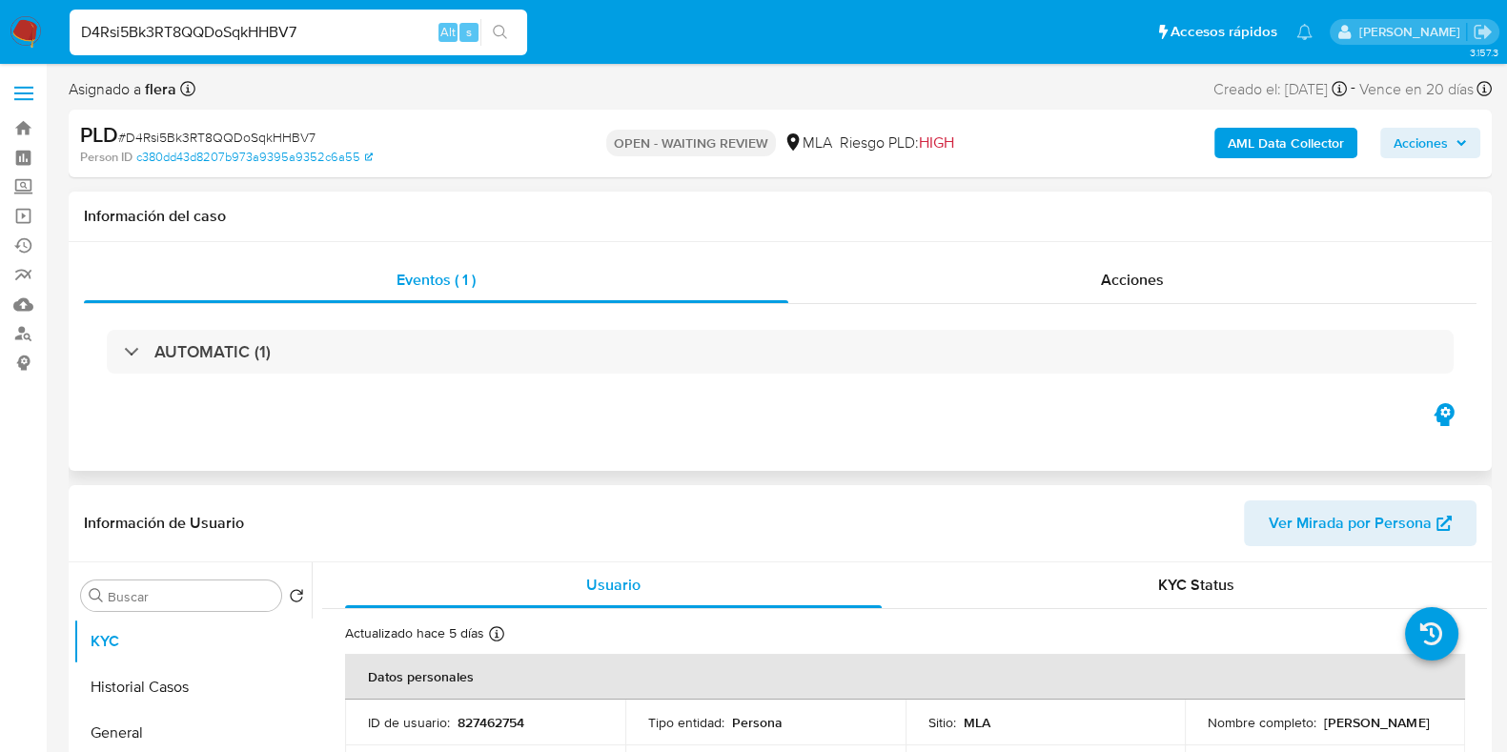
select select "10"
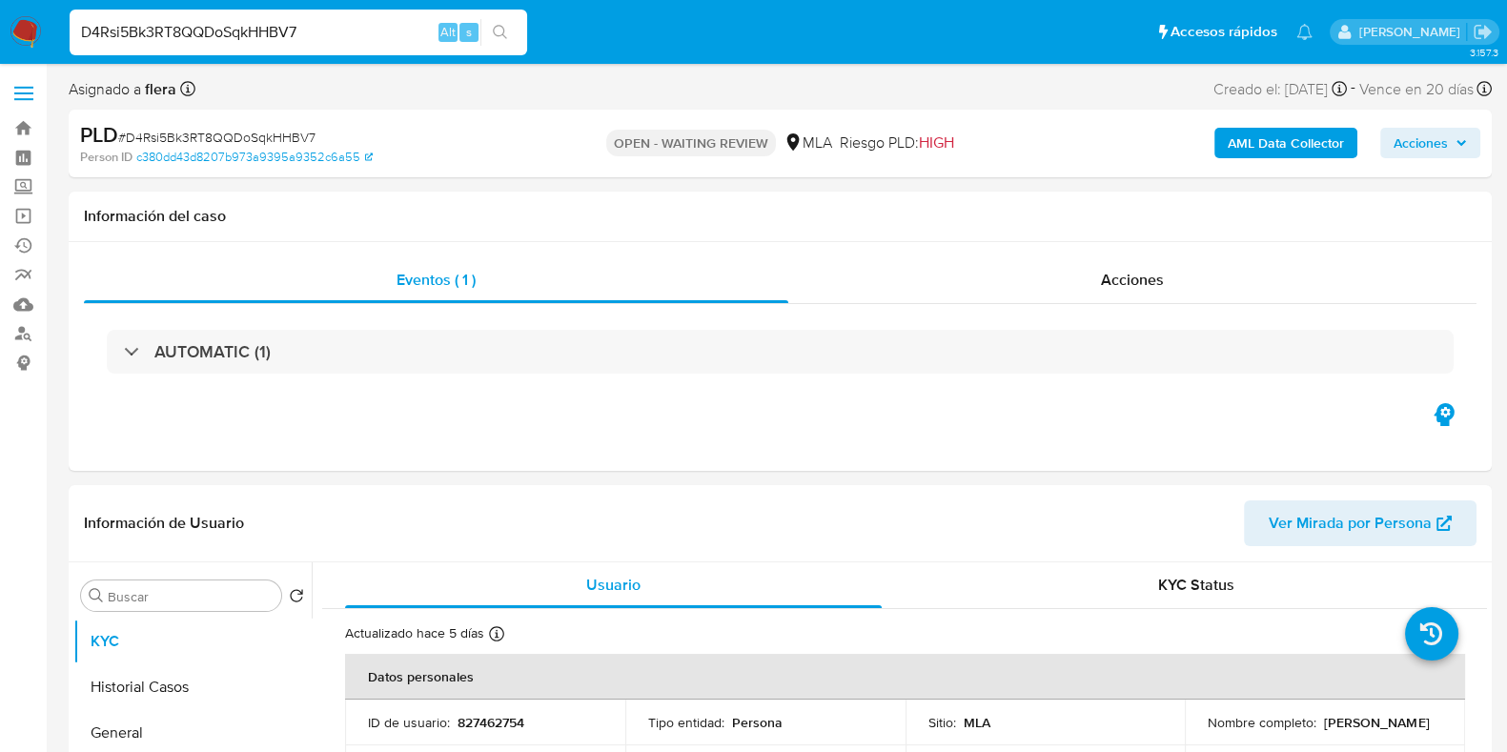
click at [194, 28] on input "D4Rsi5Bk3RT8QQDoSqkHHBV7" at bounding box center [299, 32] width 458 height 25
paste input "IrX9QSsyy6F34BXSGy1U9fQB"
type input "IrX9QSsyy6F34BXSGy1U9fQB"
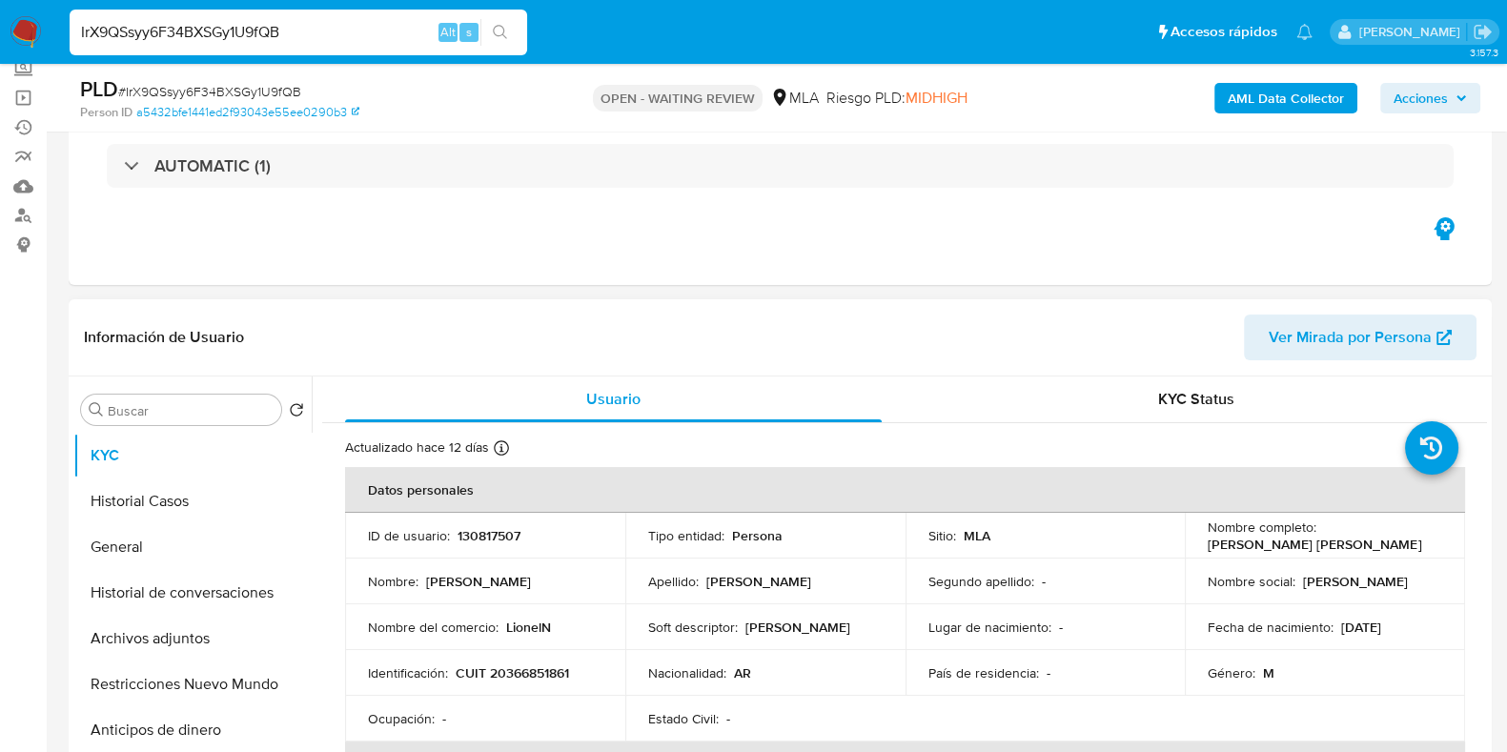
select select "10"
click at [219, 31] on input "IrX9QSsyy6F34BXSGy1U9fQB" at bounding box center [299, 32] width 458 height 25
click at [289, 35] on input "IrX9QSsyy6F34BXSGy1U9fQB" at bounding box center [299, 32] width 458 height 25
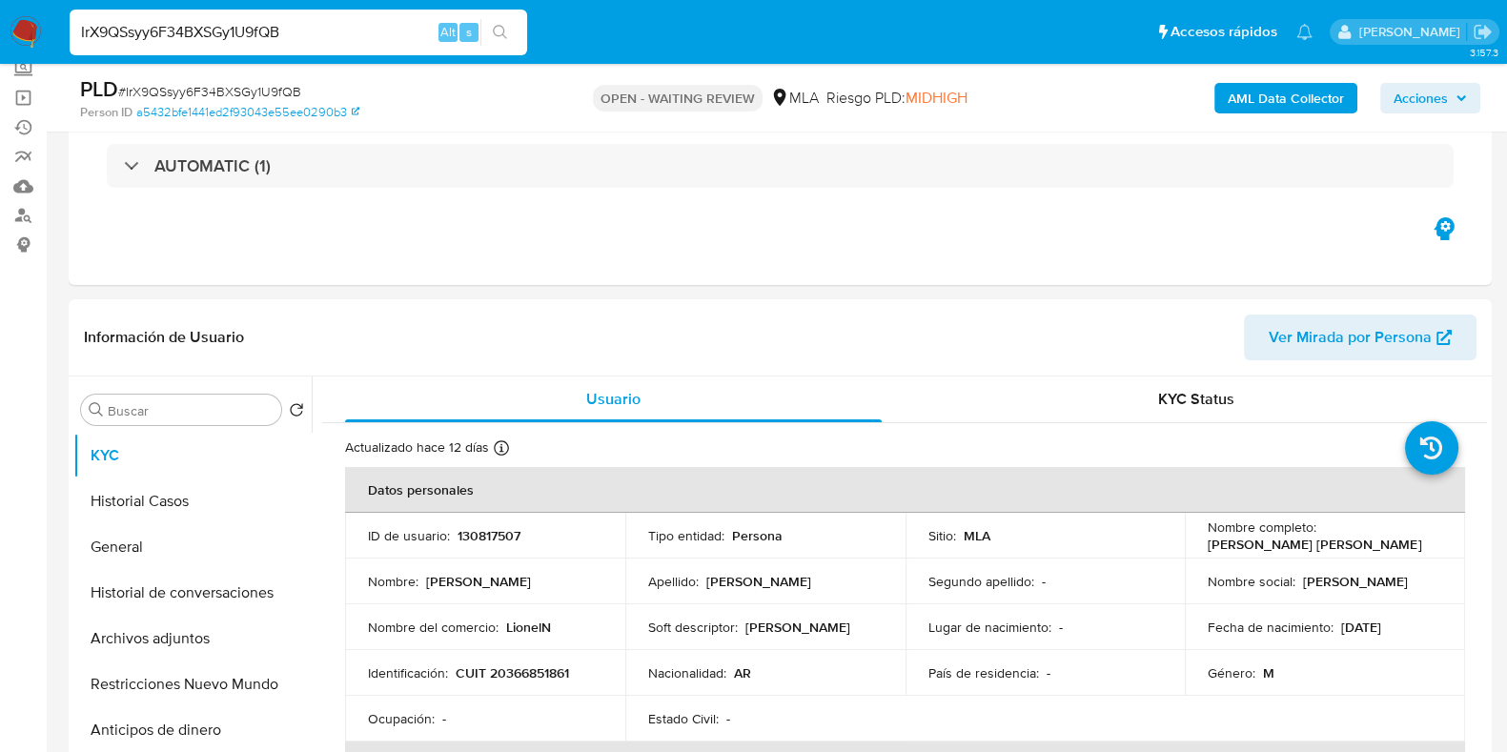
paste input "gVp20fuZcCVROozbcthzYI68"
type input "gVp20fuZcCVROozbcthzYI68"
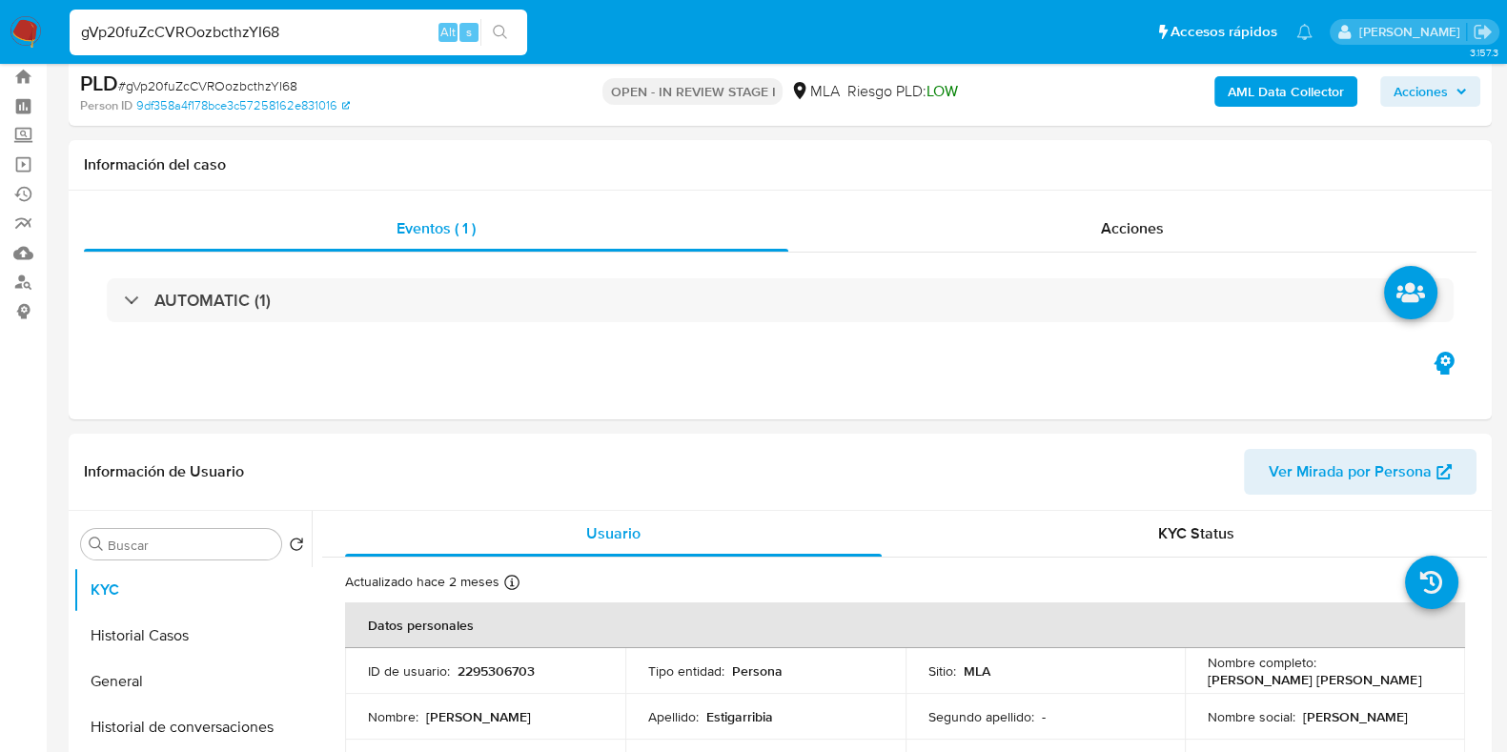
select select "10"
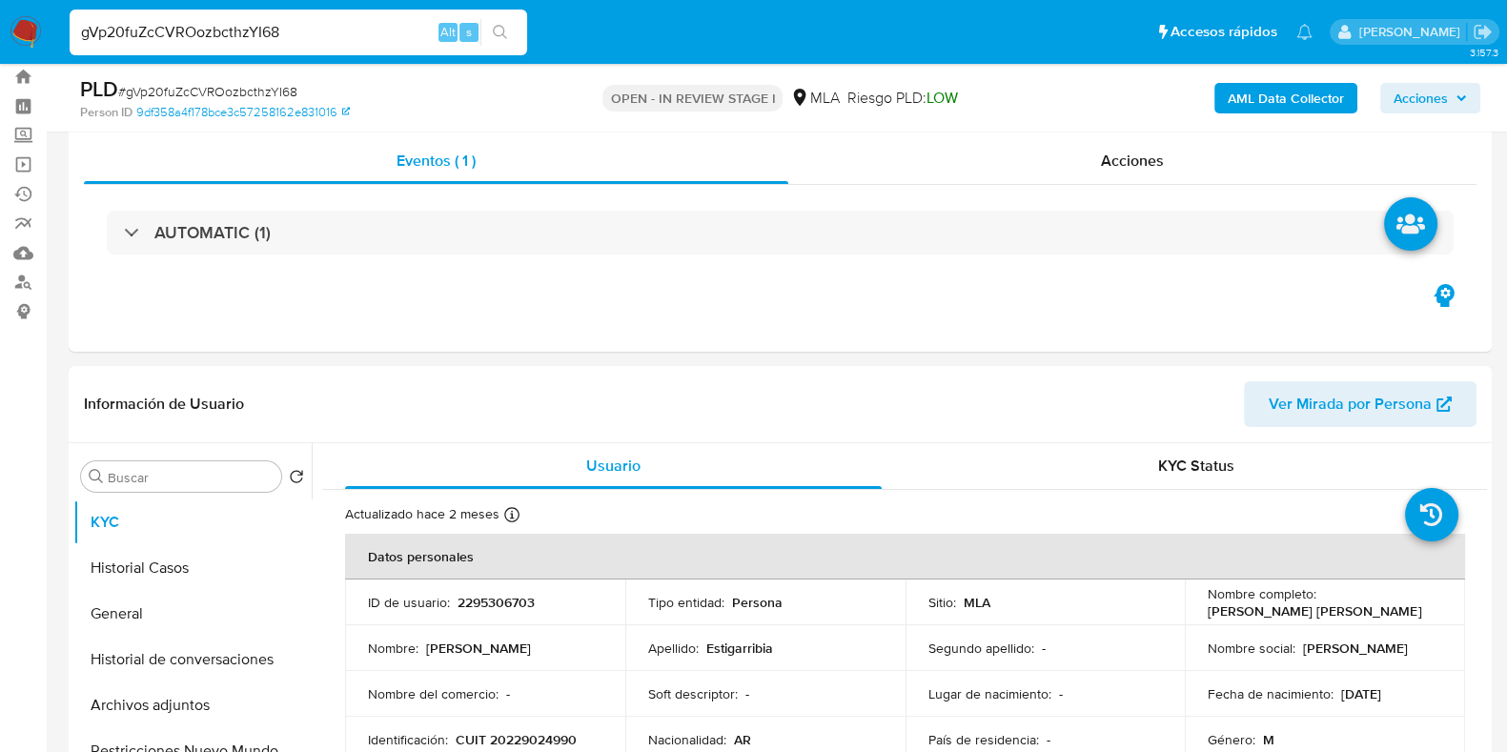
scroll to position [237, 0]
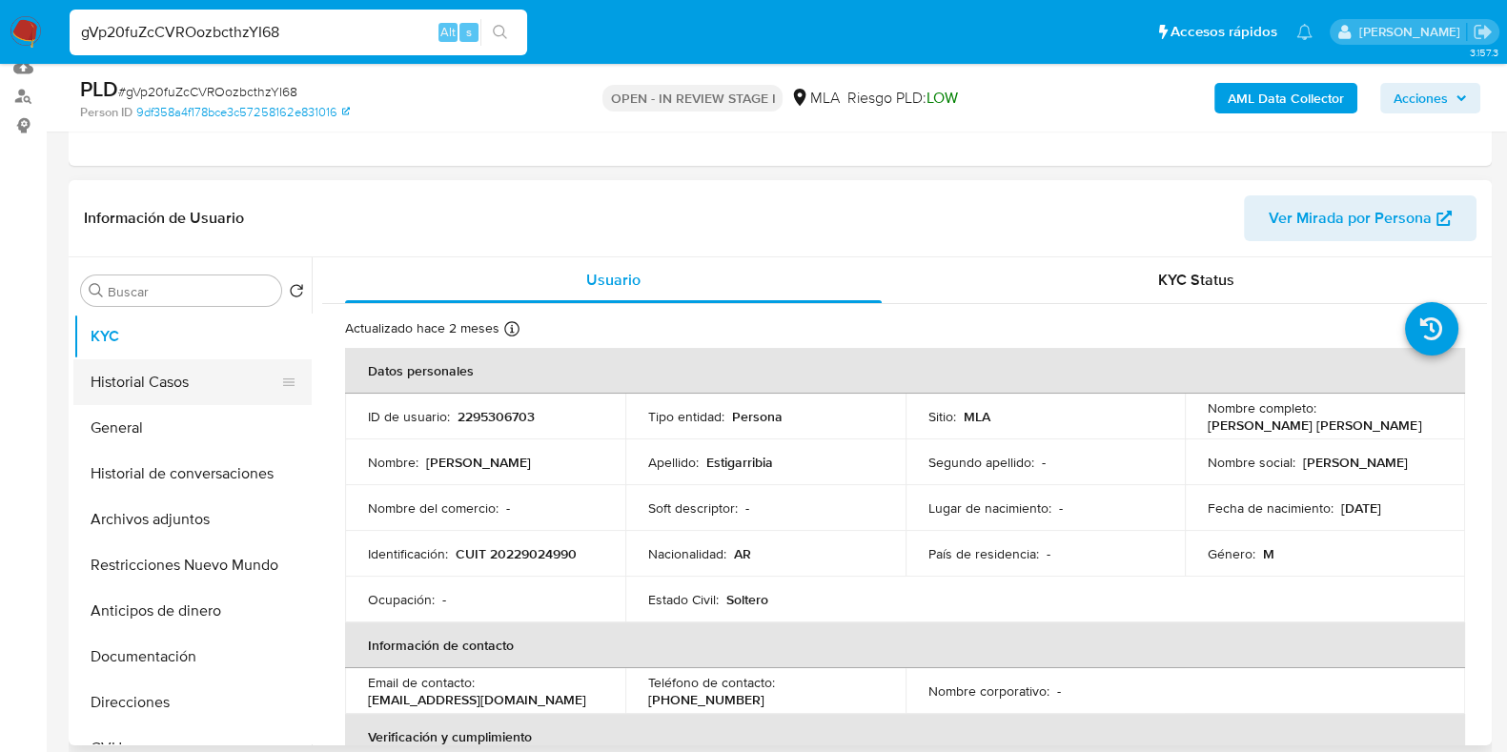
click at [141, 378] on button "Historial Casos" at bounding box center [184, 382] width 223 height 46
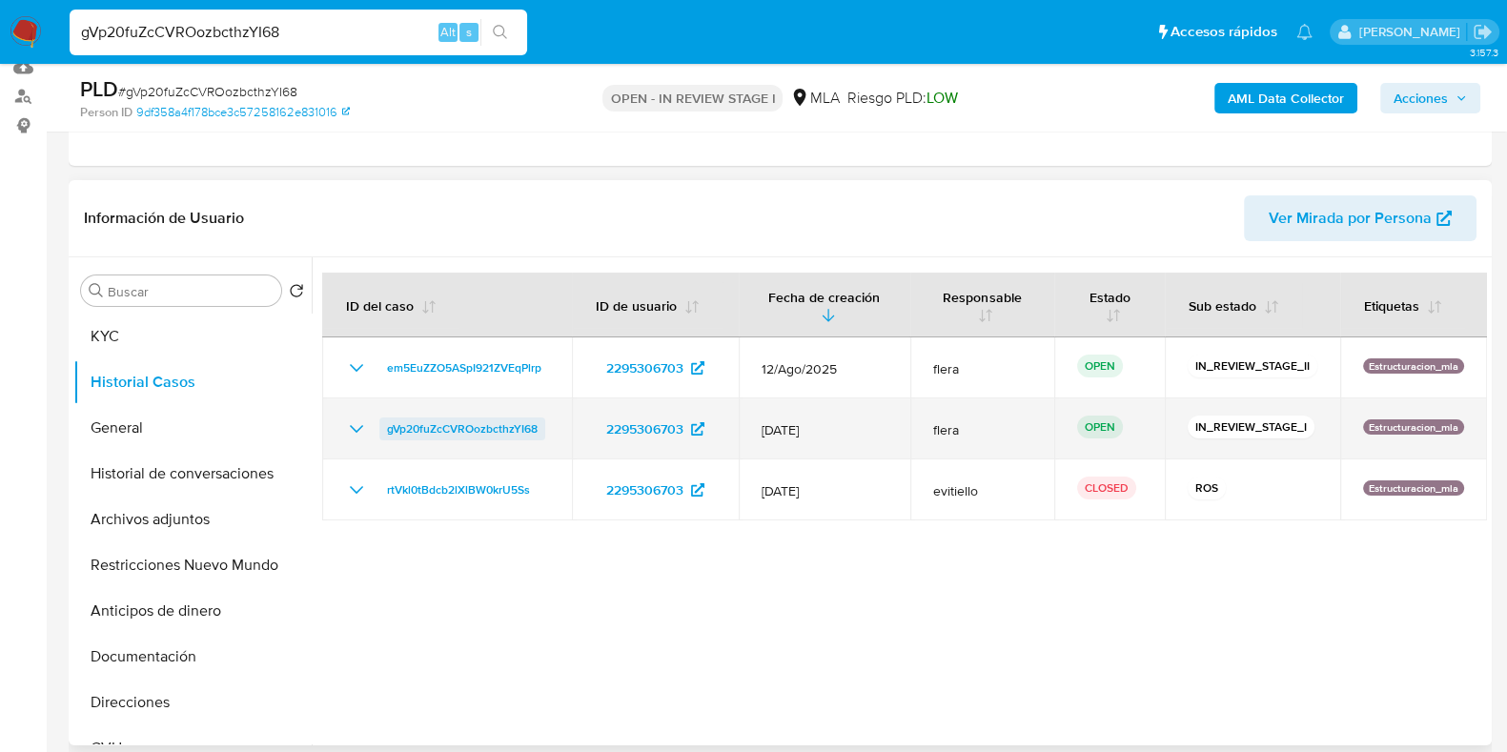
click at [529, 424] on span "gVp20fuZcCVROozbcthzYI68" at bounding box center [462, 428] width 151 height 23
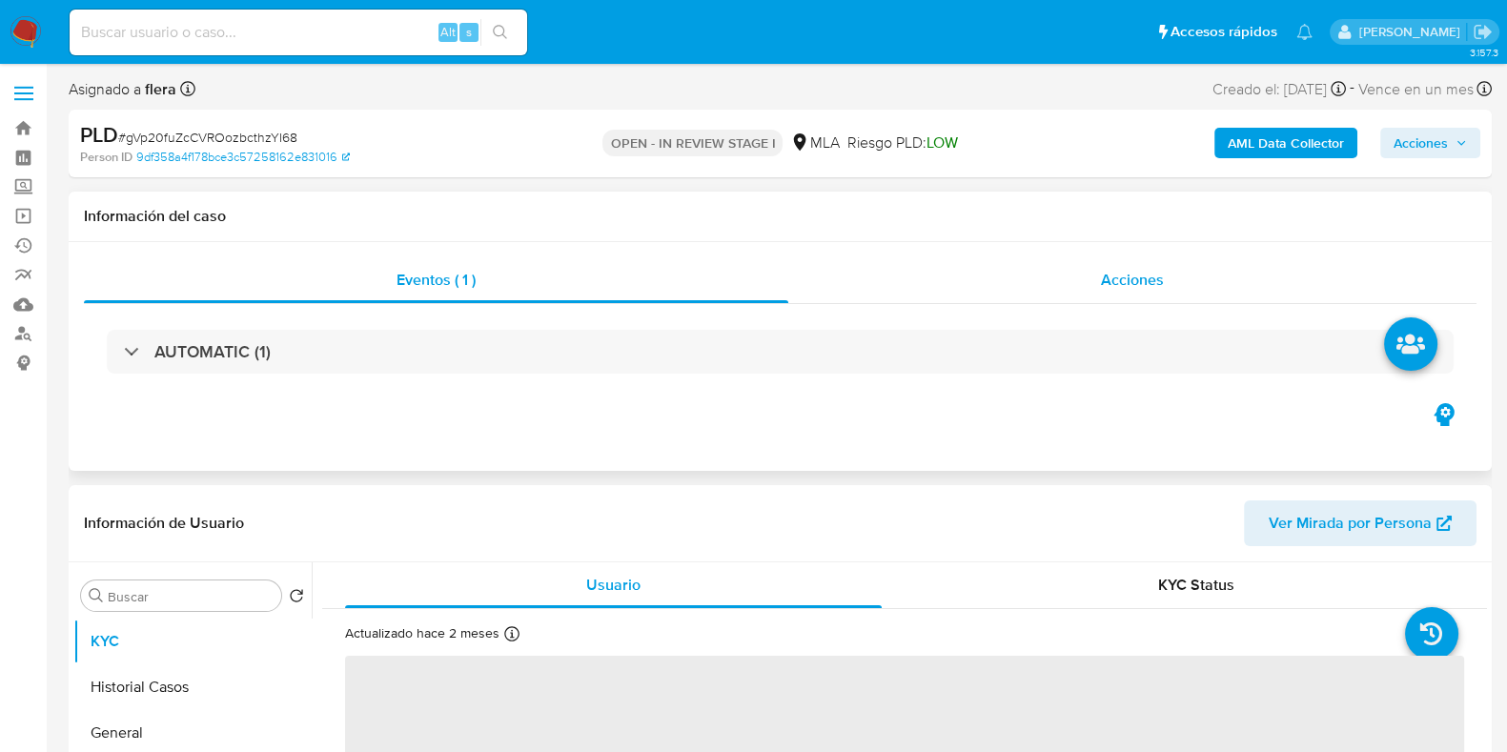
click at [1096, 269] on div "Acciones" at bounding box center [1132, 280] width 688 height 46
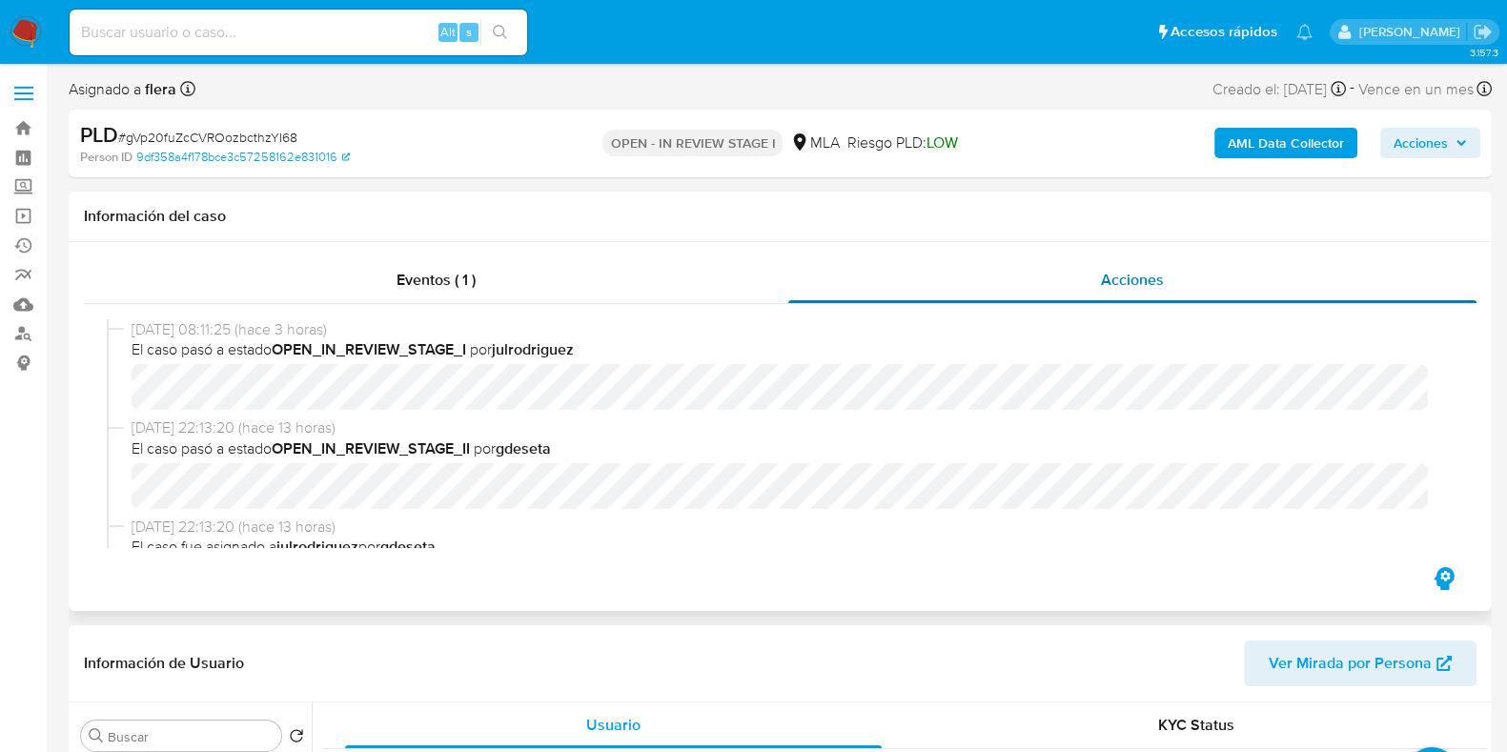
select select "10"
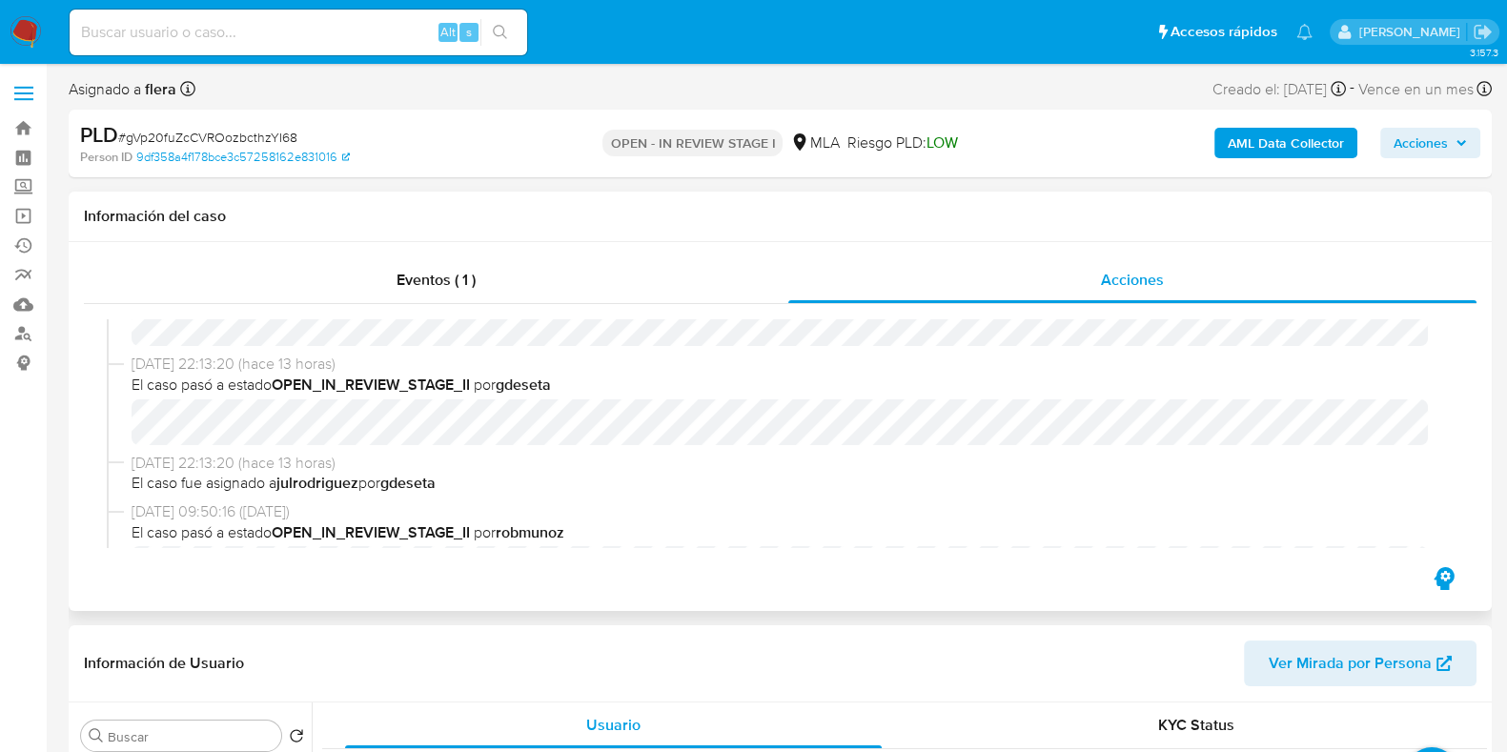
scroll to position [118, 0]
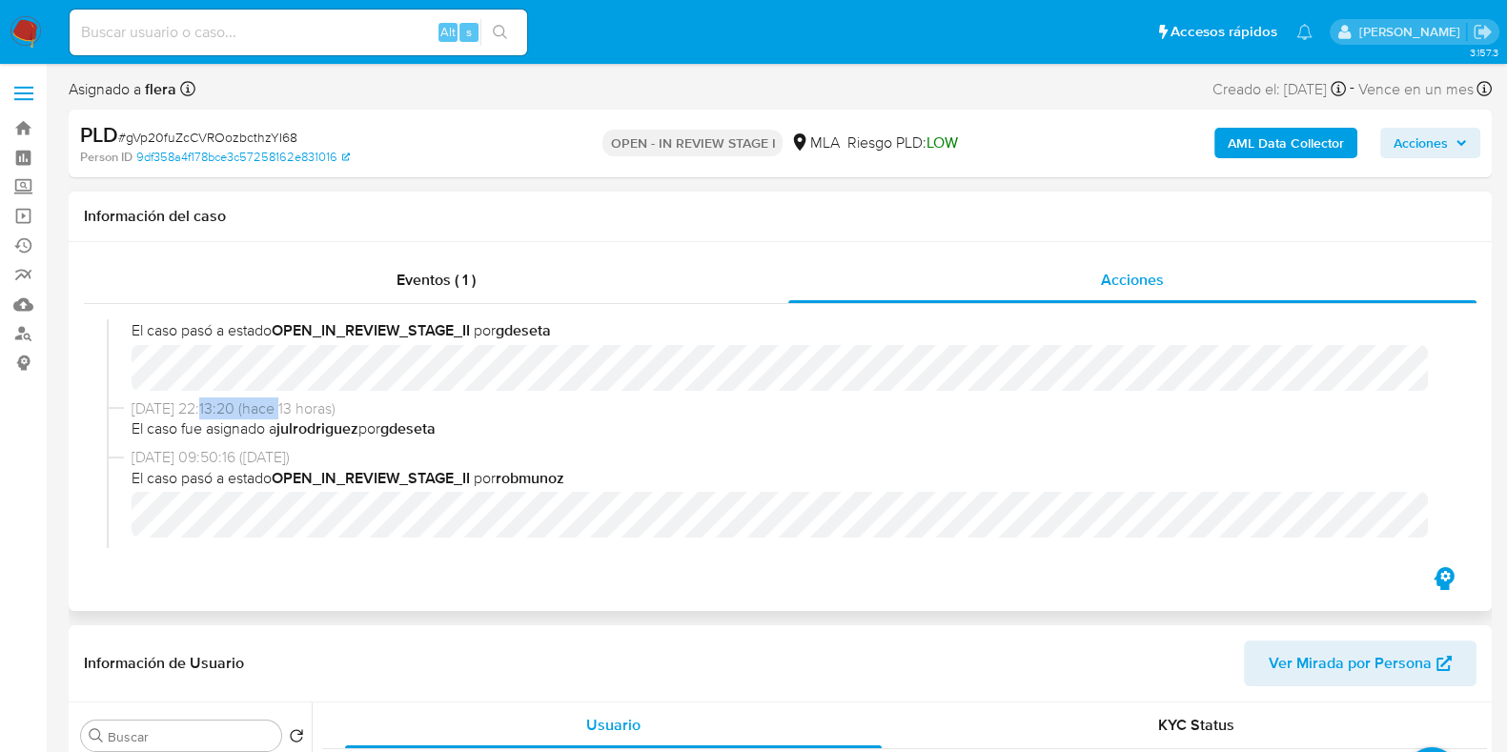
drag, startPoint x: 214, startPoint y: 404, endPoint x: 284, endPoint y: 407, distance: 70.6
click at [284, 407] on span "[DATE] 22:13:20 (hace 13 horas)" at bounding box center [789, 408] width 1314 height 21
drag, startPoint x: 404, startPoint y: 429, endPoint x: 427, endPoint y: 431, distance: 23.0
click at [427, 431] on b "gdeseta" at bounding box center [407, 428] width 55 height 22
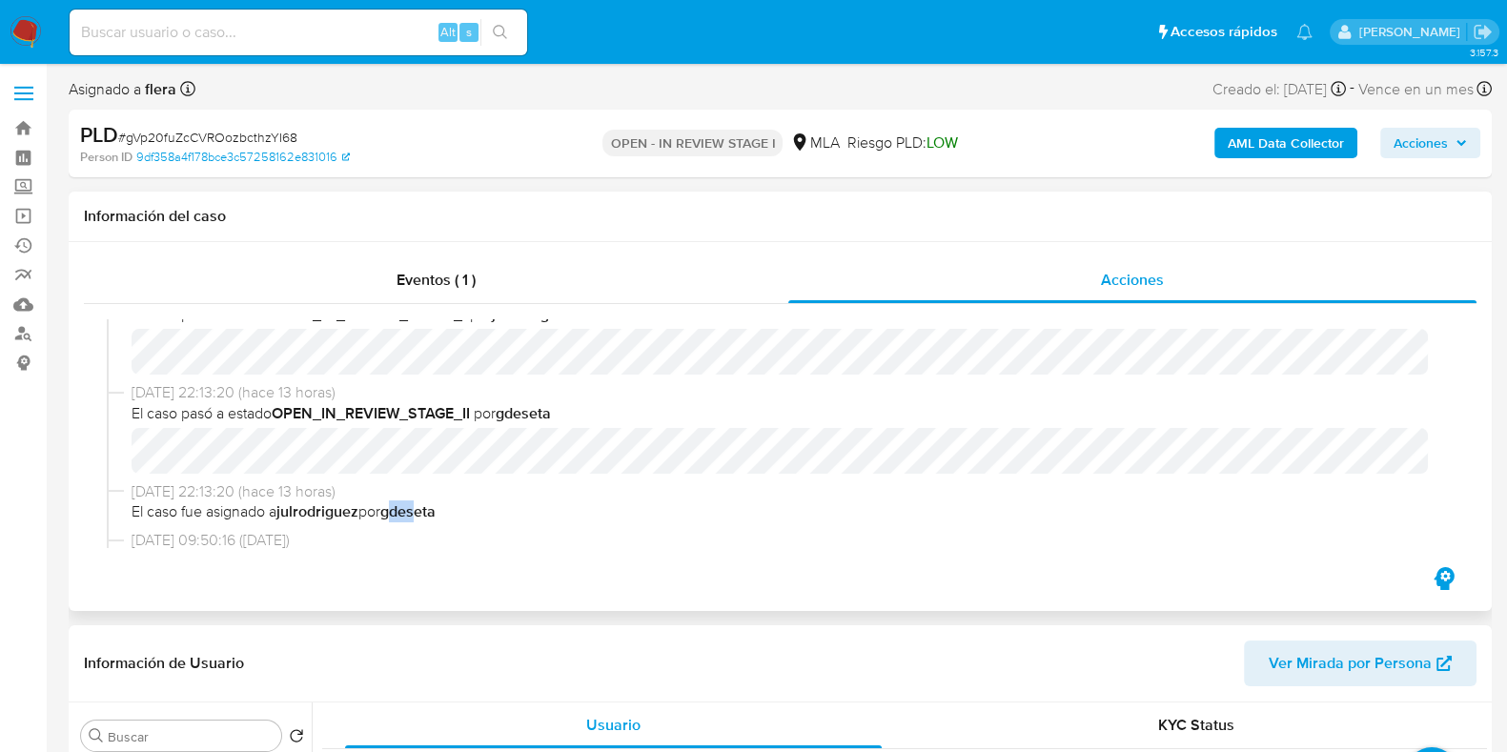
scroll to position [0, 0]
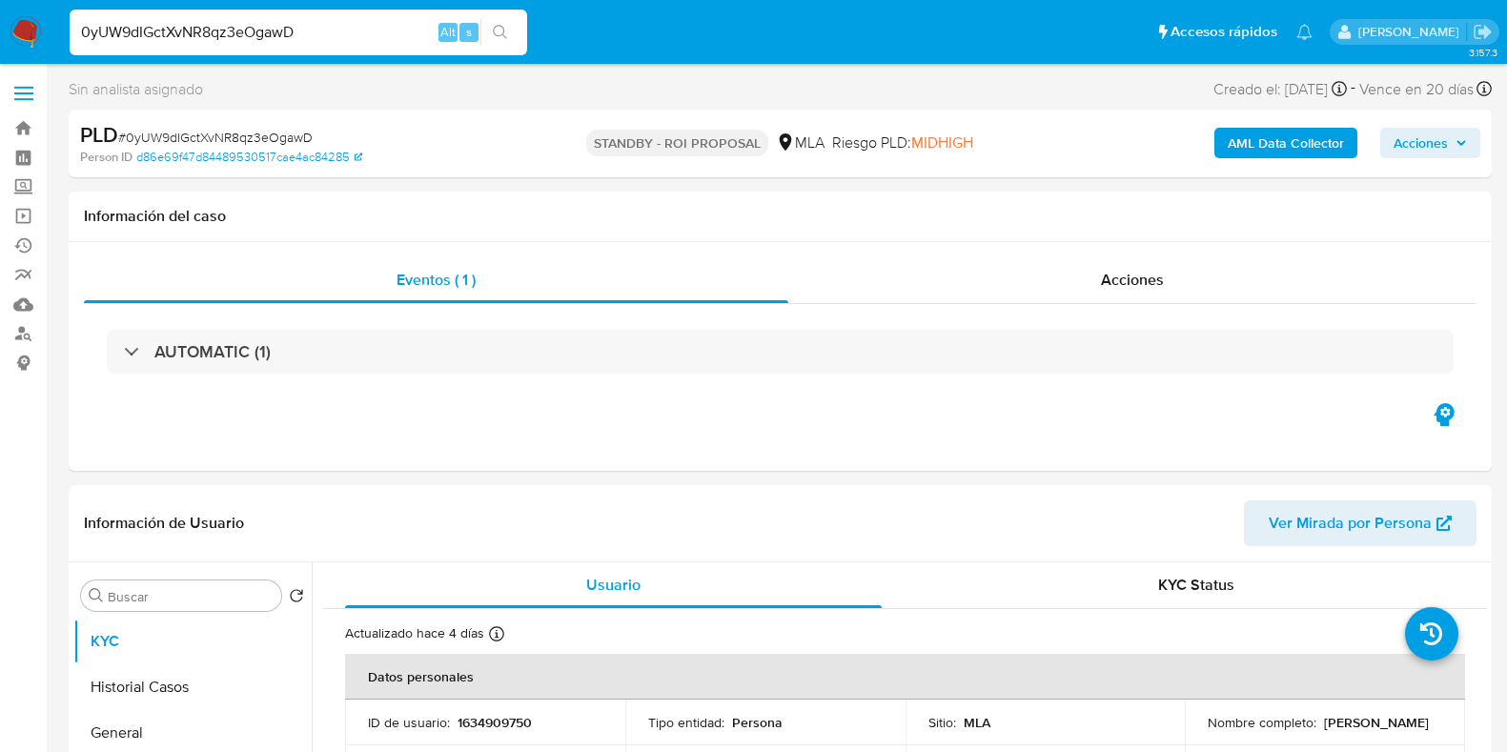
select select "10"
